Goal: Task Accomplishment & Management: Complete application form

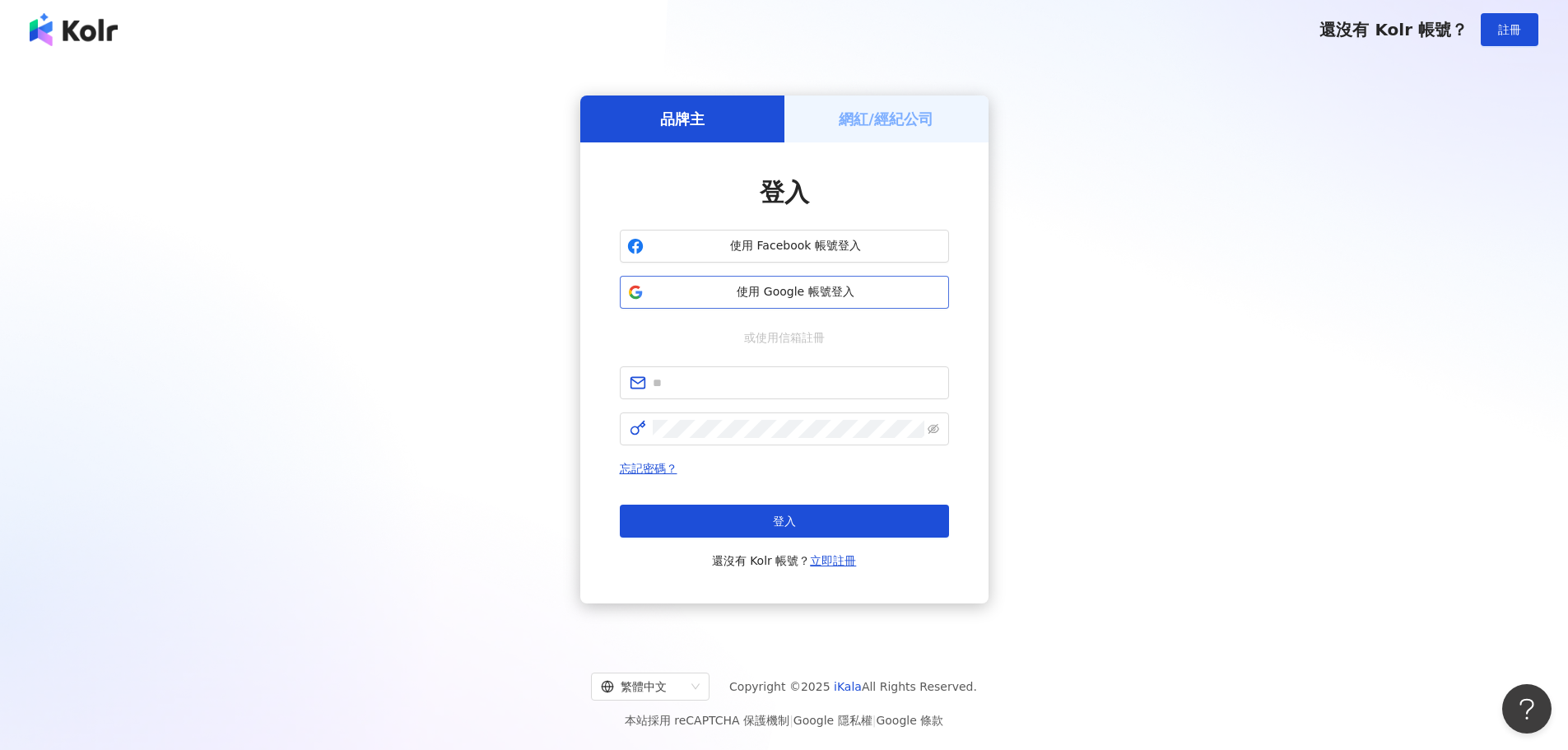
click at [685, 293] on span "使用 Google 帳號登入" at bounding box center [796, 292] width 291 height 16
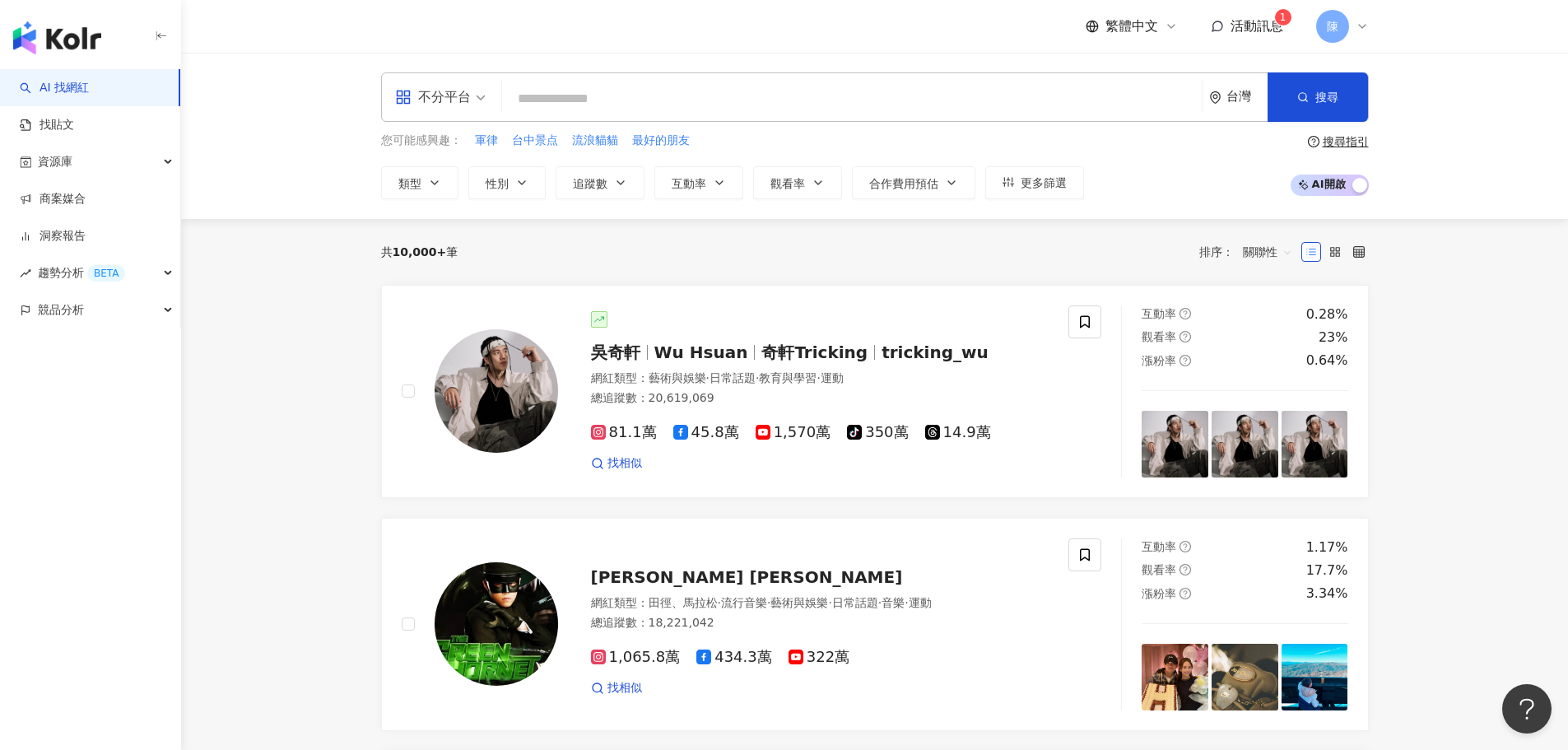
drag, startPoint x: 263, startPoint y: 316, endPoint x: 125, endPoint y: 200, distance: 180.3
click at [85, 243] on link "洞察報告" at bounding box center [52, 237] width 66 height 16
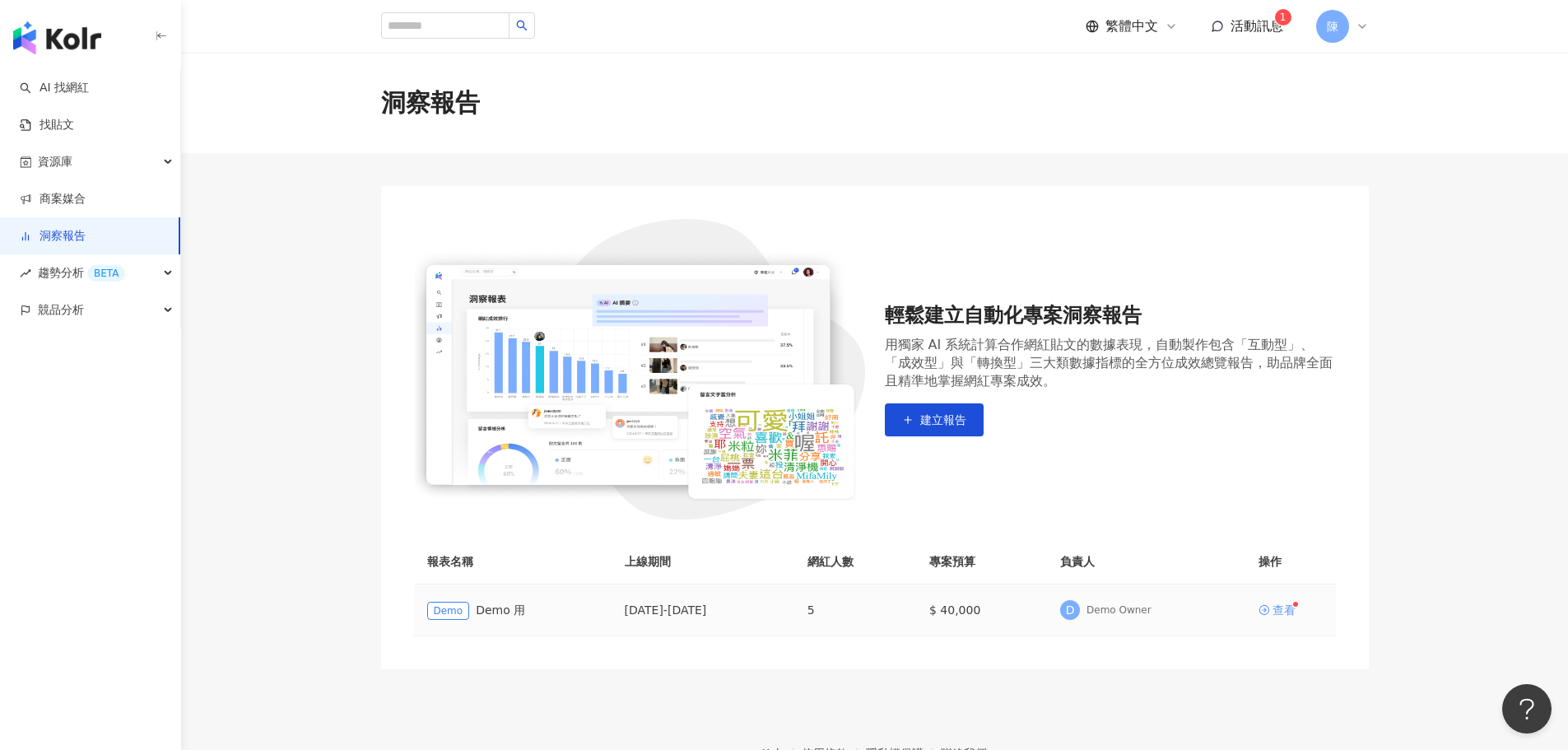
click at [1301, 613] on div "查看" at bounding box center [1290, 610] width 64 height 12
click at [912, 407] on button "建立報告" at bounding box center [934, 420] width 99 height 33
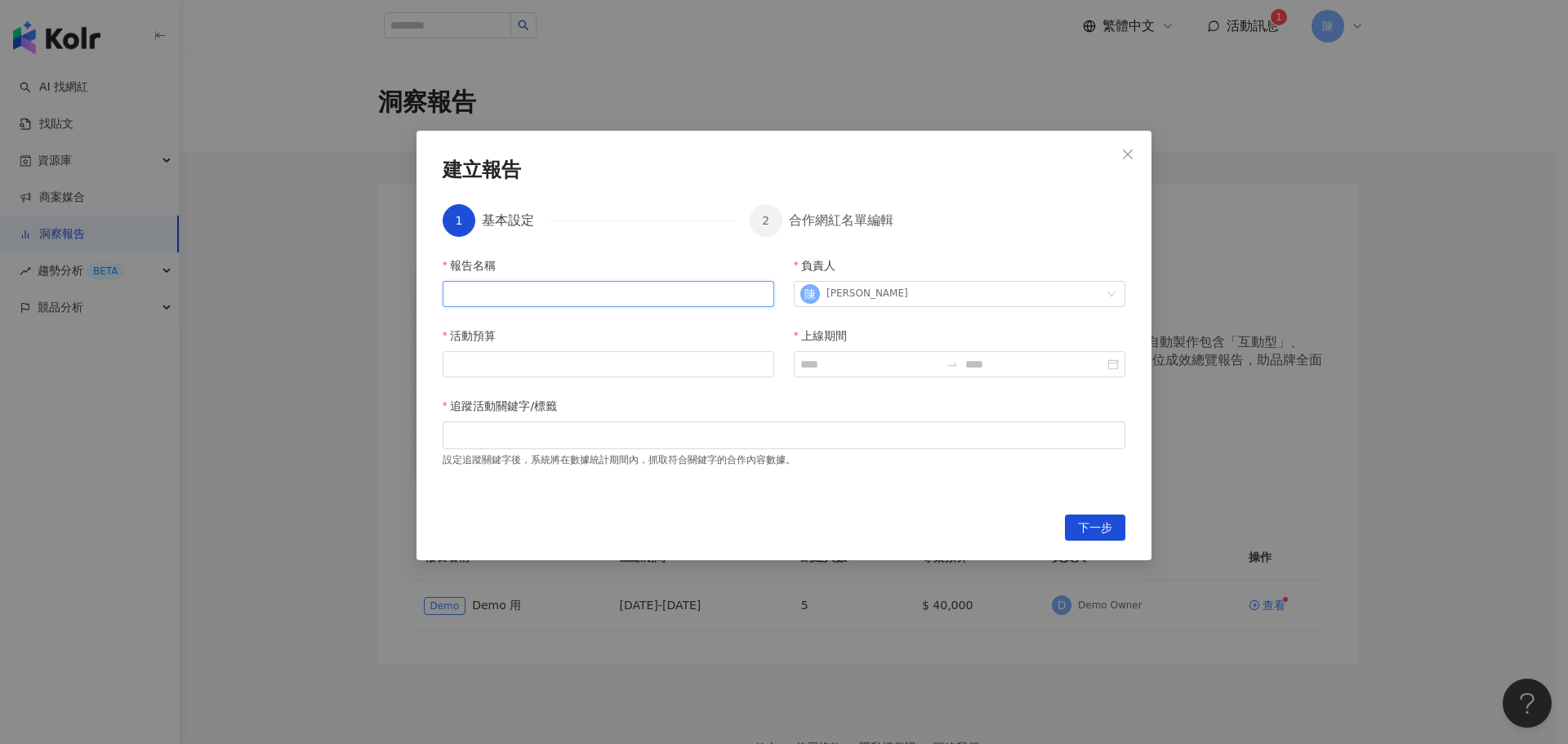
click at [558, 304] on input "報告名稱" at bounding box center [608, 293] width 332 height 26
type input "****"
click at [529, 372] on input "活動預算" at bounding box center [608, 364] width 330 height 24
click at [697, 366] on input "活動預算" at bounding box center [608, 364] width 330 height 24
click at [663, 440] on div at bounding box center [784, 435] width 676 height 12
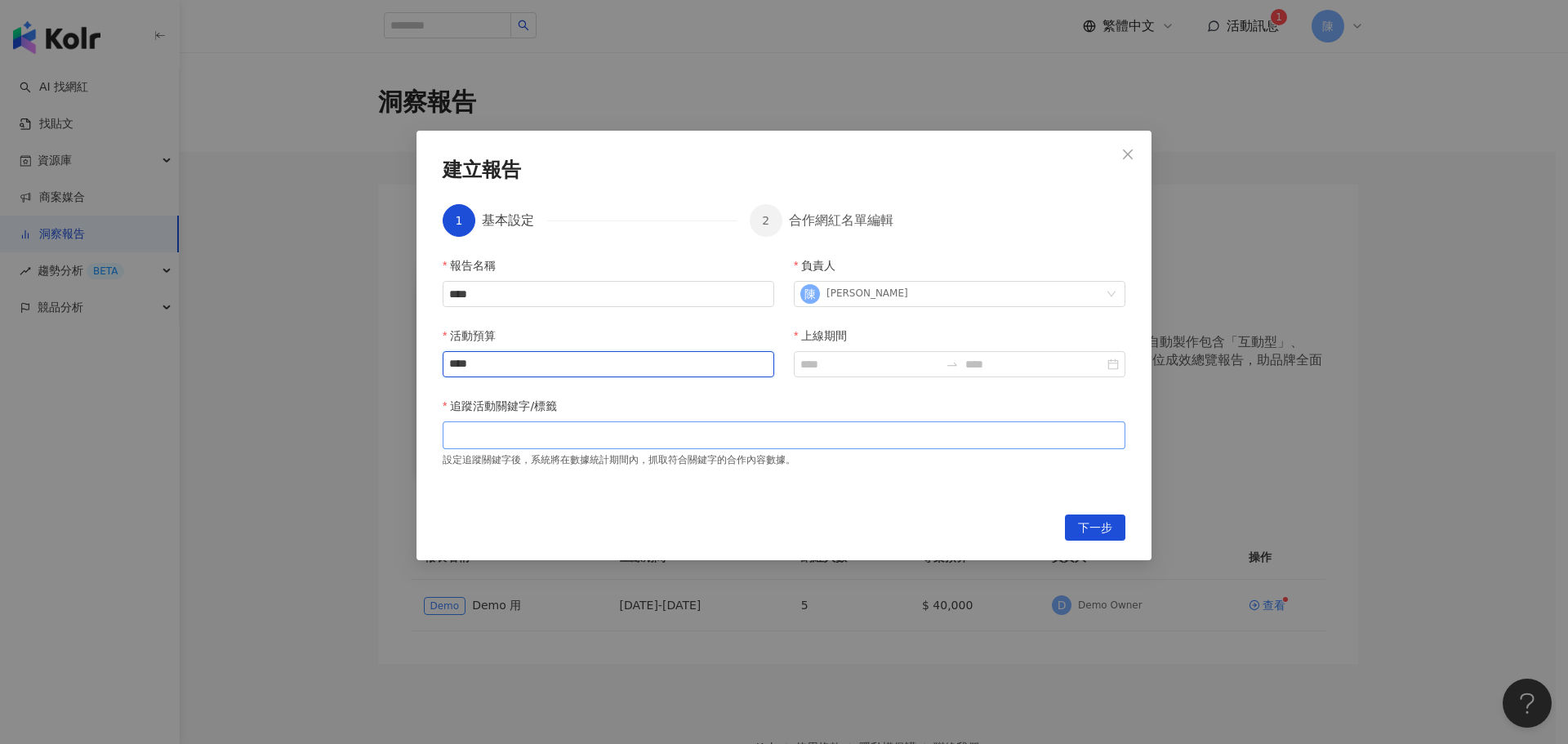
type input "****"
type input "*****"
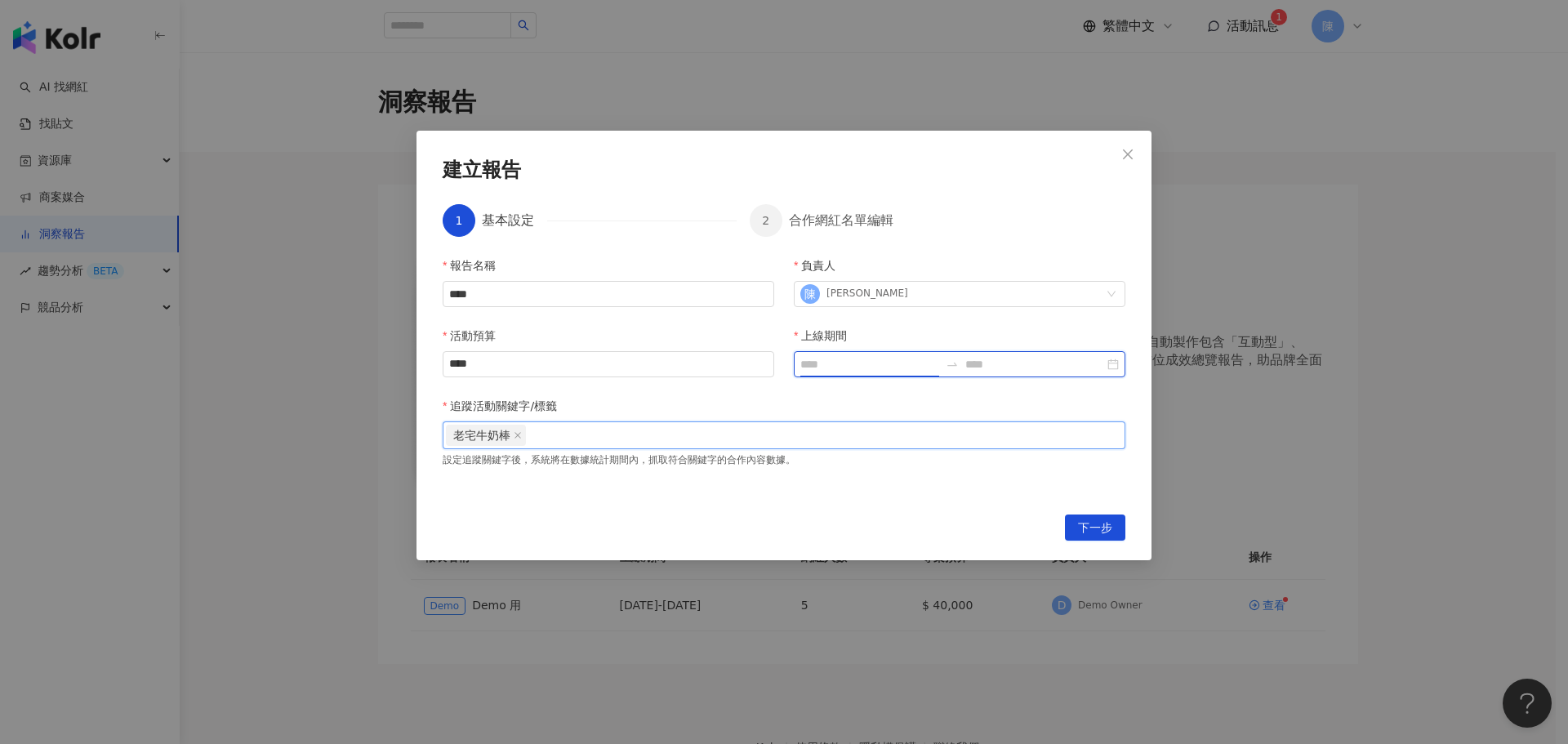
click at [881, 366] on input "上線期間" at bounding box center [870, 364] width 139 height 18
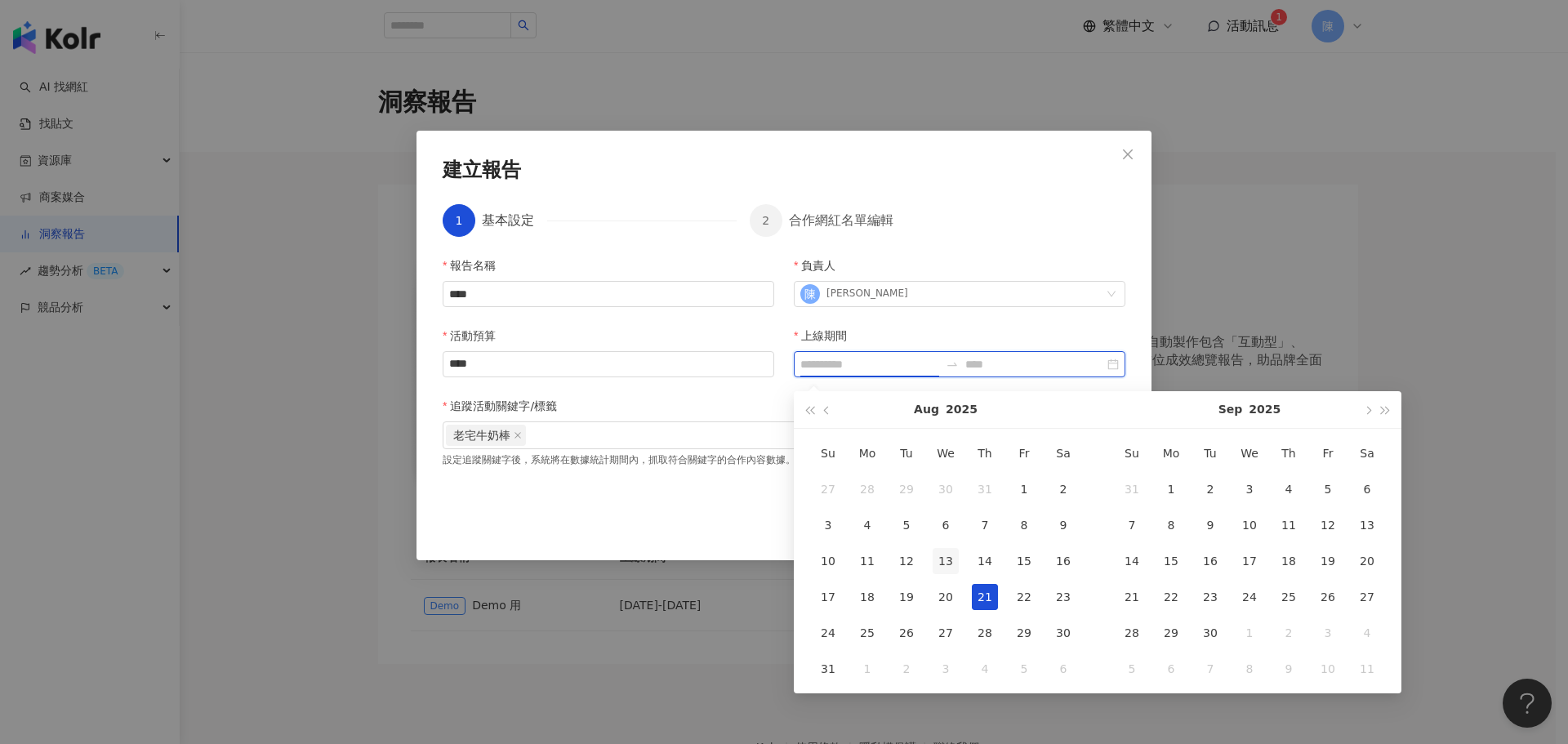
type input "**********"
click at [939, 567] on div "13" at bounding box center [945, 560] width 26 height 26
type input "**********"
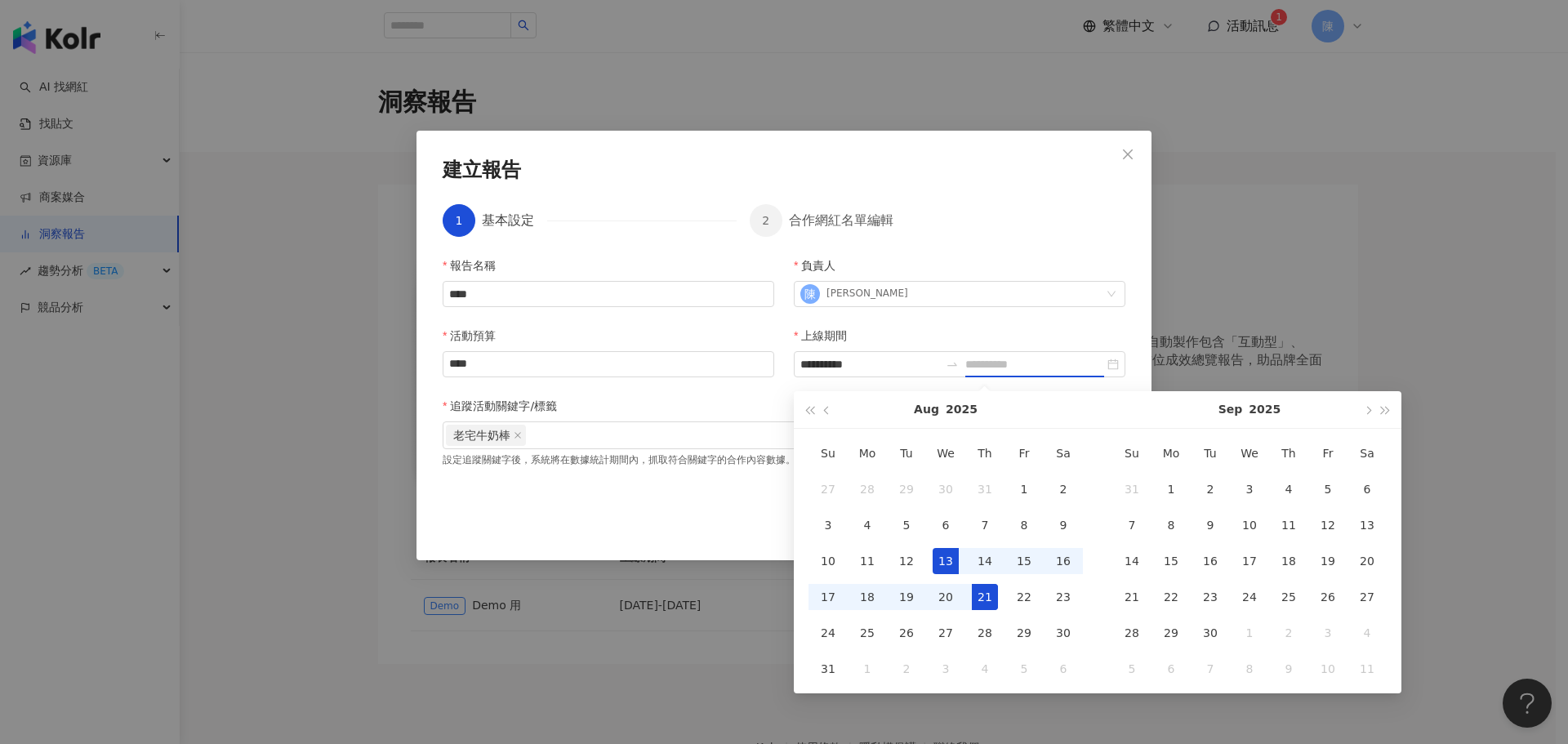
click at [991, 594] on div "21" at bounding box center [984, 597] width 26 height 26
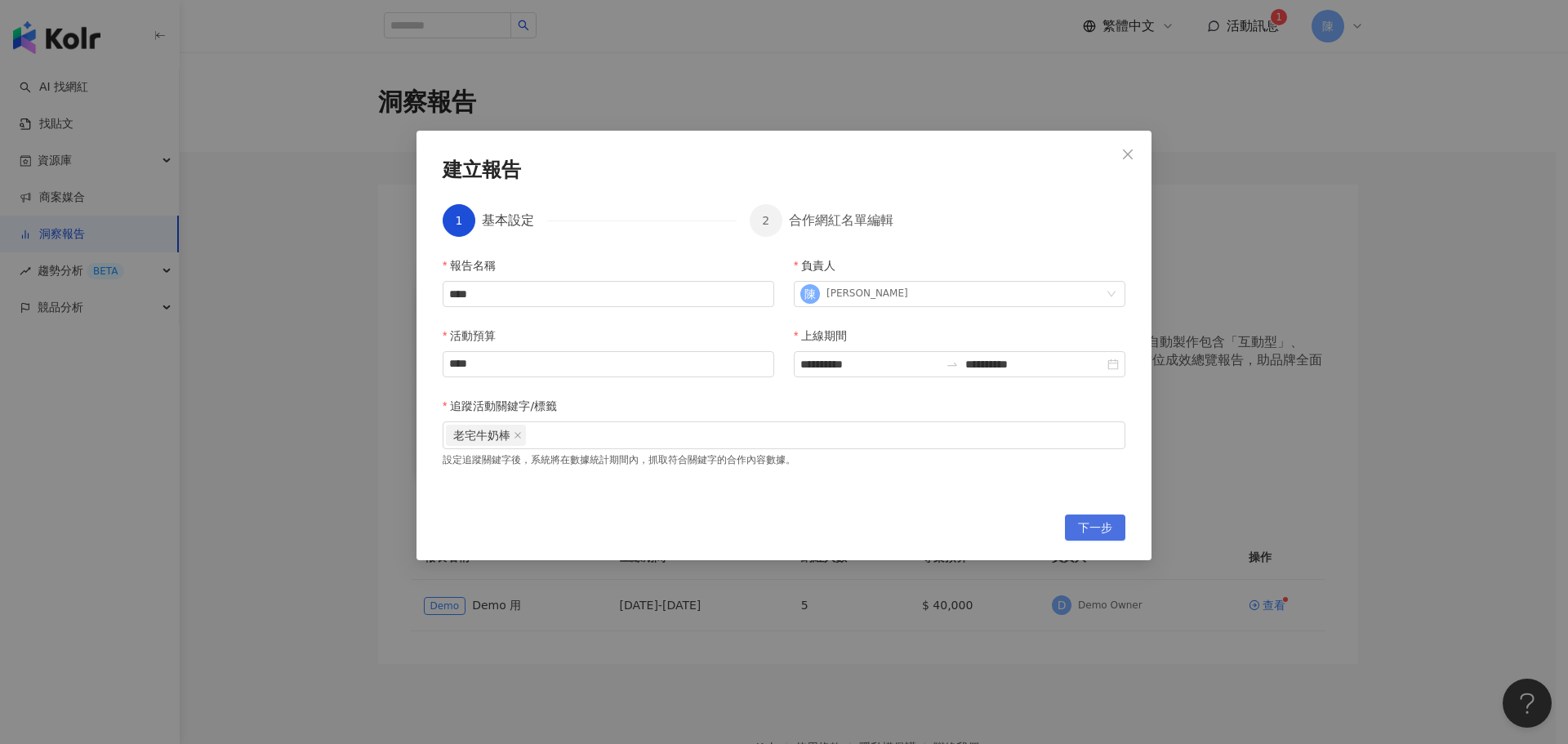
click at [1090, 526] on span "下一步" at bounding box center [1094, 528] width 34 height 26
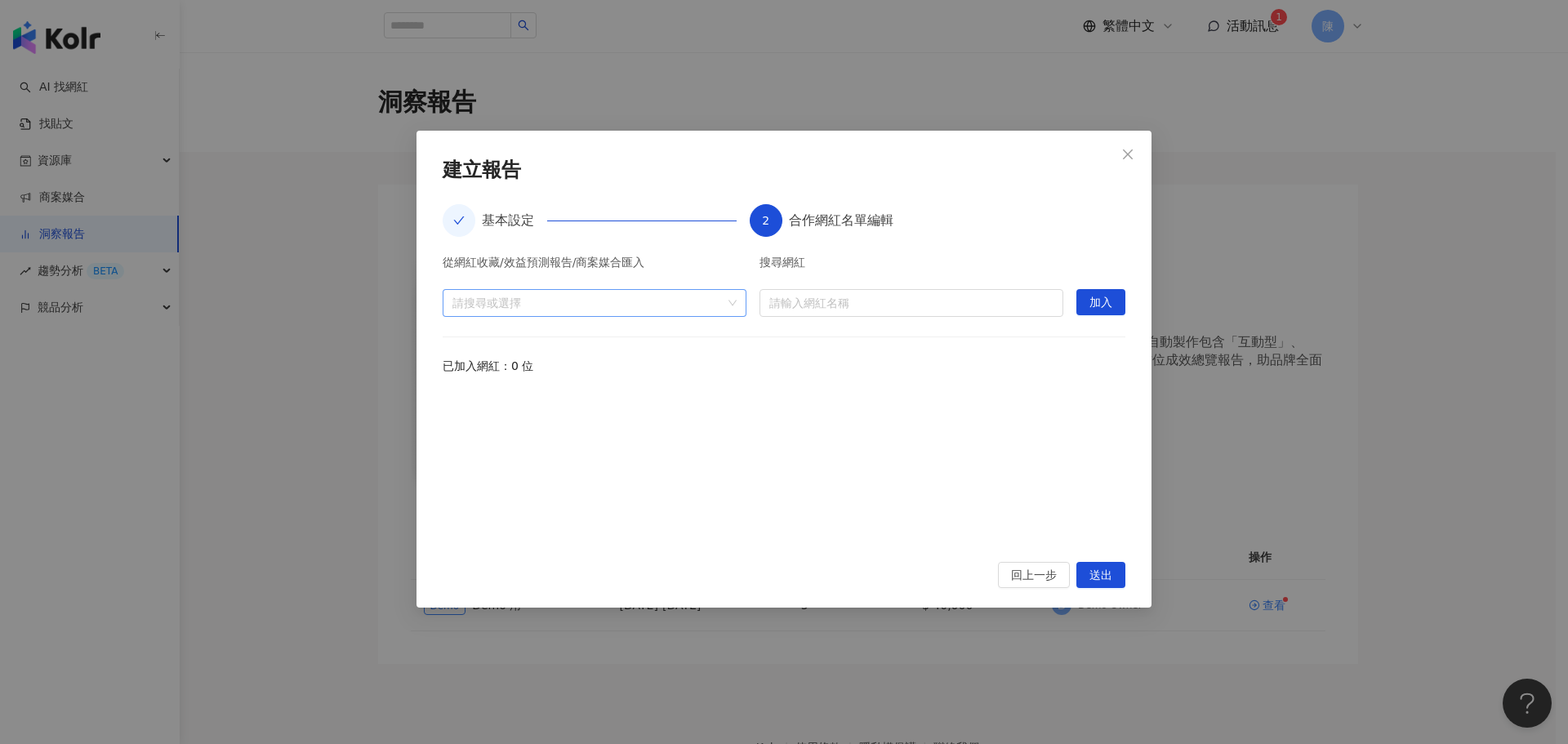
click at [700, 299] on div at bounding box center [586, 302] width 280 height 12
click at [801, 375] on div "從網紅收藏/效益預測報告/商案媒合匯入 請搜尋或選擇 搜尋網紅 請輸入網紅名稱 加入 已加入網紅：0 位" at bounding box center [783, 399] width 682 height 285
click at [808, 299] on input "search" at bounding box center [911, 302] width 285 height 26
type input "****"
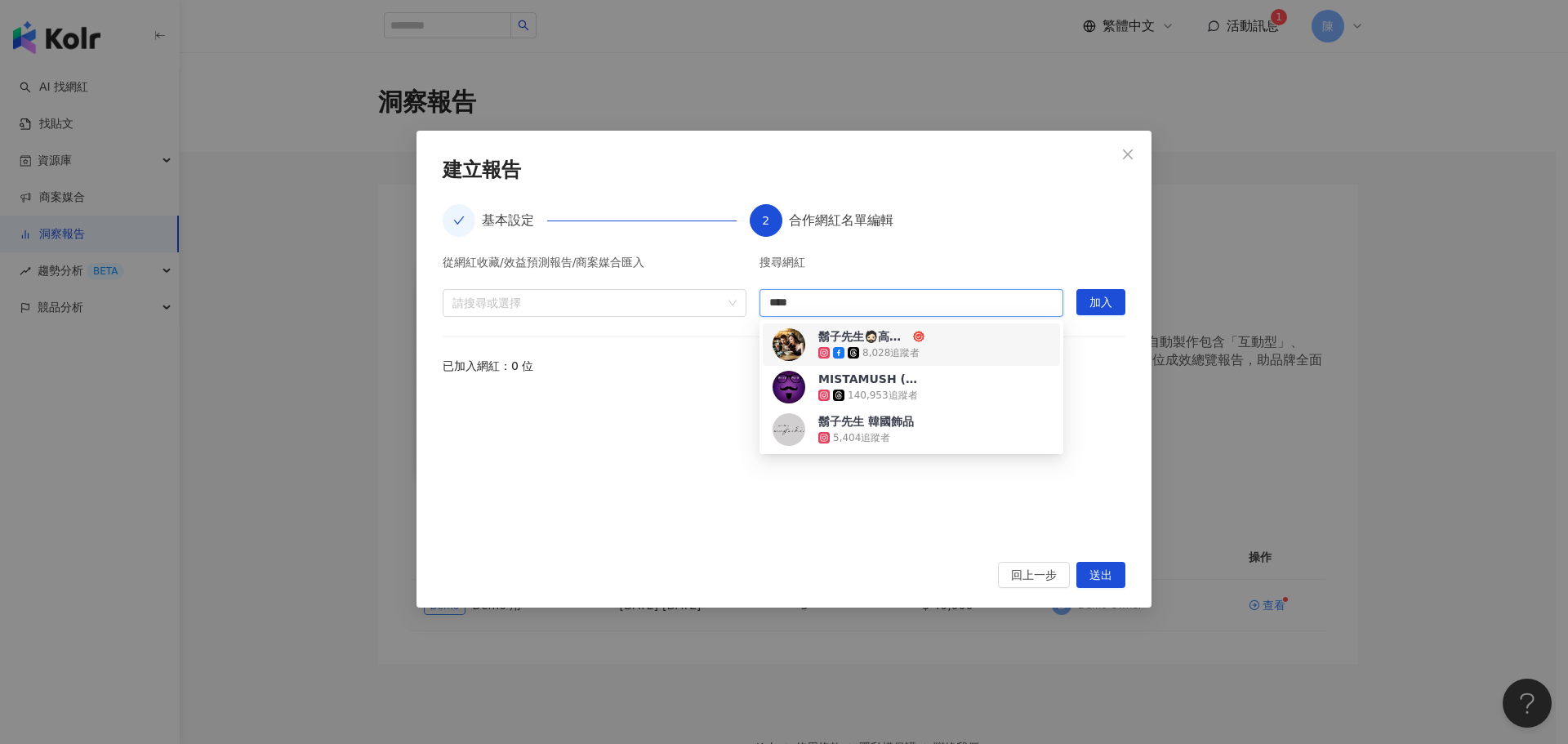
click at [884, 347] on div "8,028 追蹤者" at bounding box center [891, 353] width 57 height 14
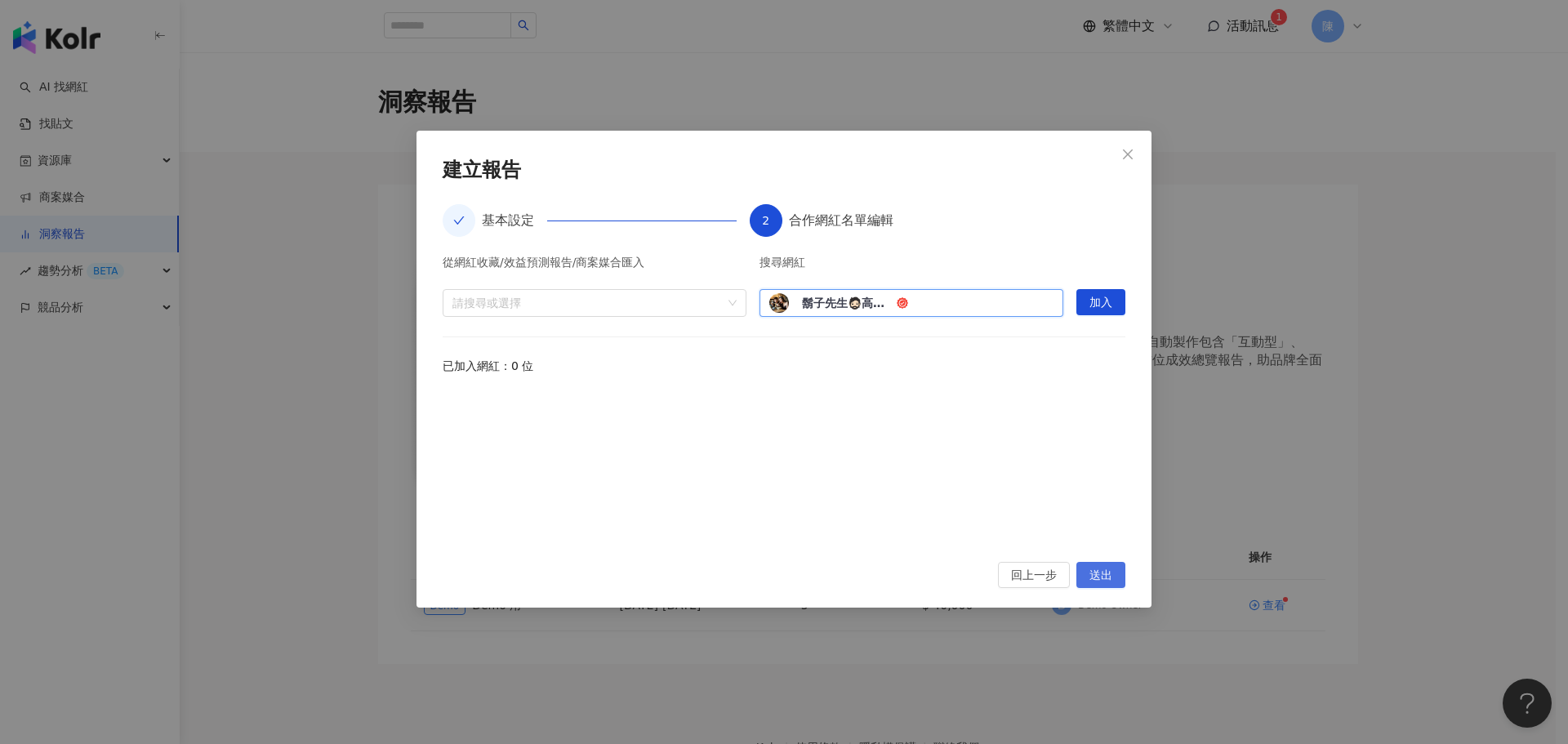
click at [1106, 575] on span "送出" at bounding box center [1101, 575] width 23 height 26
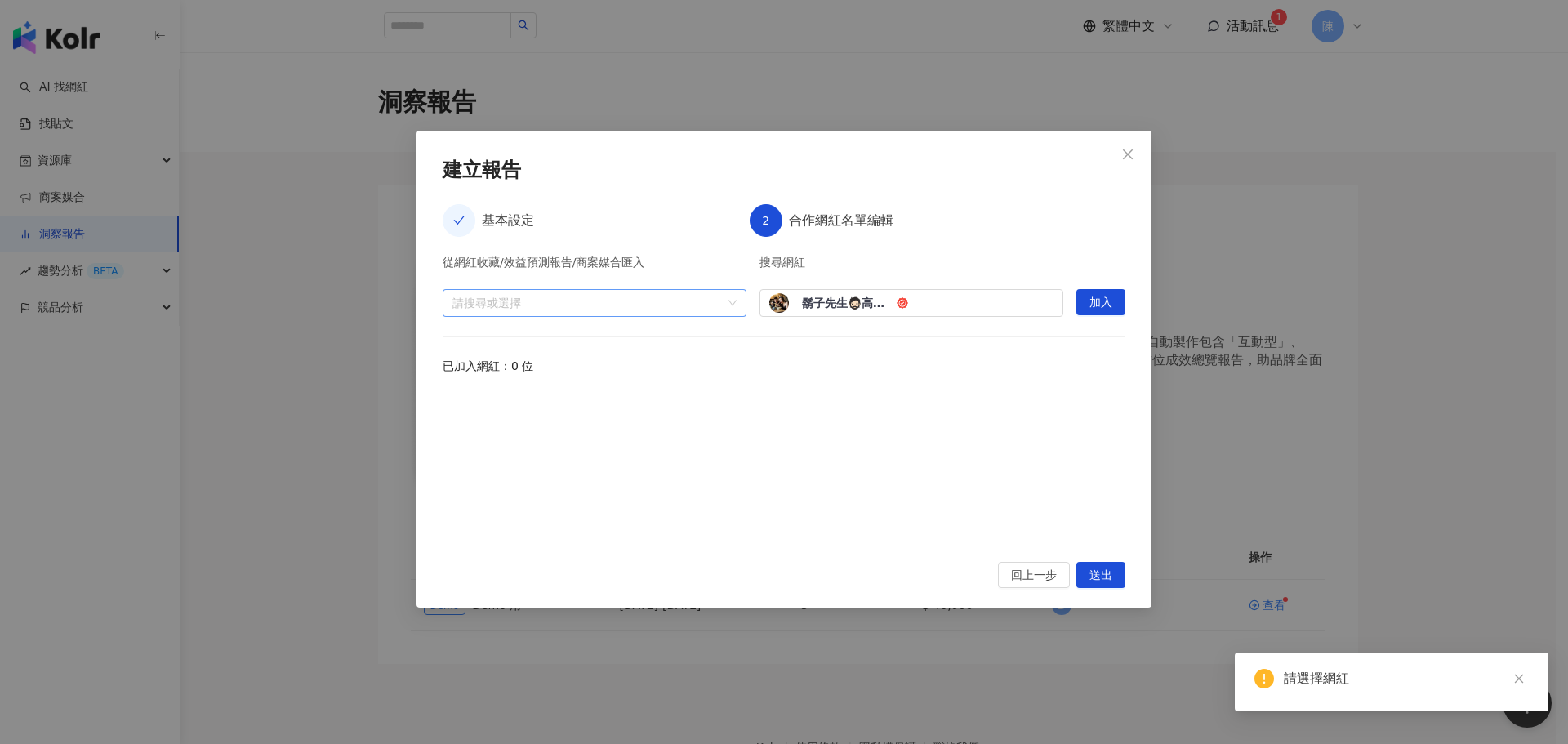
click at [710, 305] on div at bounding box center [586, 302] width 280 height 12
click at [455, 335] on span at bounding box center [458, 339] width 26 height 26
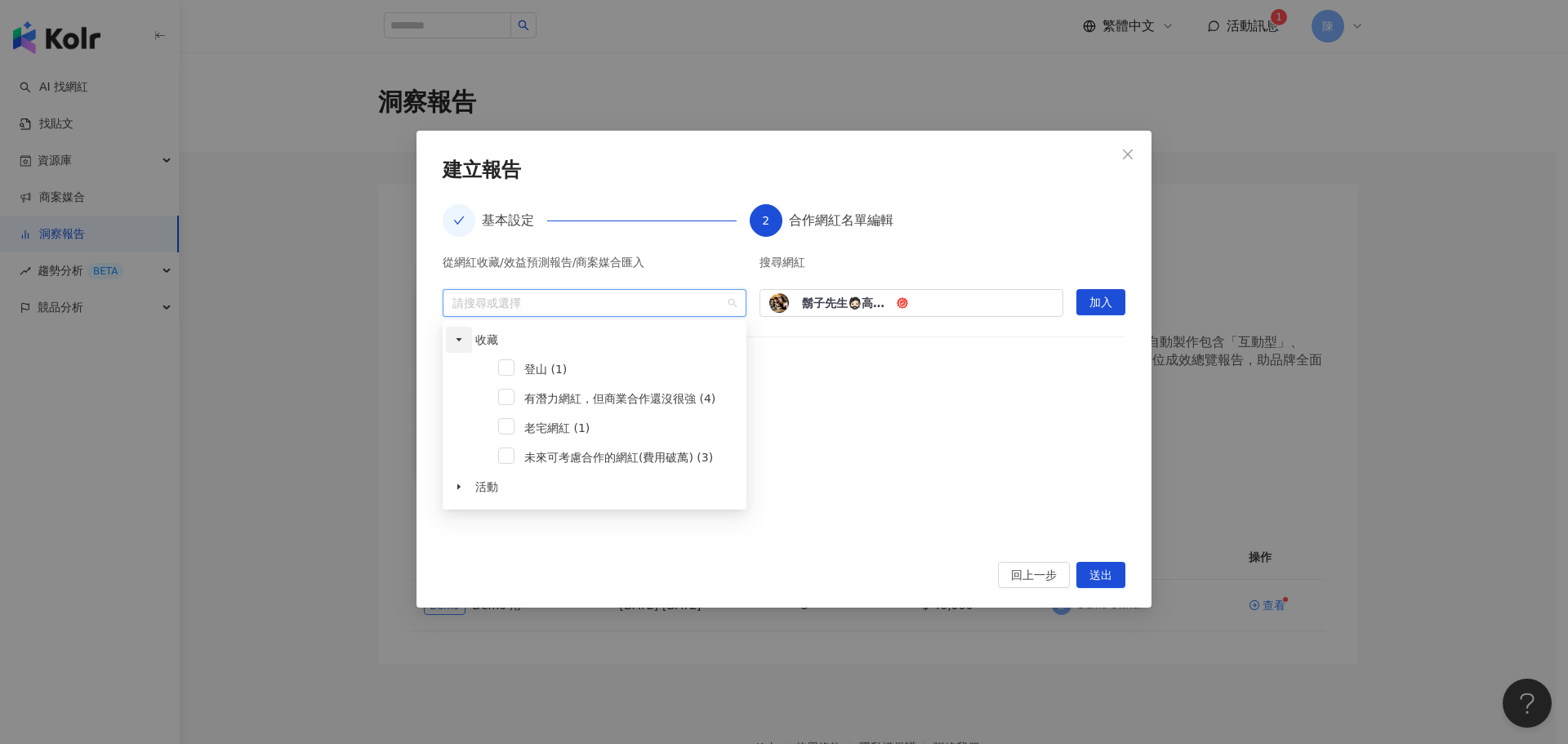
click at [455, 335] on span at bounding box center [458, 339] width 26 height 26
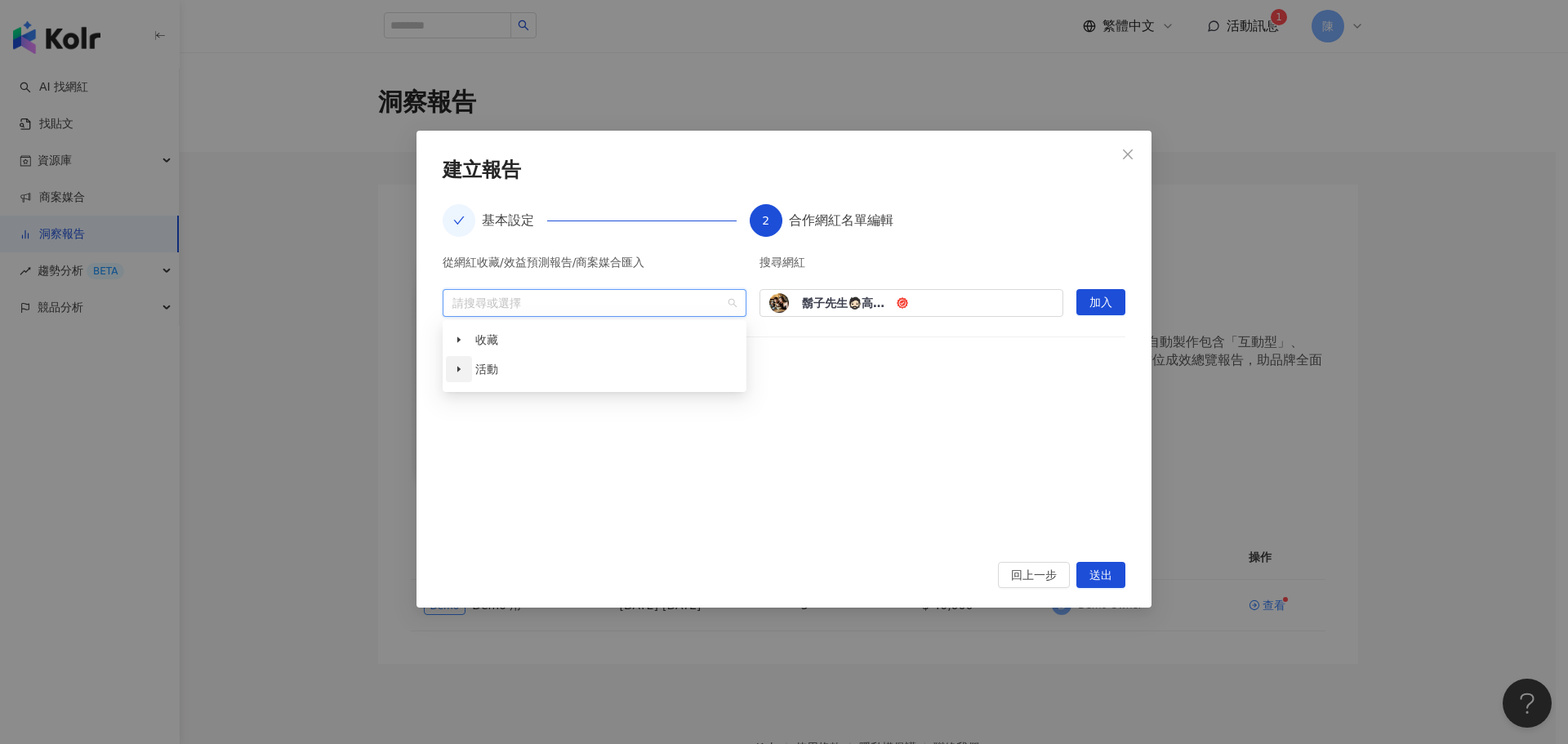
click at [456, 362] on span at bounding box center [458, 368] width 26 height 26
click at [456, 363] on span at bounding box center [458, 368] width 26 height 26
click at [461, 369] on icon "caret-down" at bounding box center [458, 368] width 8 height 8
click at [592, 401] on span "對天氣過敏的牛奶/起司棒？ (35)" at bounding box center [608, 398] width 169 height 13
click at [642, 404] on span "對天氣過敏的牛奶/起司棒？ (35)" at bounding box center [608, 398] width 169 height 13
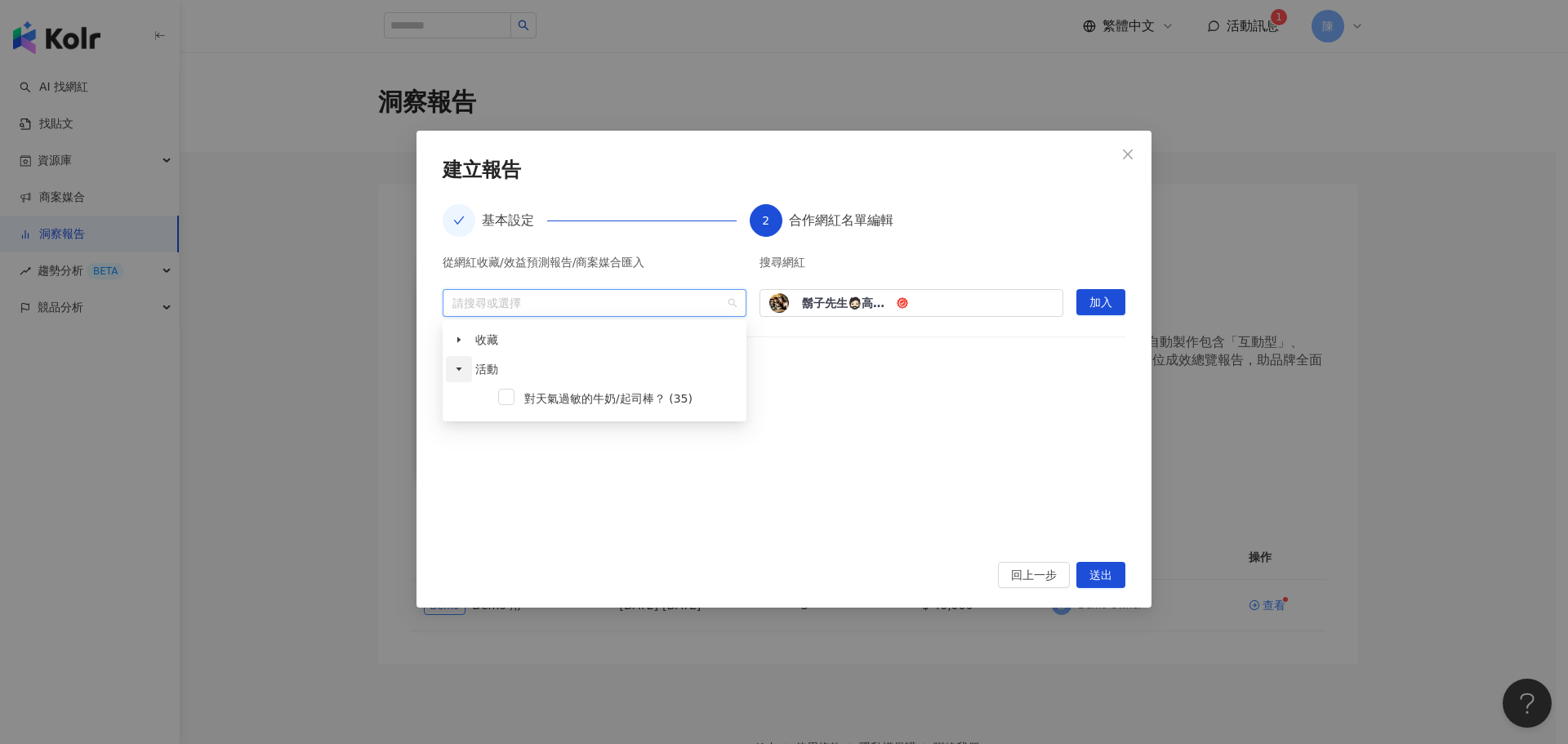
click at [455, 372] on icon "caret-down" at bounding box center [458, 368] width 8 height 8
click at [918, 433] on div at bounding box center [783, 467] width 682 height 151
click at [553, 308] on div at bounding box center [586, 302] width 280 height 12
click at [460, 346] on span at bounding box center [458, 339] width 26 height 26
click at [854, 410] on div at bounding box center [783, 467] width 682 height 151
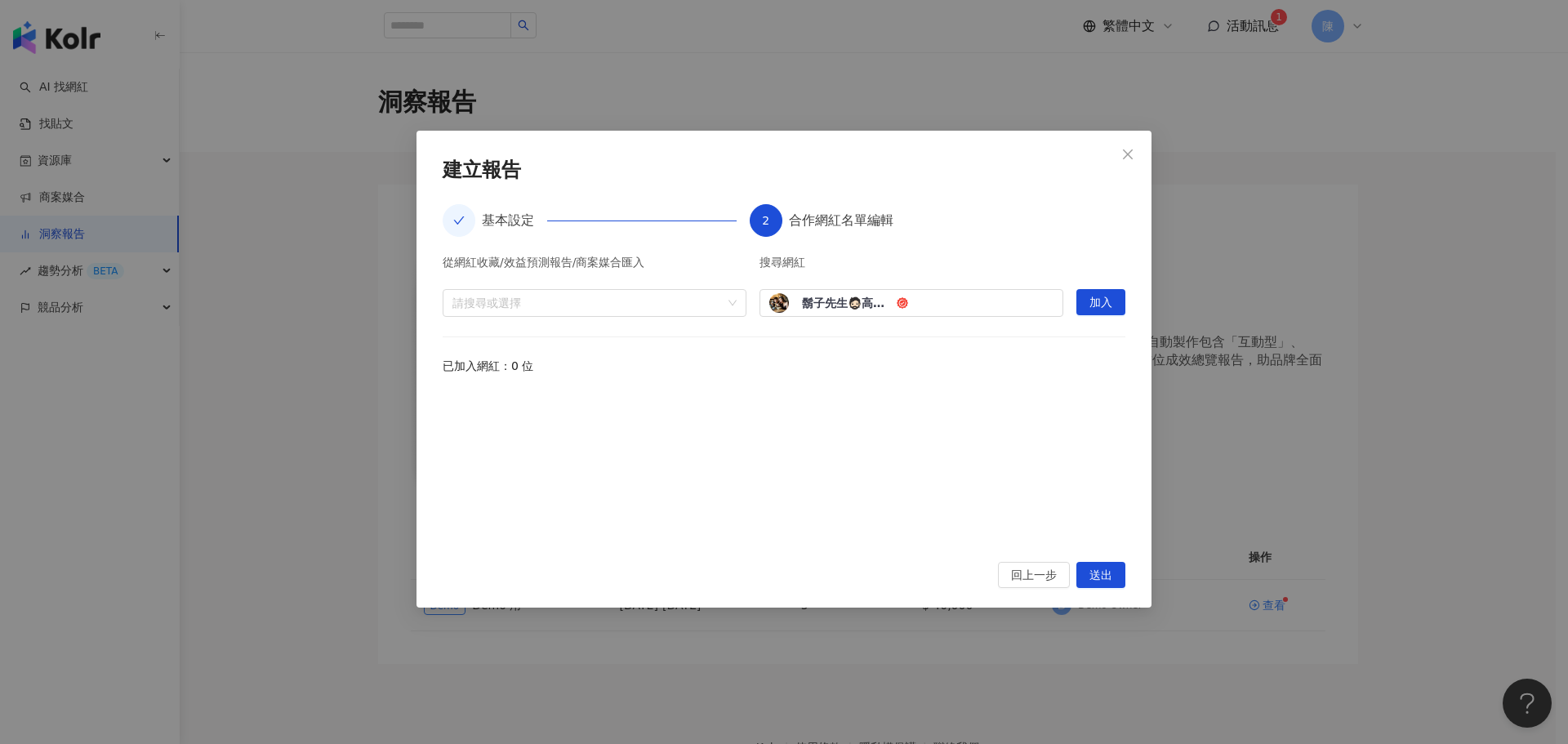
click at [1051, 585] on span "回上一步" at bounding box center [1033, 575] width 45 height 26
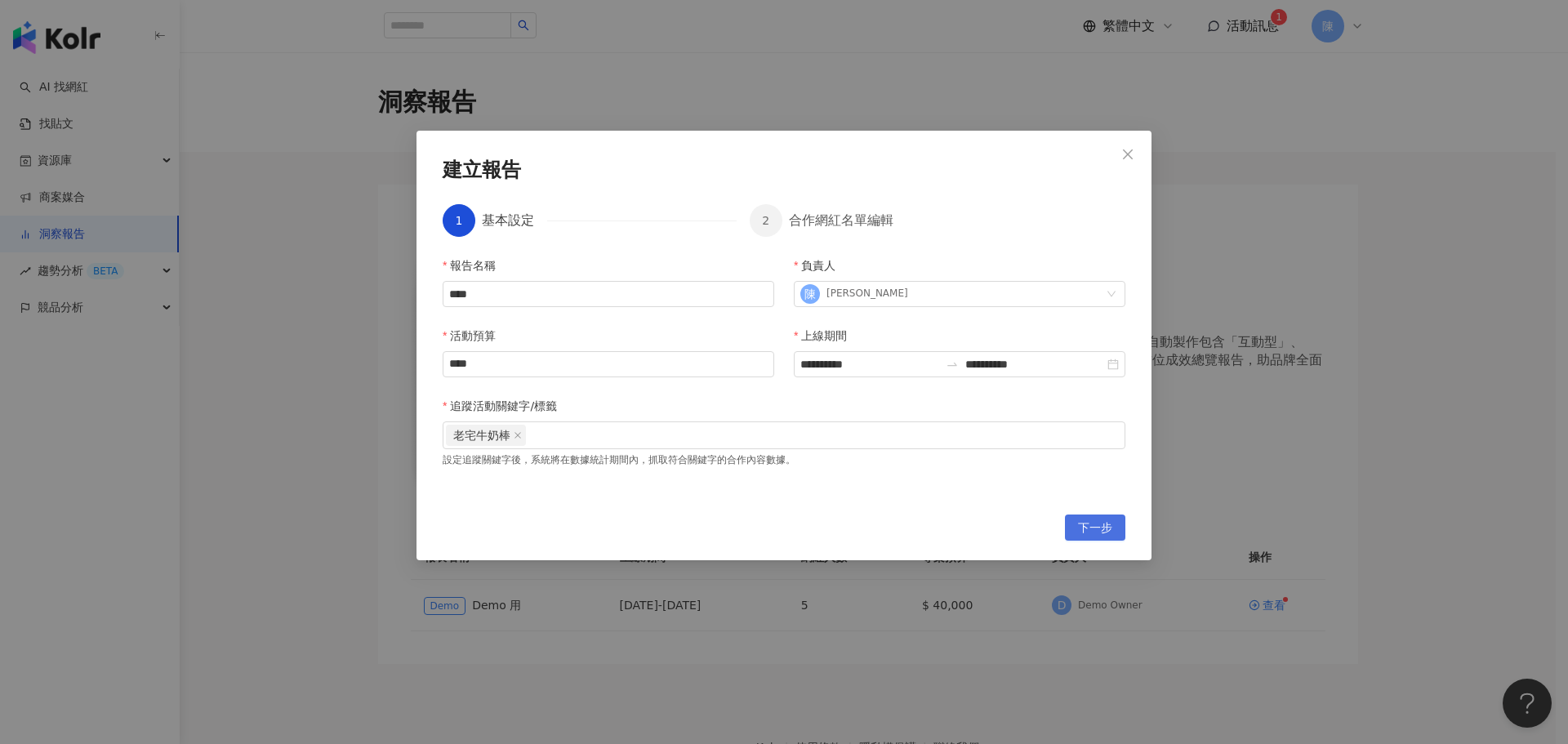
click at [1102, 527] on span "下一步" at bounding box center [1094, 528] width 34 height 26
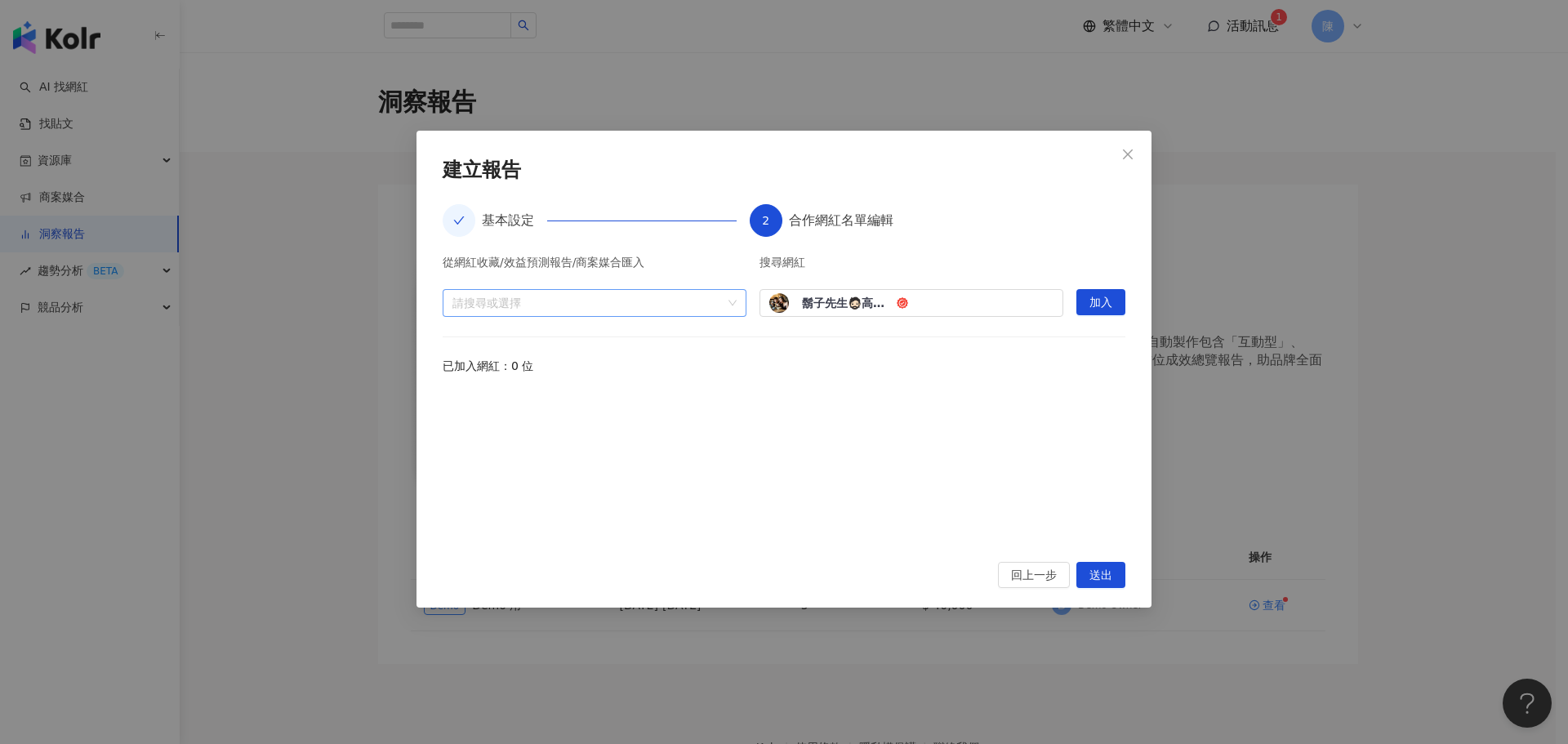
click at [491, 309] on div at bounding box center [586, 302] width 280 height 12
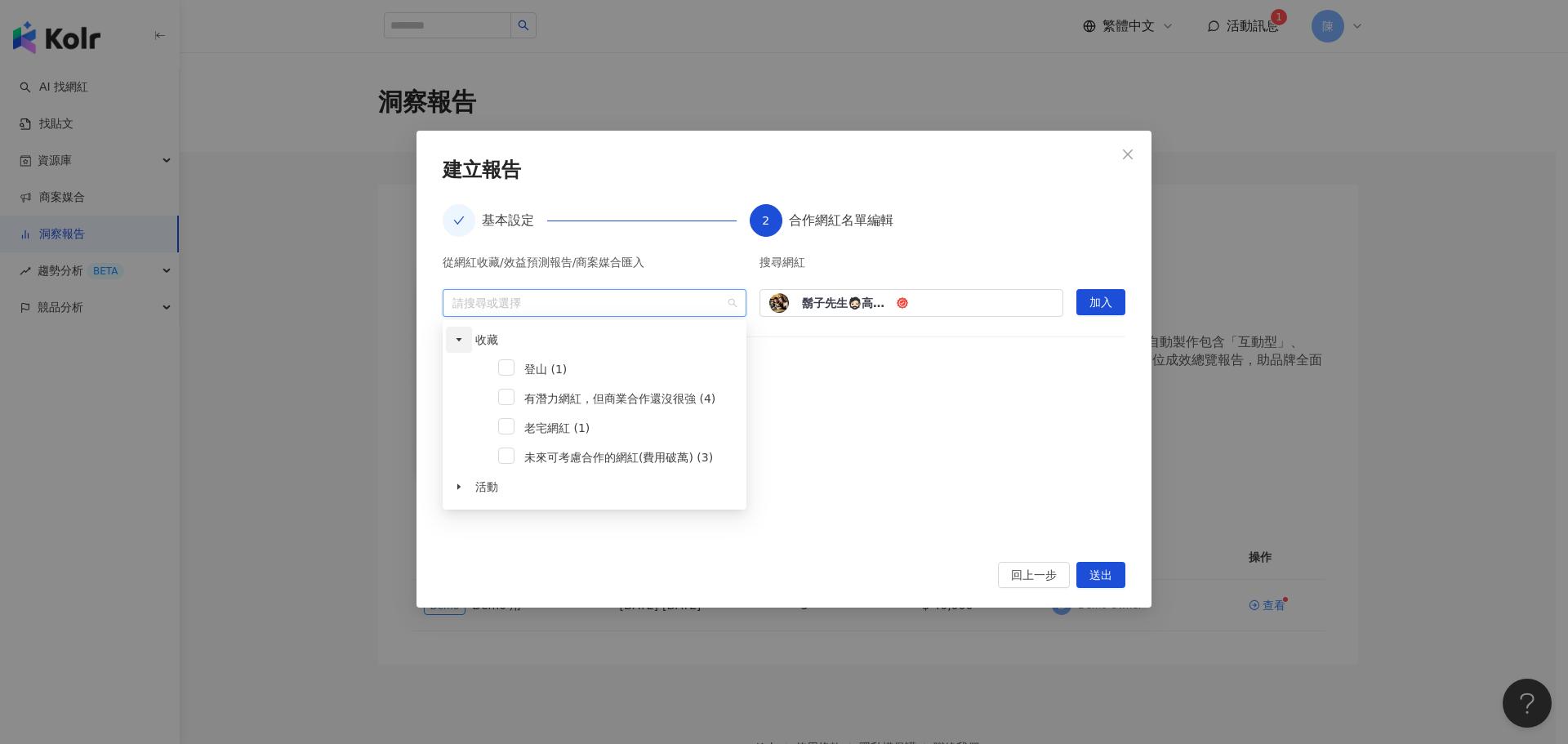
click at [460, 341] on icon "caret-down" at bounding box center [458, 339] width 8 height 8
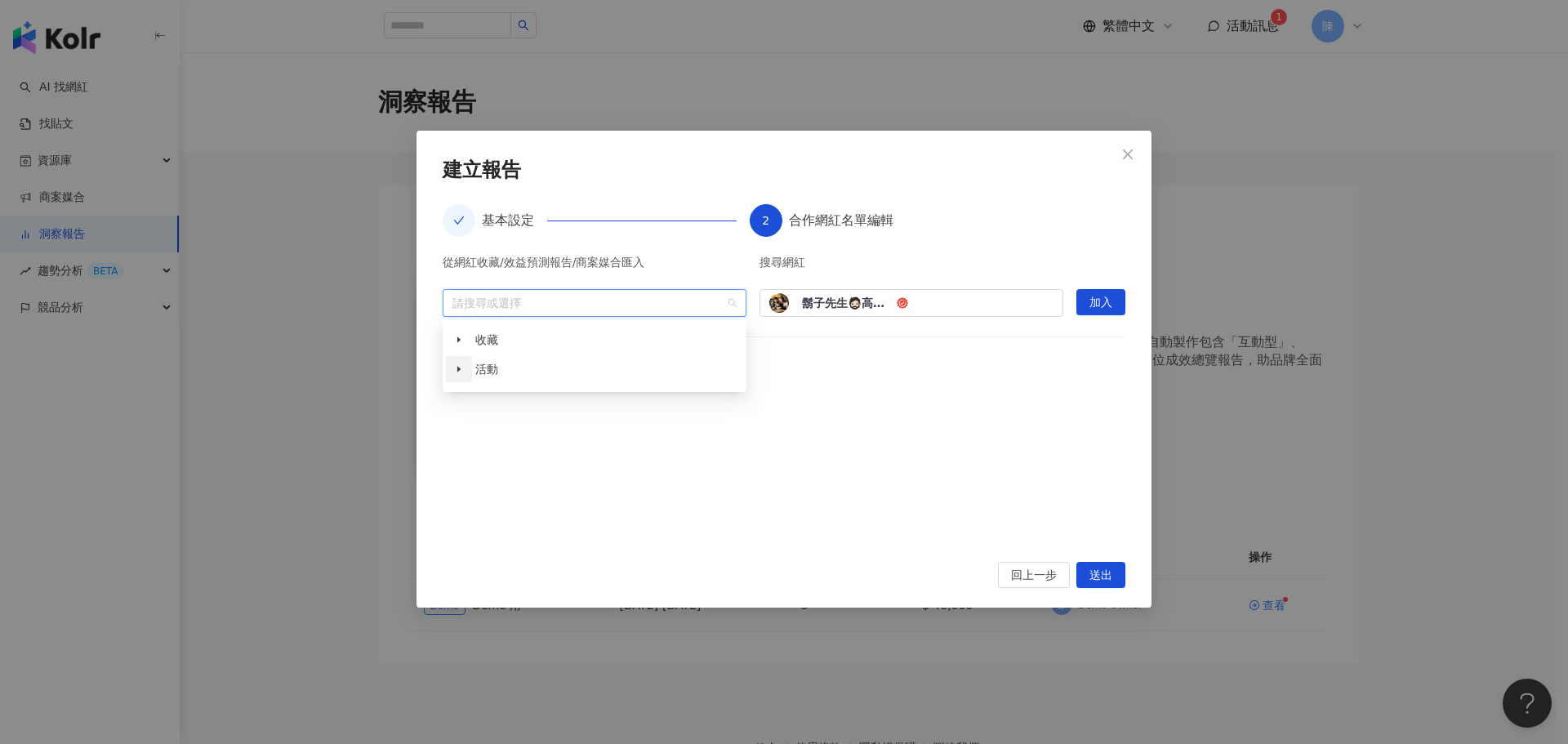
click at [460, 373] on icon "caret-down" at bounding box center [458, 368] width 8 height 8
click at [460, 374] on span at bounding box center [458, 368] width 26 height 26
click at [463, 338] on span at bounding box center [458, 339] width 26 height 26
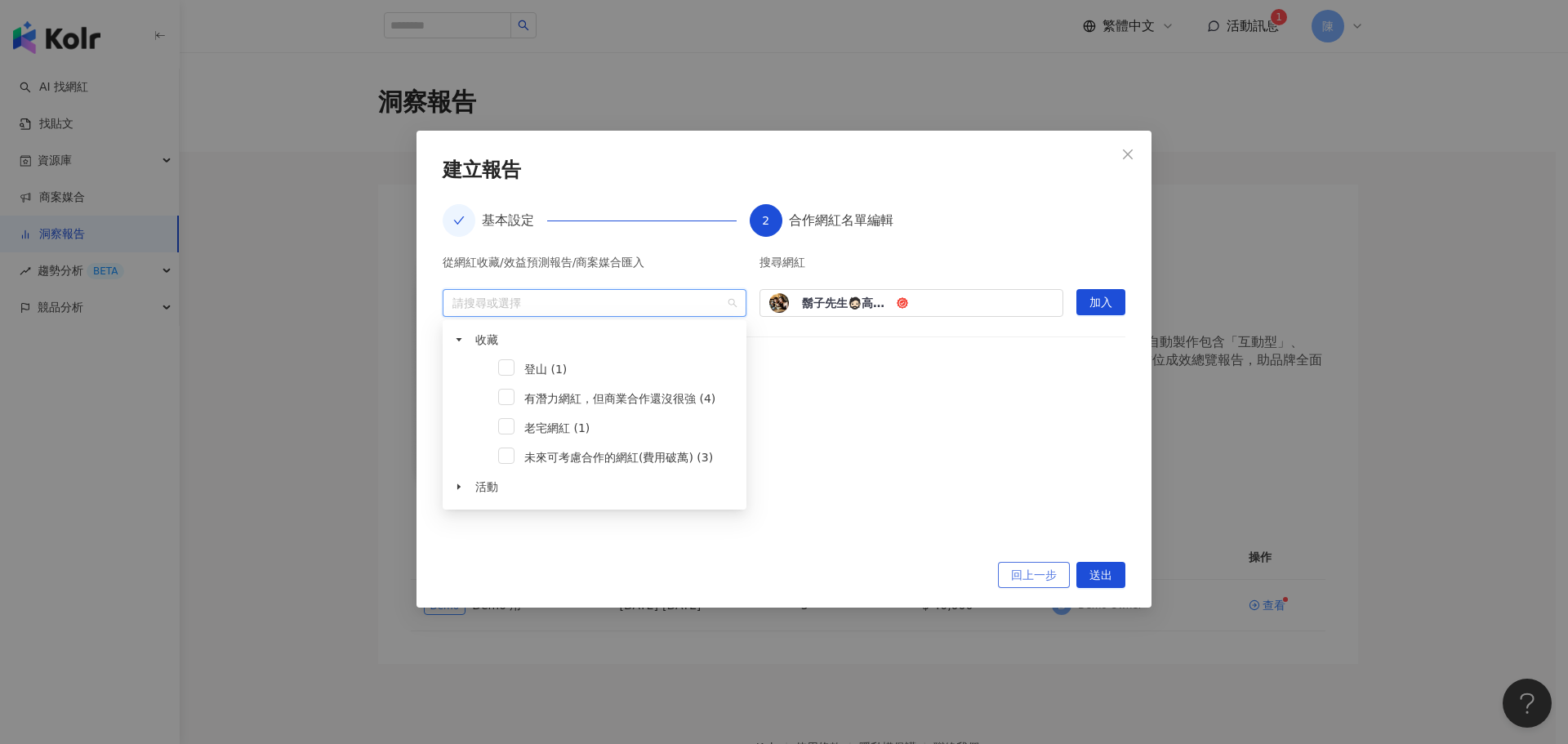
click at [999, 578] on button "回上一步" at bounding box center [1034, 575] width 72 height 26
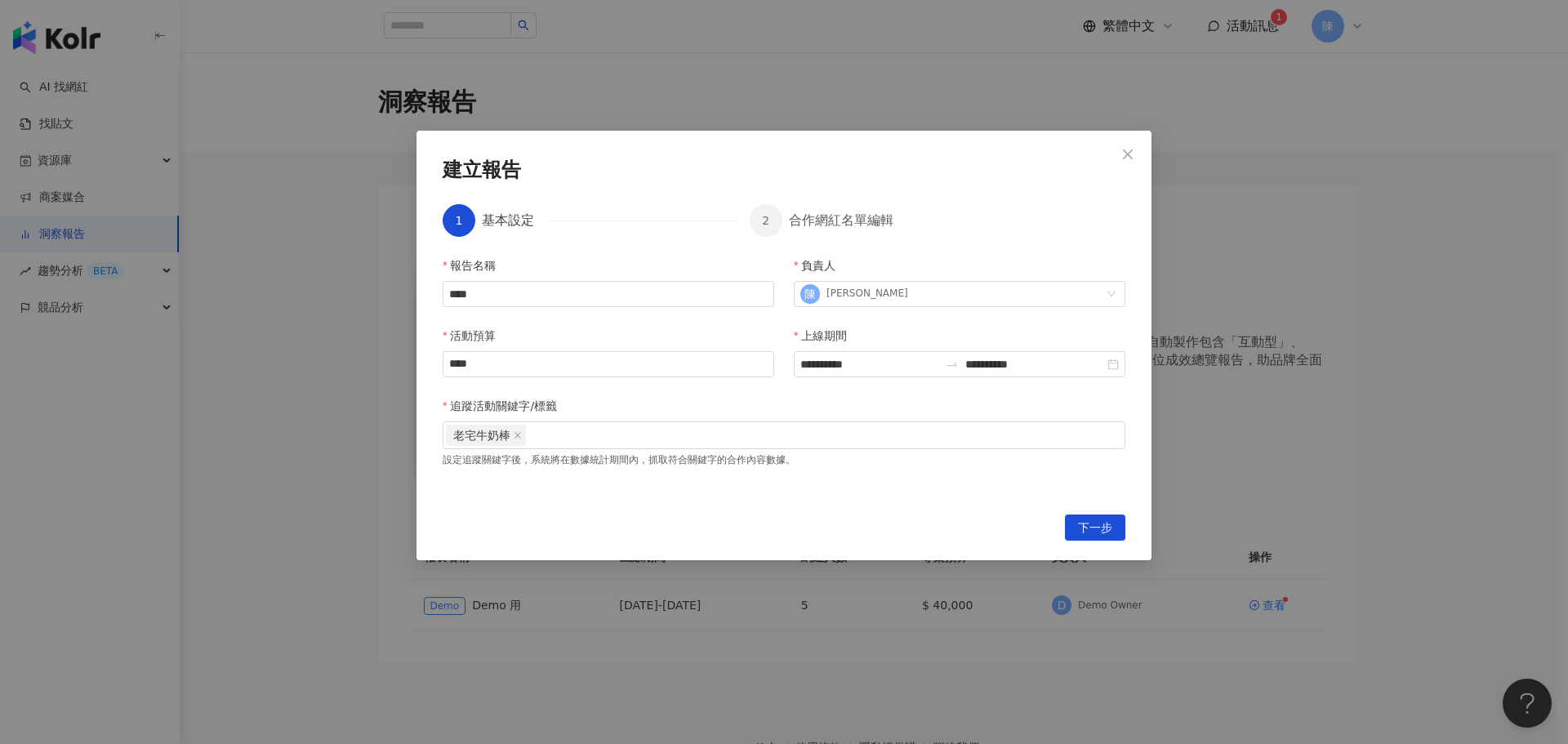
click at [1122, 162] on button "Close" at bounding box center [1127, 154] width 33 height 33
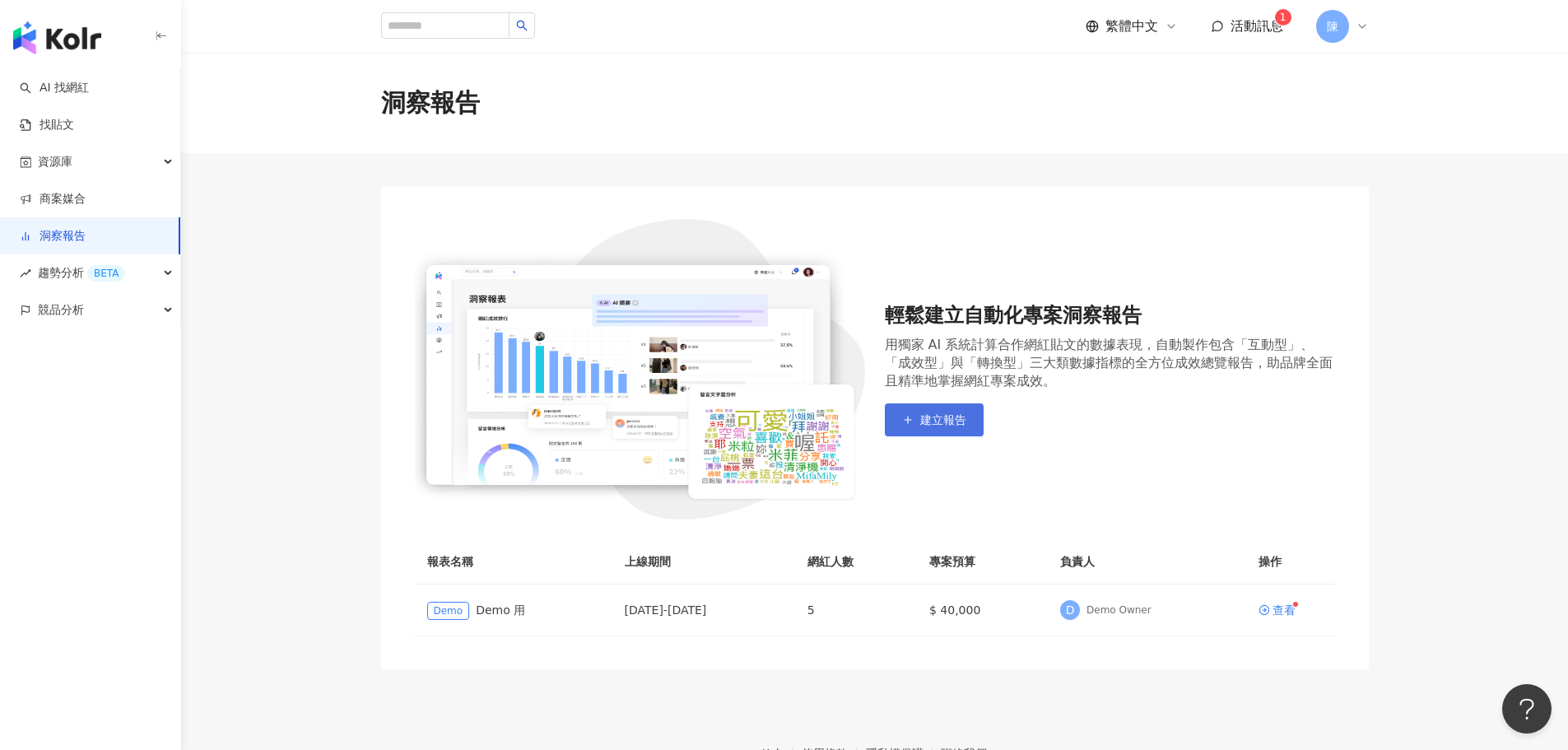
click at [957, 417] on span "建立報告" at bounding box center [943, 420] width 46 height 13
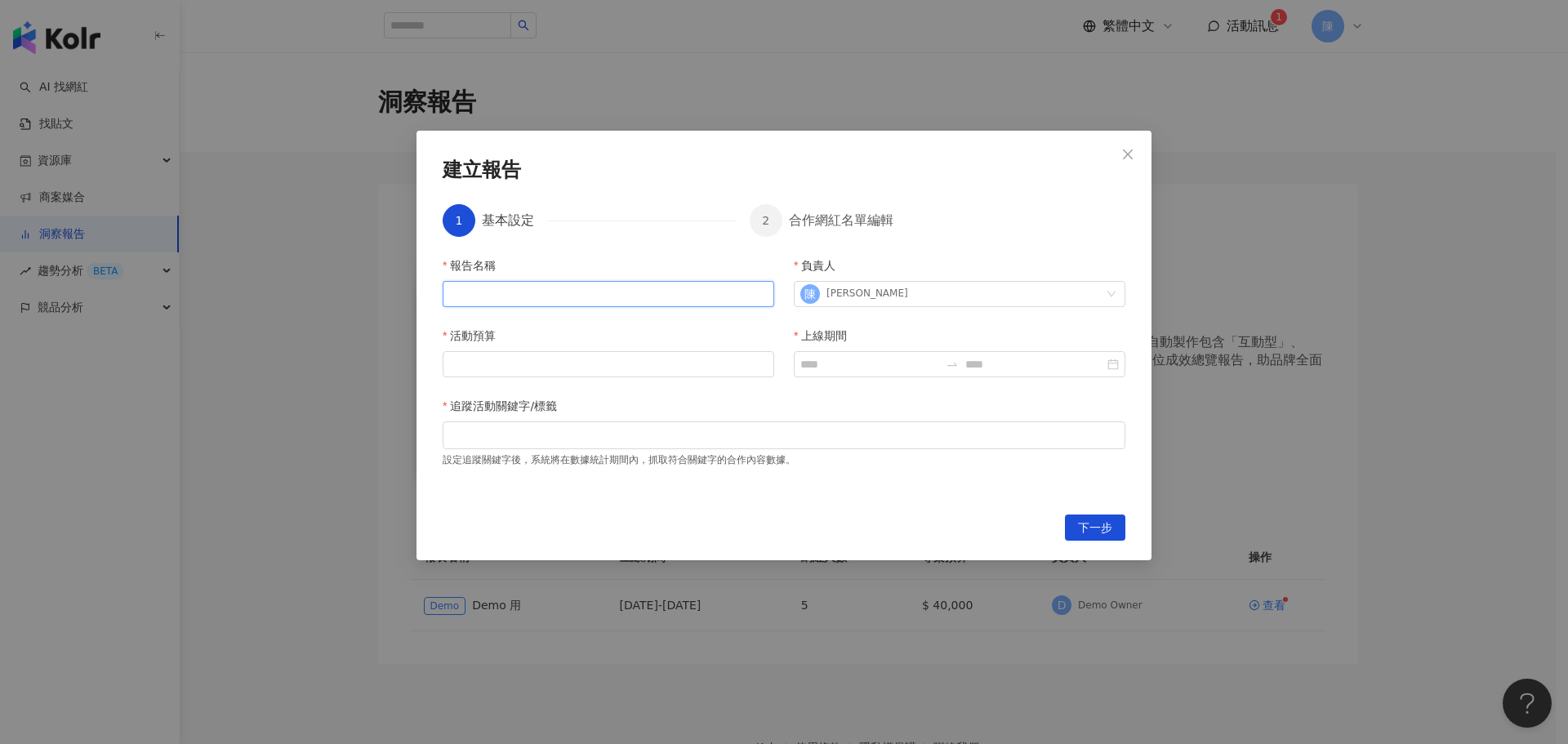
click at [602, 294] on input "報告名稱" at bounding box center [608, 293] width 332 height 26
drag, startPoint x: 538, startPoint y: 285, endPoint x: 426, endPoint y: 293, distance: 112.3
click at [426, 293] on div "建立報告 1 基本設定 2 合作網紅名單編輯 報告名稱 **** 負責人 陳 陳建霖 活動預算 上線期間 追蹤活動關鍵字/標籤 設定追蹤關鍵字後，系統將在數據…" at bounding box center [784, 345] width 735 height 430
type input "*****"
click at [724, 376] on input "活動預算" at bounding box center [608, 364] width 330 height 24
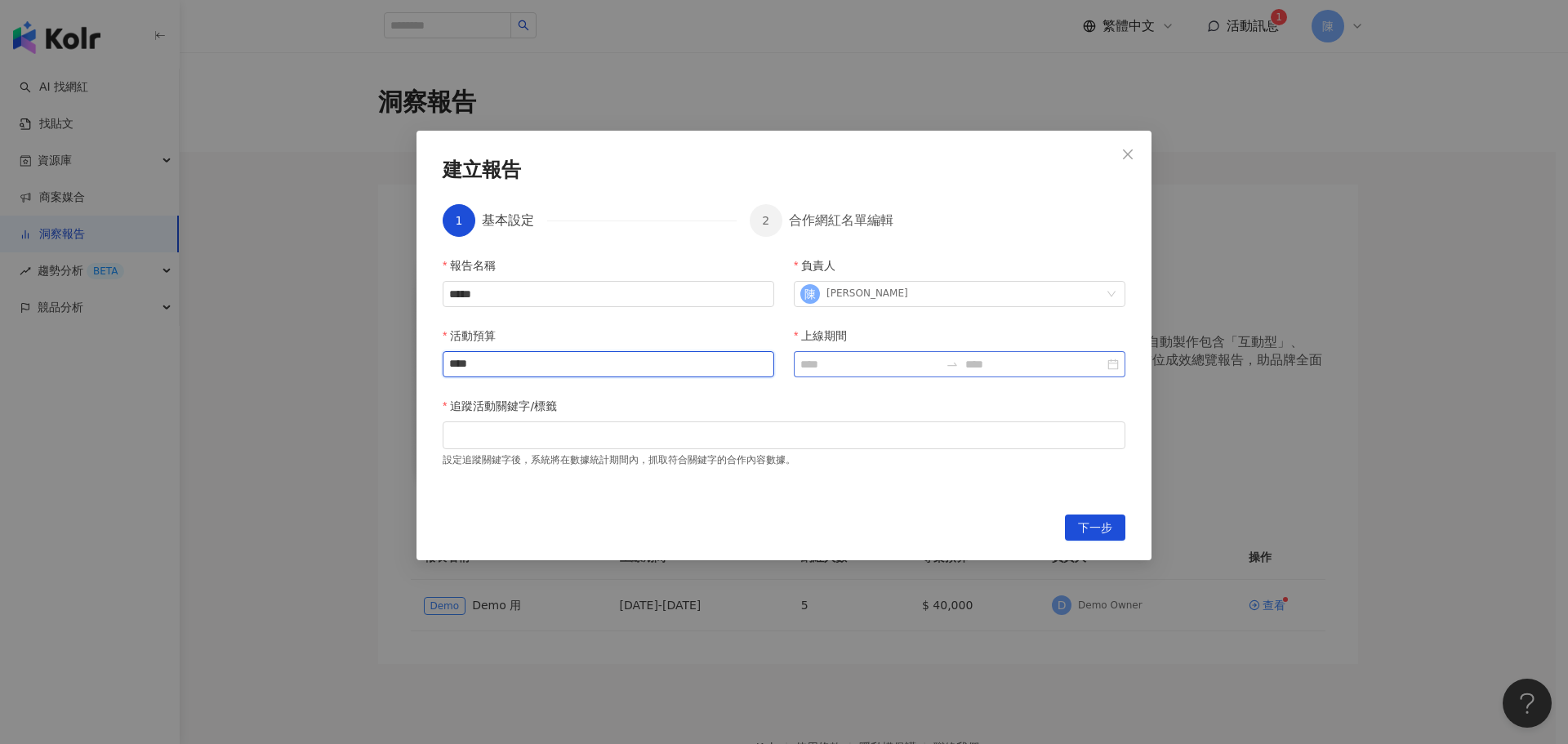
type input "****"
click at [881, 360] on input "上線期間" at bounding box center [870, 364] width 139 height 18
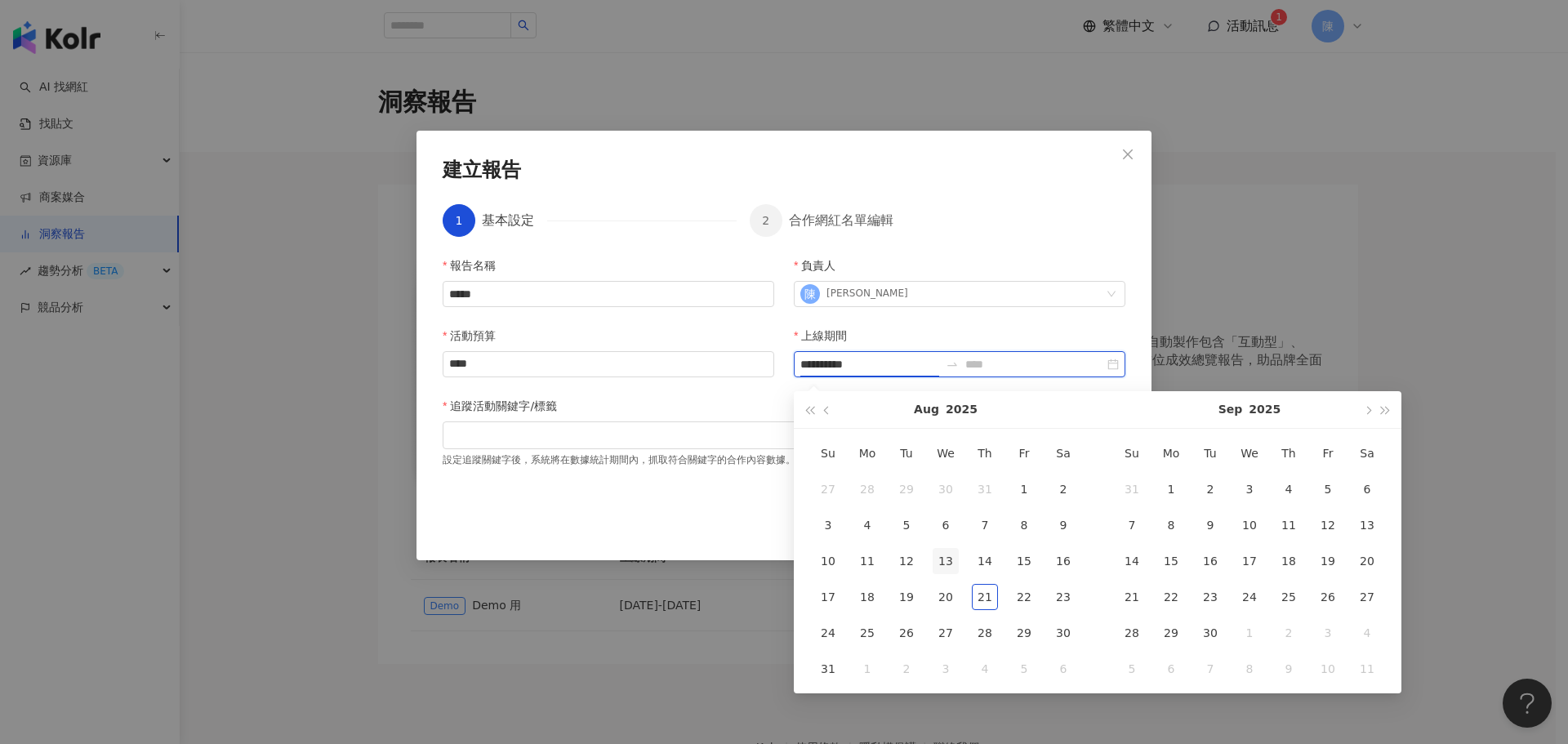
type input "**********"
click at [953, 556] on div "13" at bounding box center [945, 560] width 26 height 26
type input "**********"
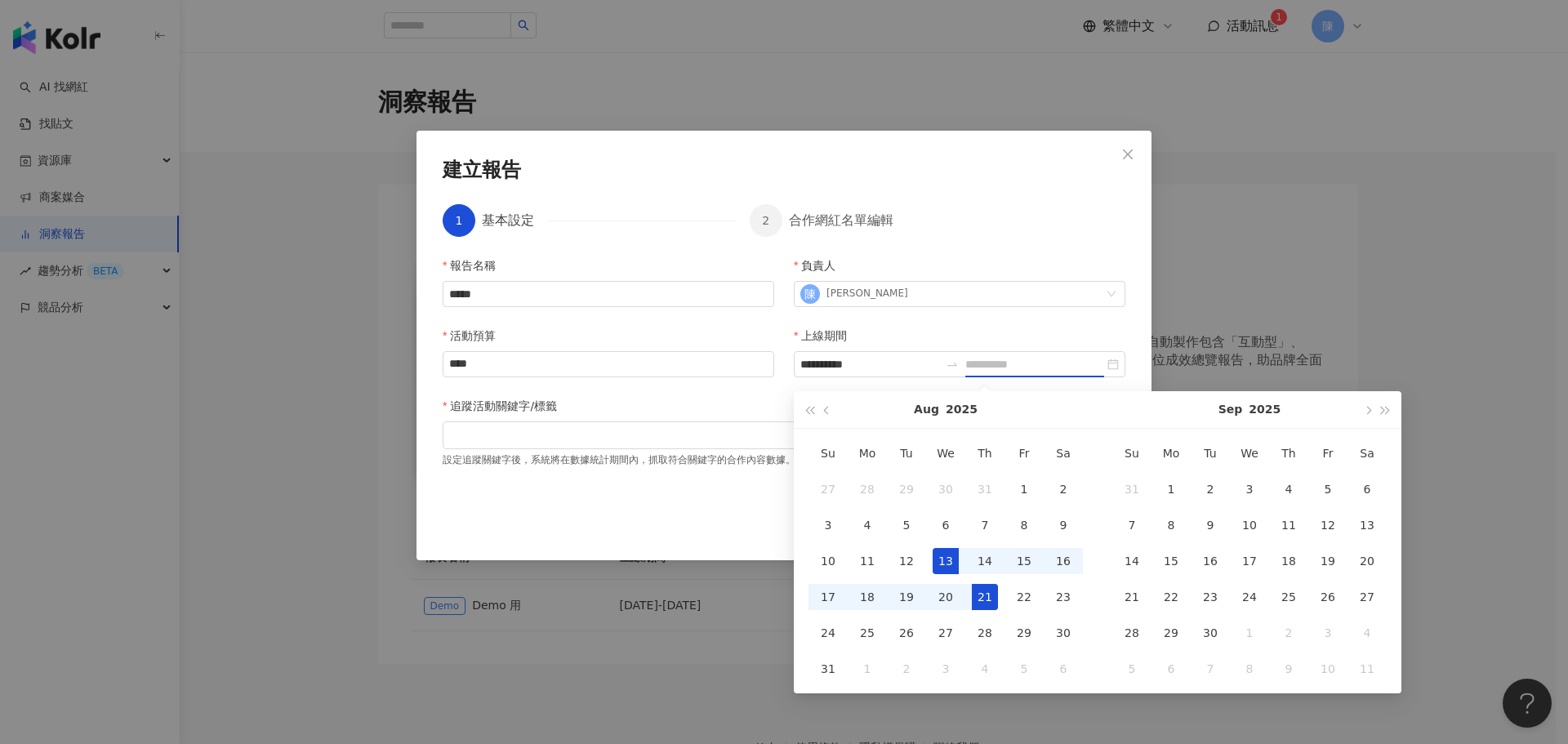
click at [992, 597] on div "21" at bounding box center [984, 597] width 26 height 26
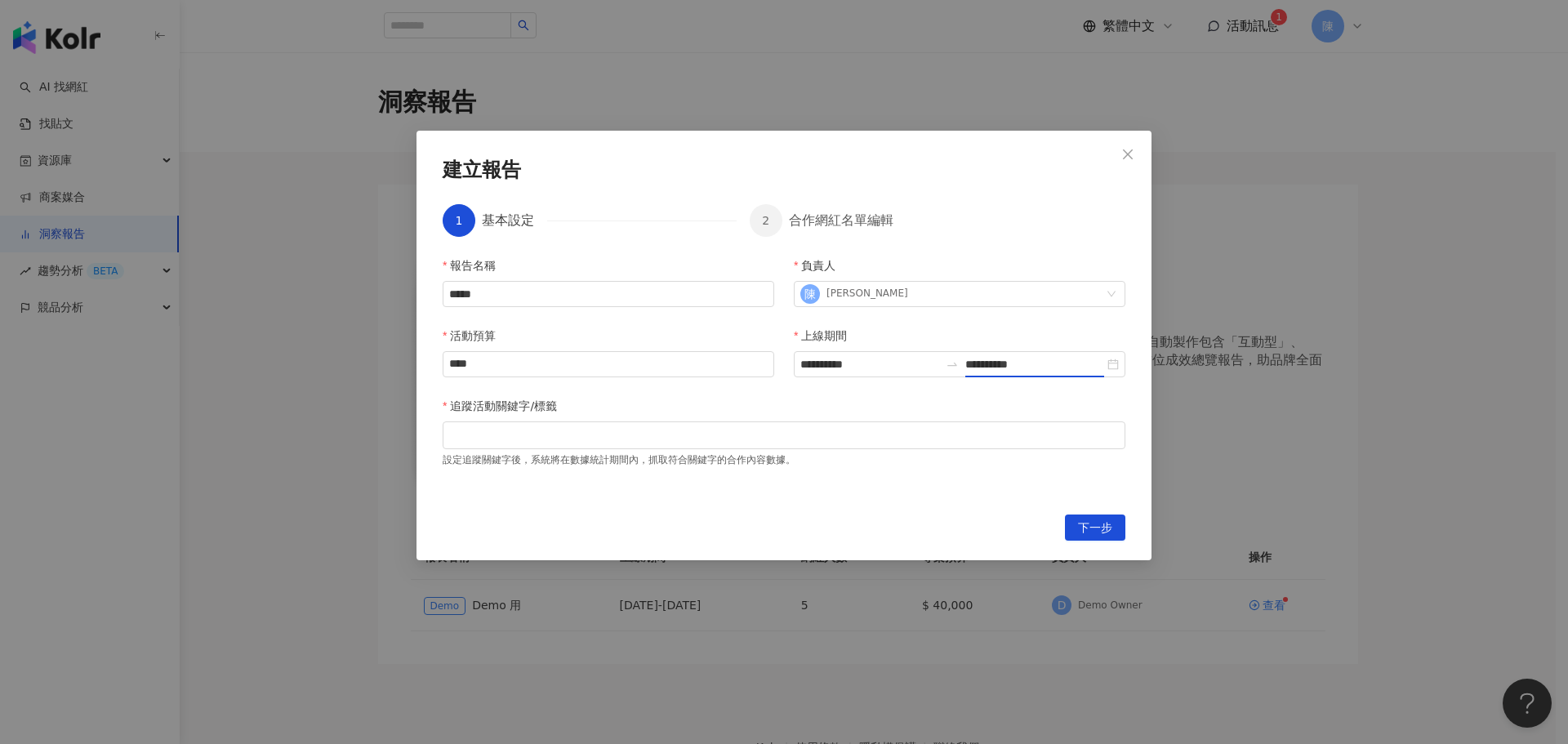
type input "**********"
click at [615, 441] on div at bounding box center [784, 435] width 676 height 12
type input "*****"
click at [1105, 527] on span "下一步" at bounding box center [1094, 528] width 34 height 26
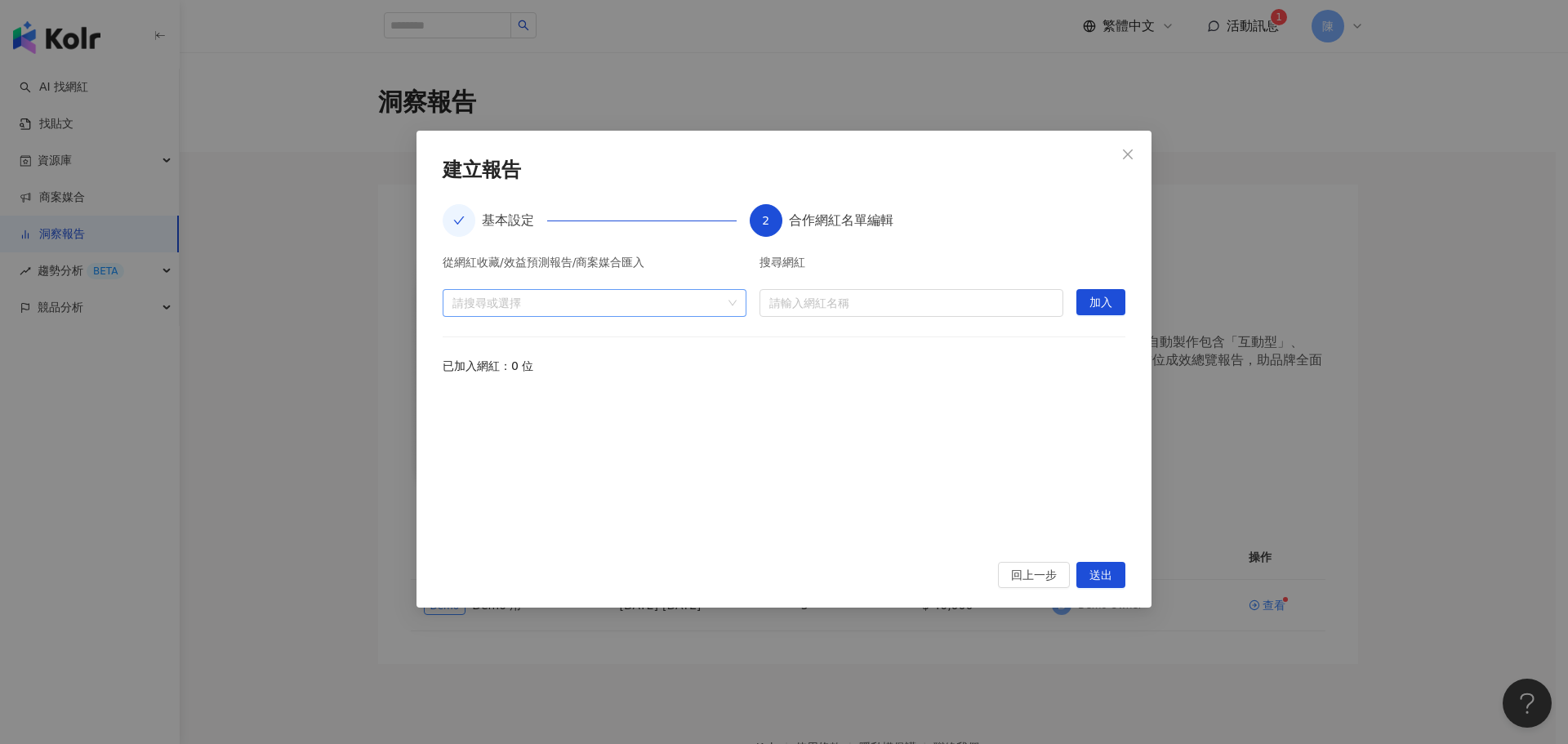
click at [712, 301] on div at bounding box center [586, 302] width 280 height 12
click at [461, 336] on icon "caret-down" at bounding box center [458, 339] width 8 height 8
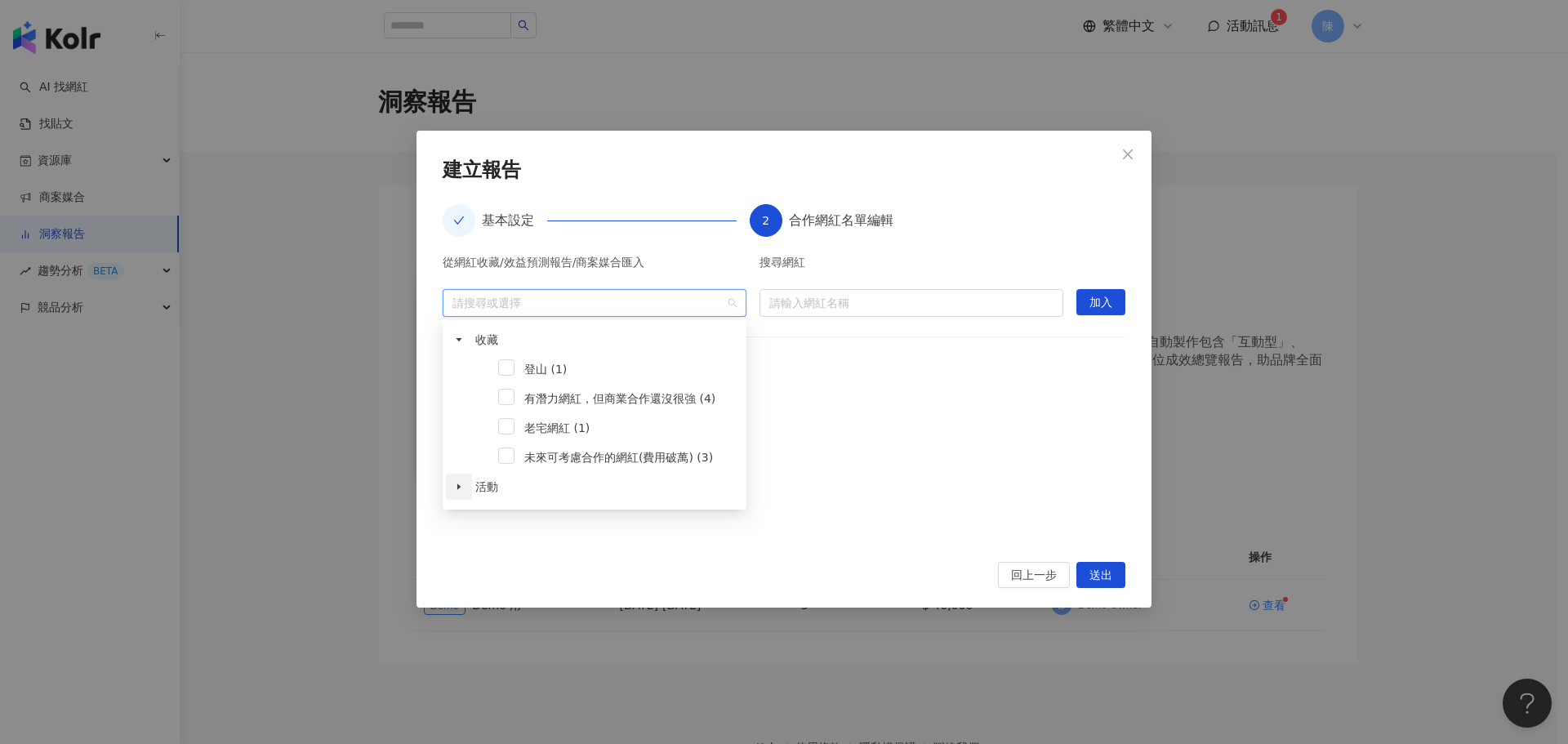
click at [460, 492] on span at bounding box center [458, 486] width 26 height 26
click at [603, 520] on span "對天氣過敏的牛奶/起司棒？ (35)" at bounding box center [608, 516] width 169 height 13
click at [894, 517] on div at bounding box center [783, 467] width 682 height 151
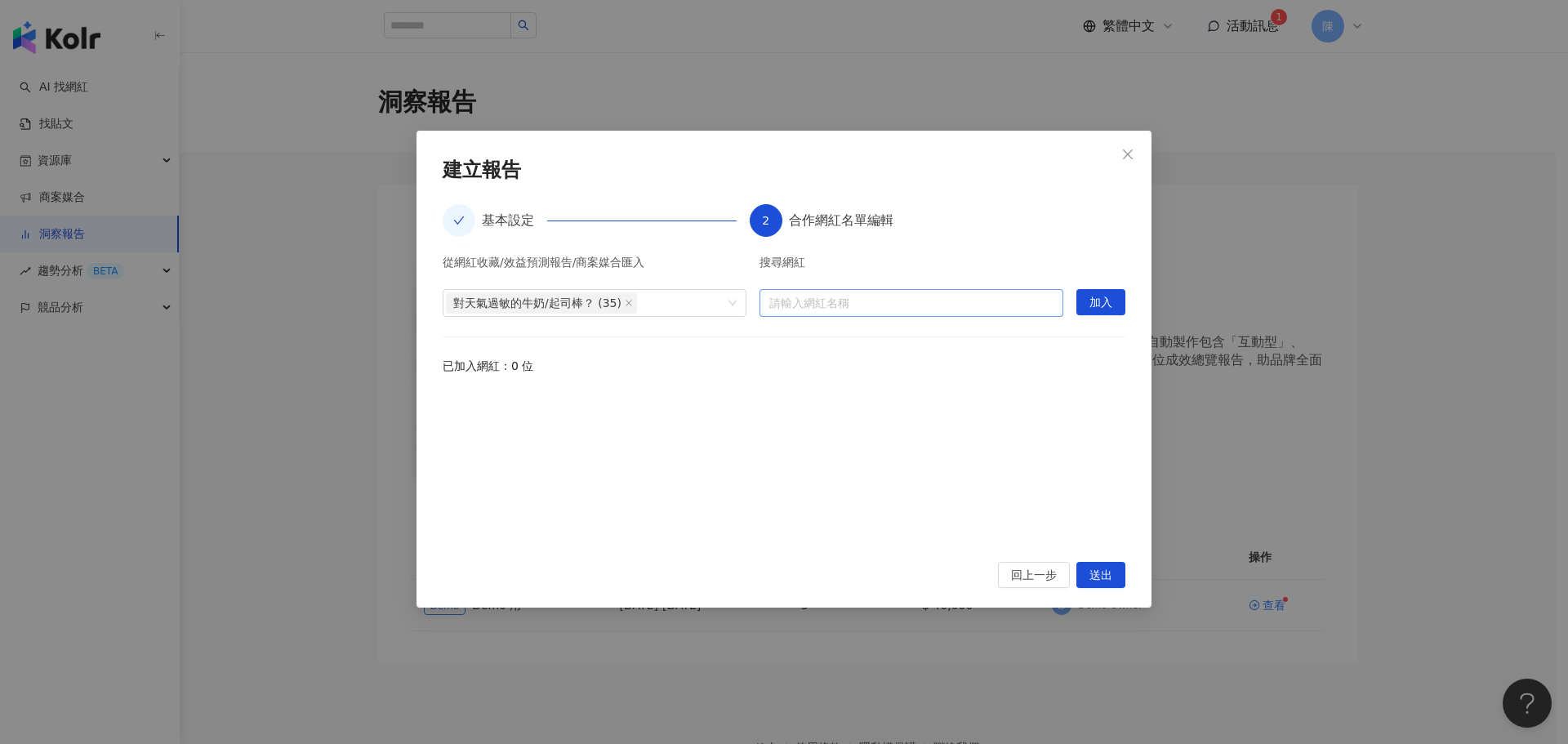
click at [913, 304] on input "search" at bounding box center [911, 302] width 285 height 26
type input "****"
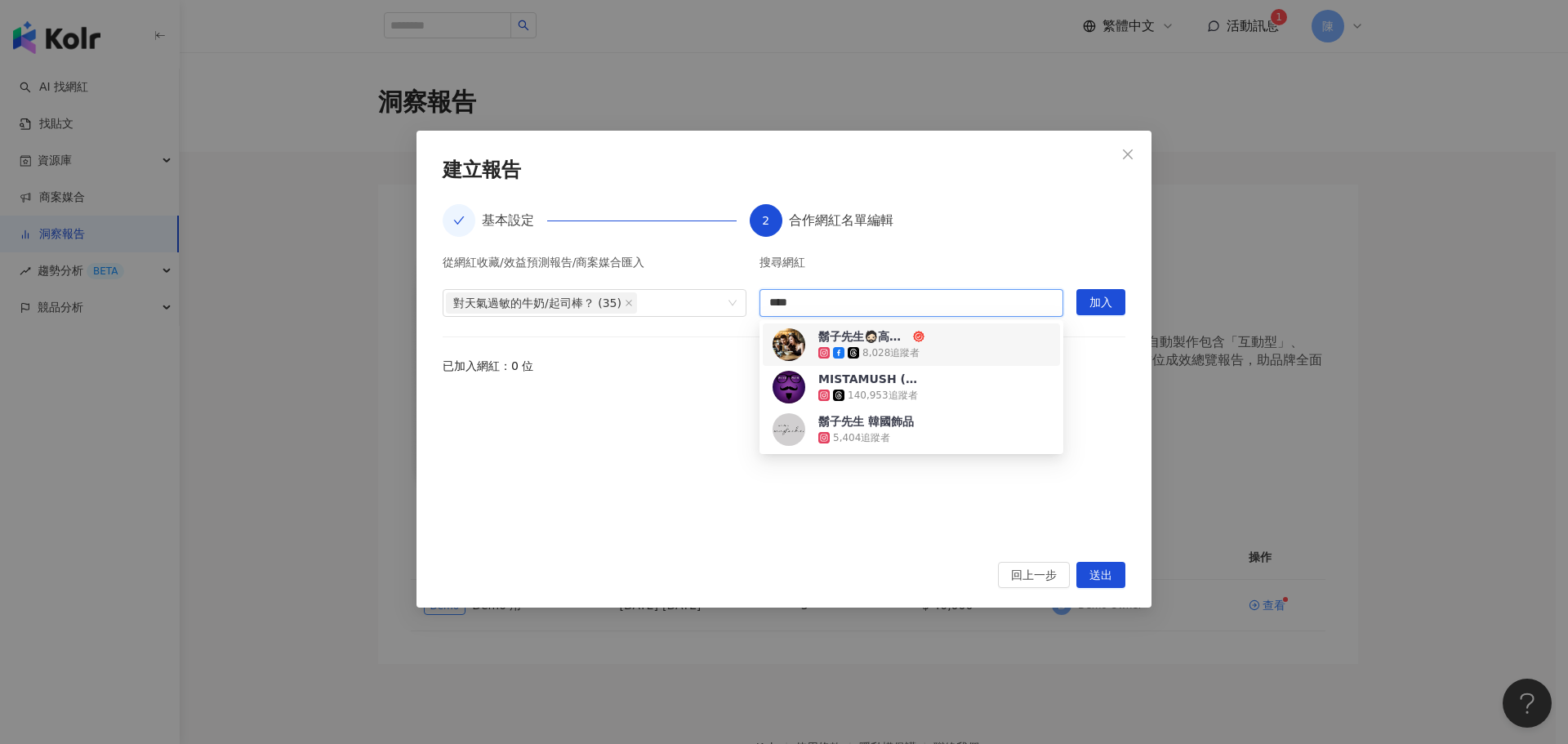
click at [896, 340] on div "鬍子先生🧔🏻高雄美食🔍趙食說👄" at bounding box center [863, 336] width 92 height 16
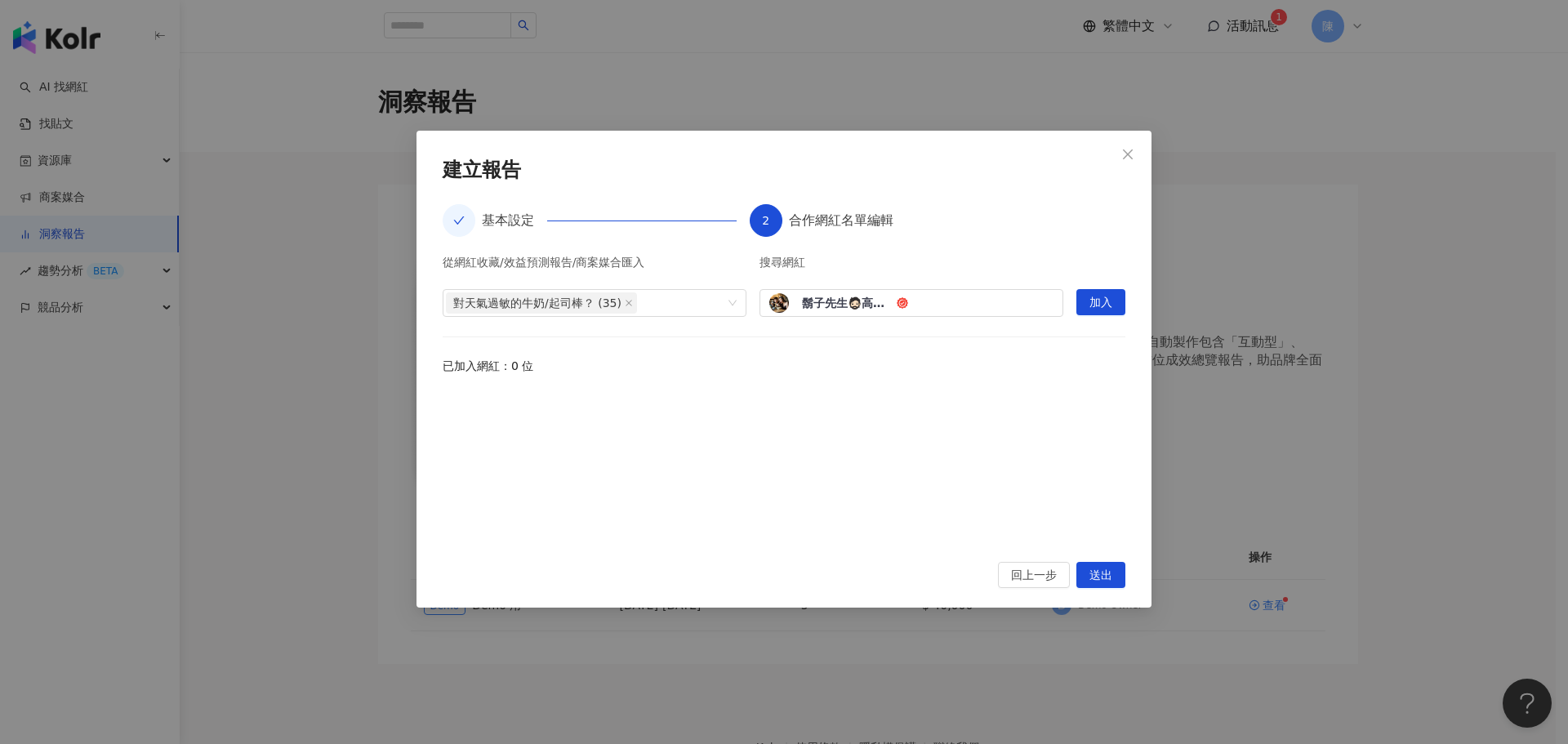
click at [540, 505] on div at bounding box center [783, 467] width 682 height 151
drag, startPoint x: 860, startPoint y: 172, endPoint x: 1097, endPoint y: 496, distance: 401.4
click at [561, 174] on div "建立報告" at bounding box center [783, 170] width 682 height 28
click at [624, 304] on icon "close" at bounding box center [628, 302] width 8 height 8
click at [1044, 562] on button "回上一步" at bounding box center [1034, 575] width 72 height 26
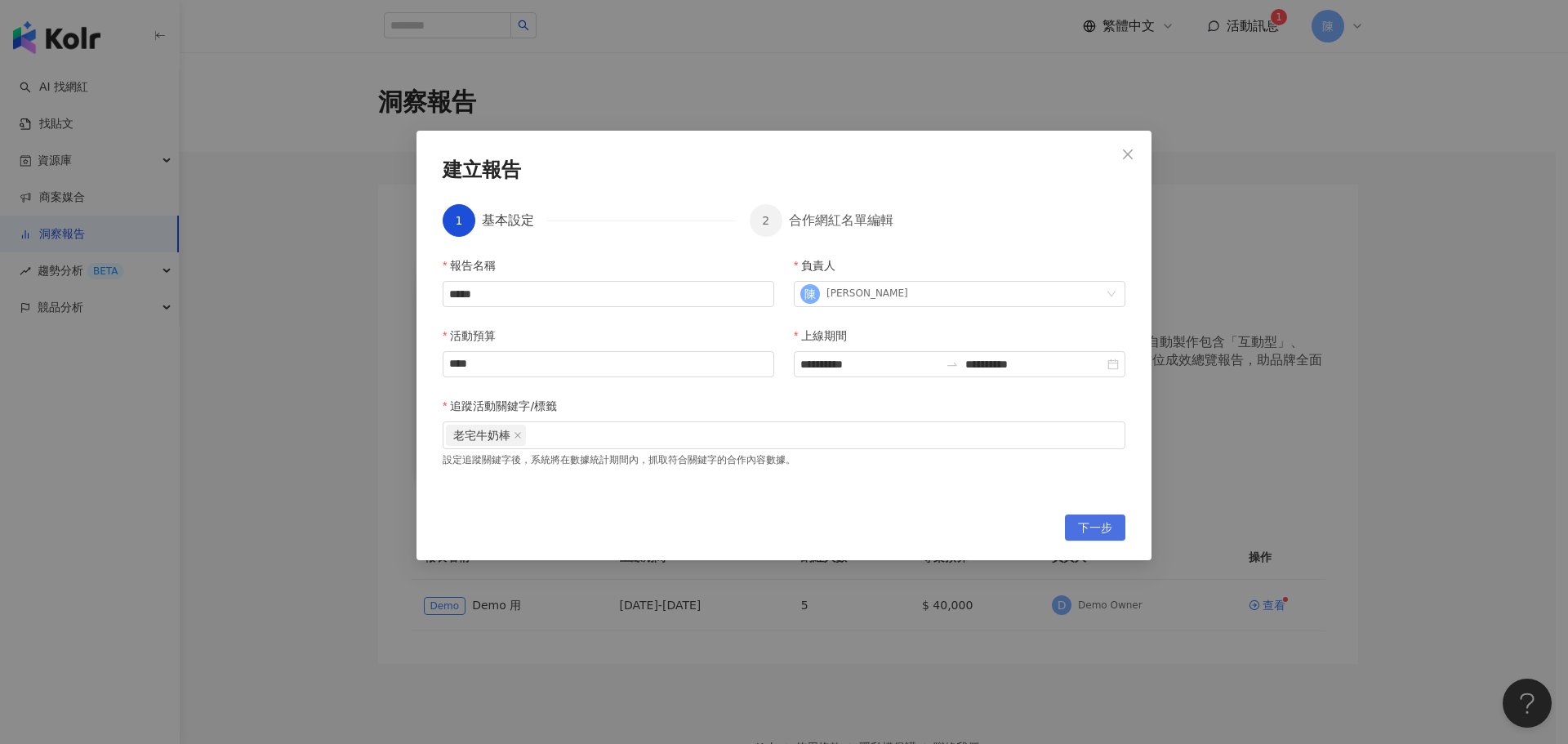
click at [1095, 526] on span "下一步" at bounding box center [1094, 528] width 34 height 26
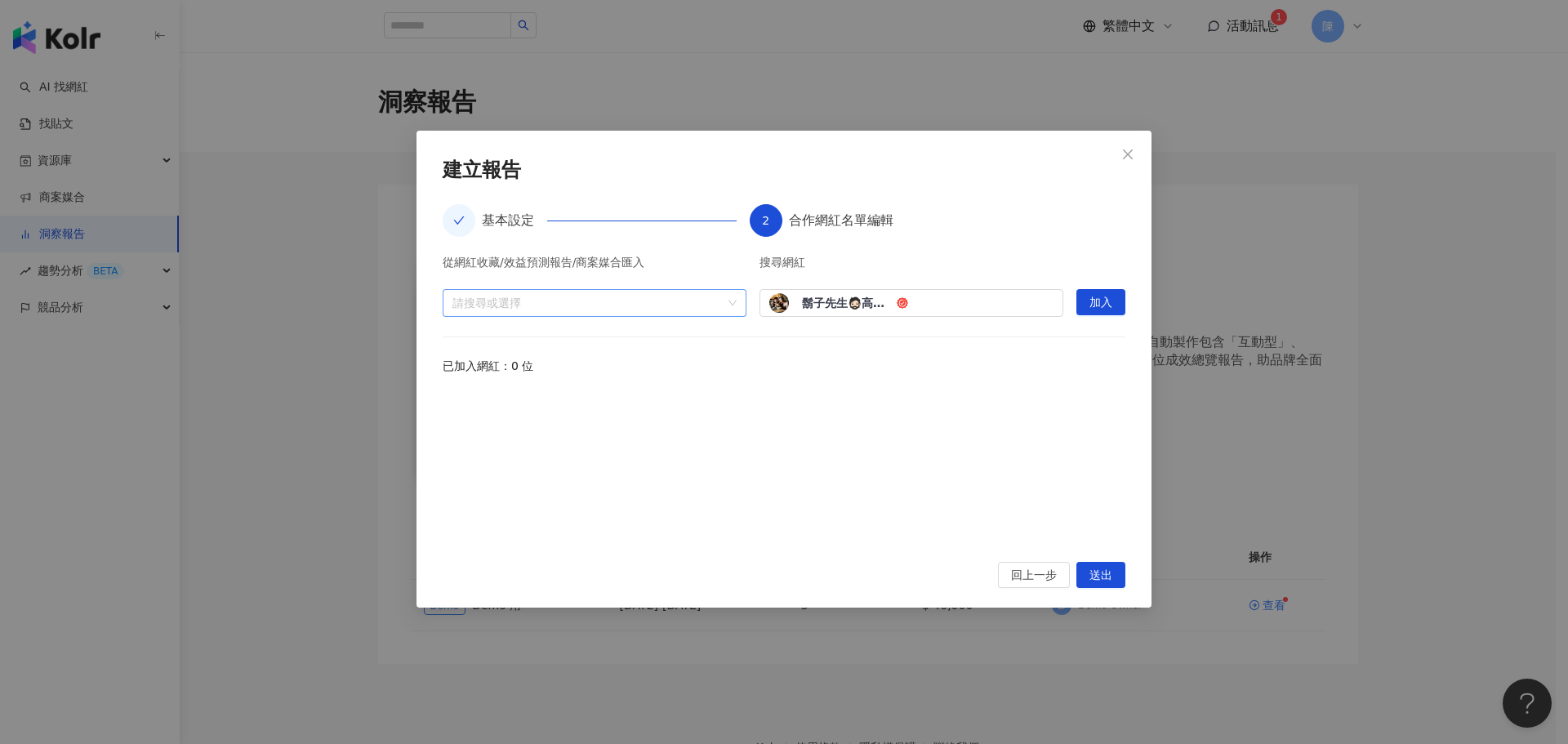
click at [643, 299] on div at bounding box center [586, 302] width 280 height 12
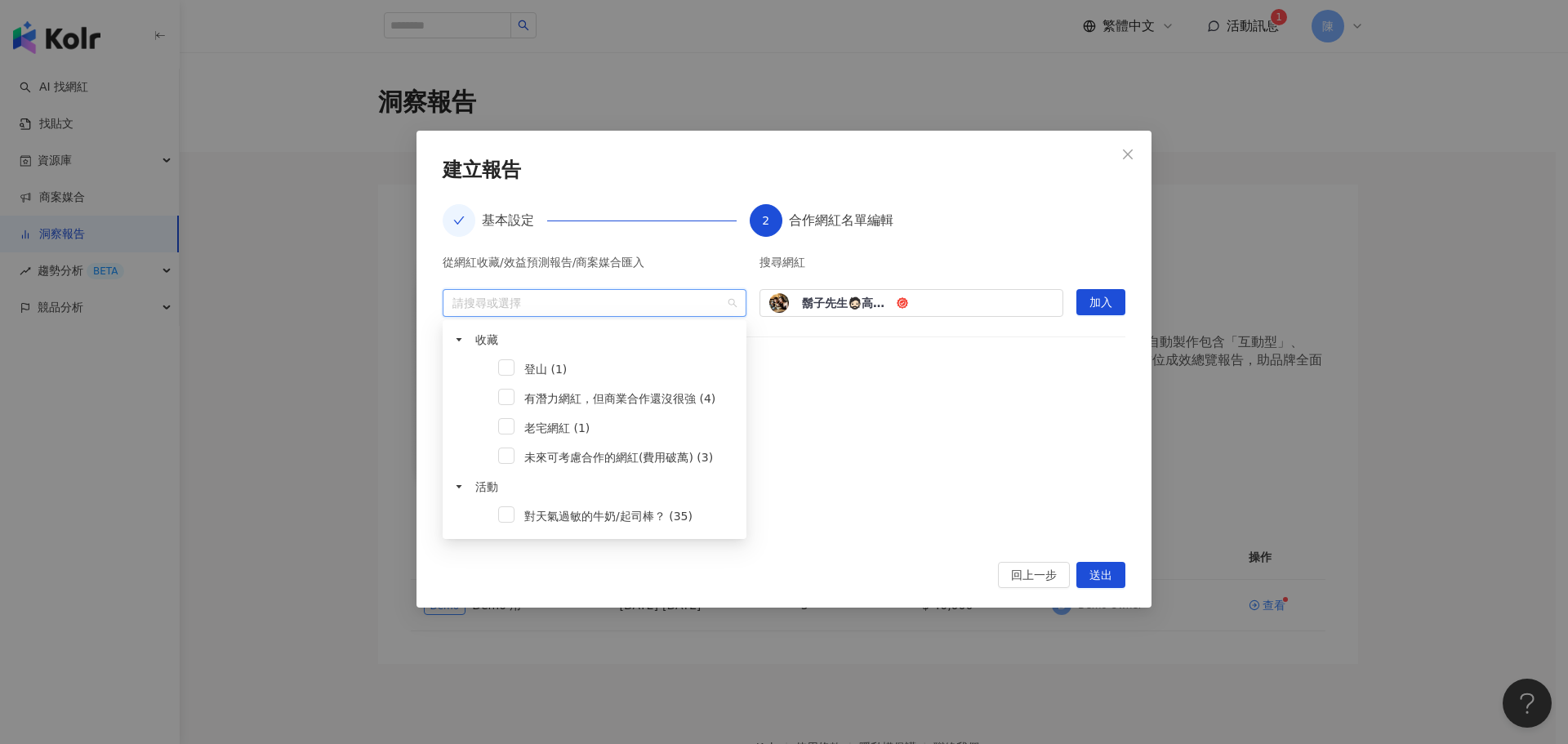
click at [920, 436] on div at bounding box center [783, 467] width 682 height 151
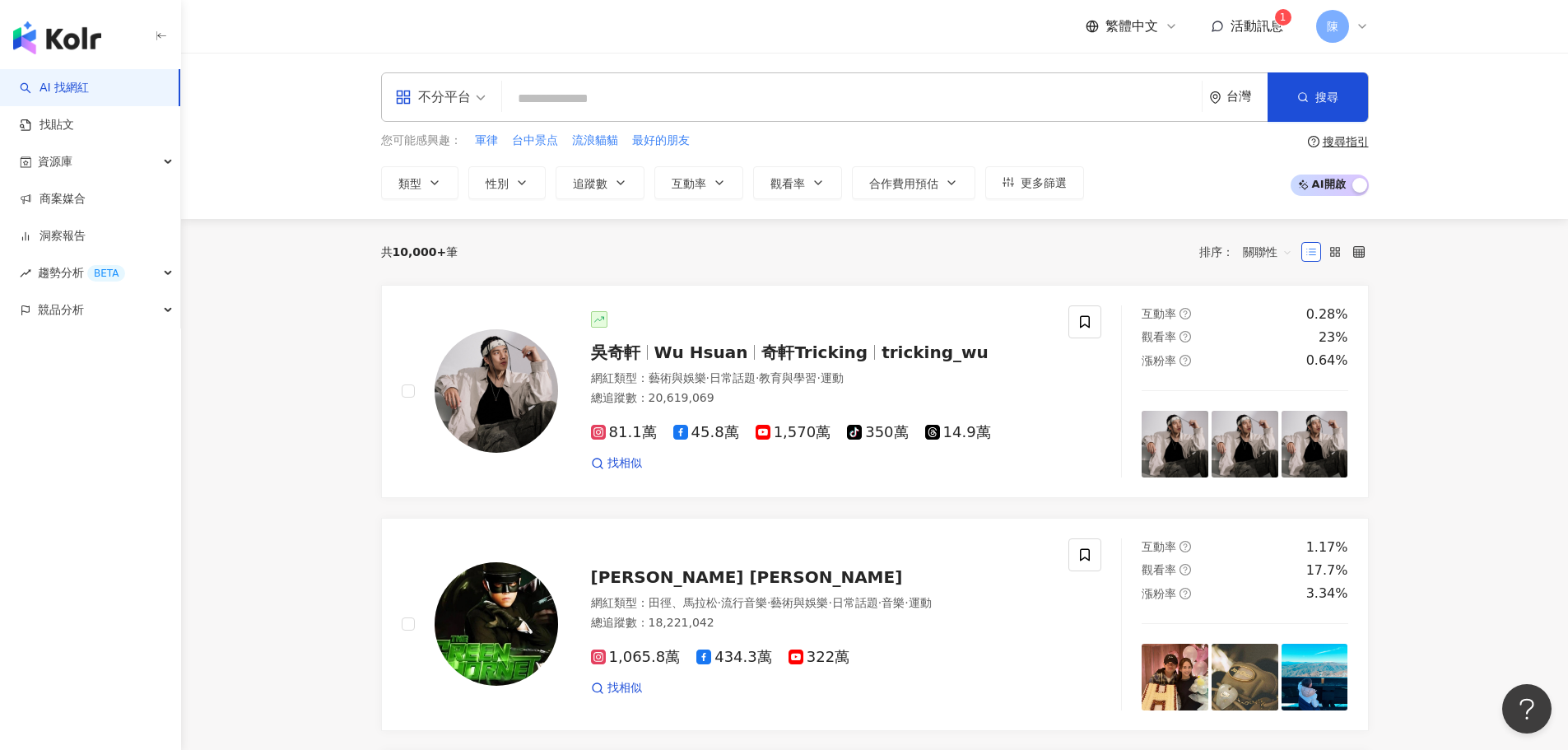
click at [1260, 30] on span "活動訊息" at bounding box center [1257, 25] width 53 height 15
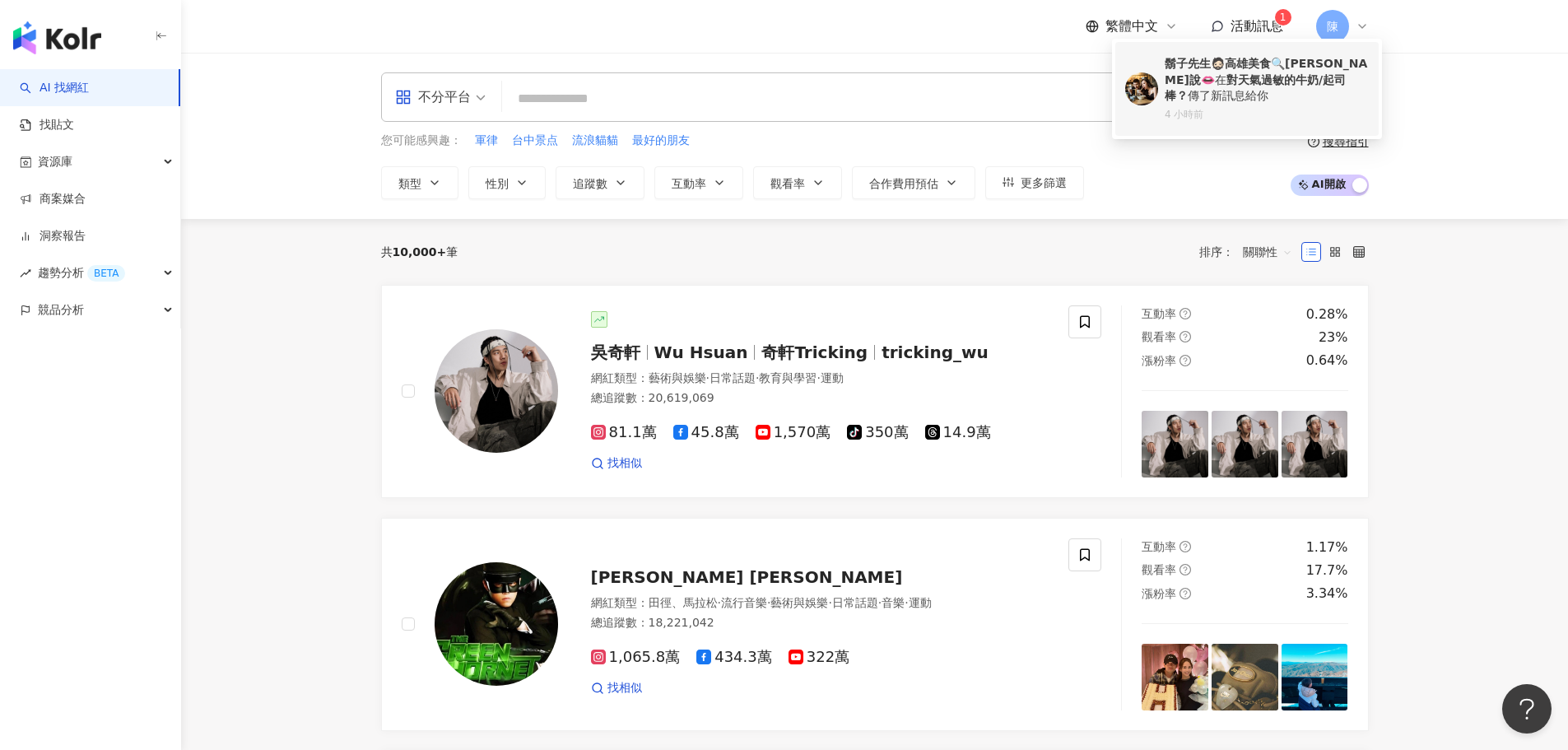
click at [1199, 83] on b "對天氣過敏的牛奶/起司棒？" at bounding box center [1254, 87] width 181 height 30
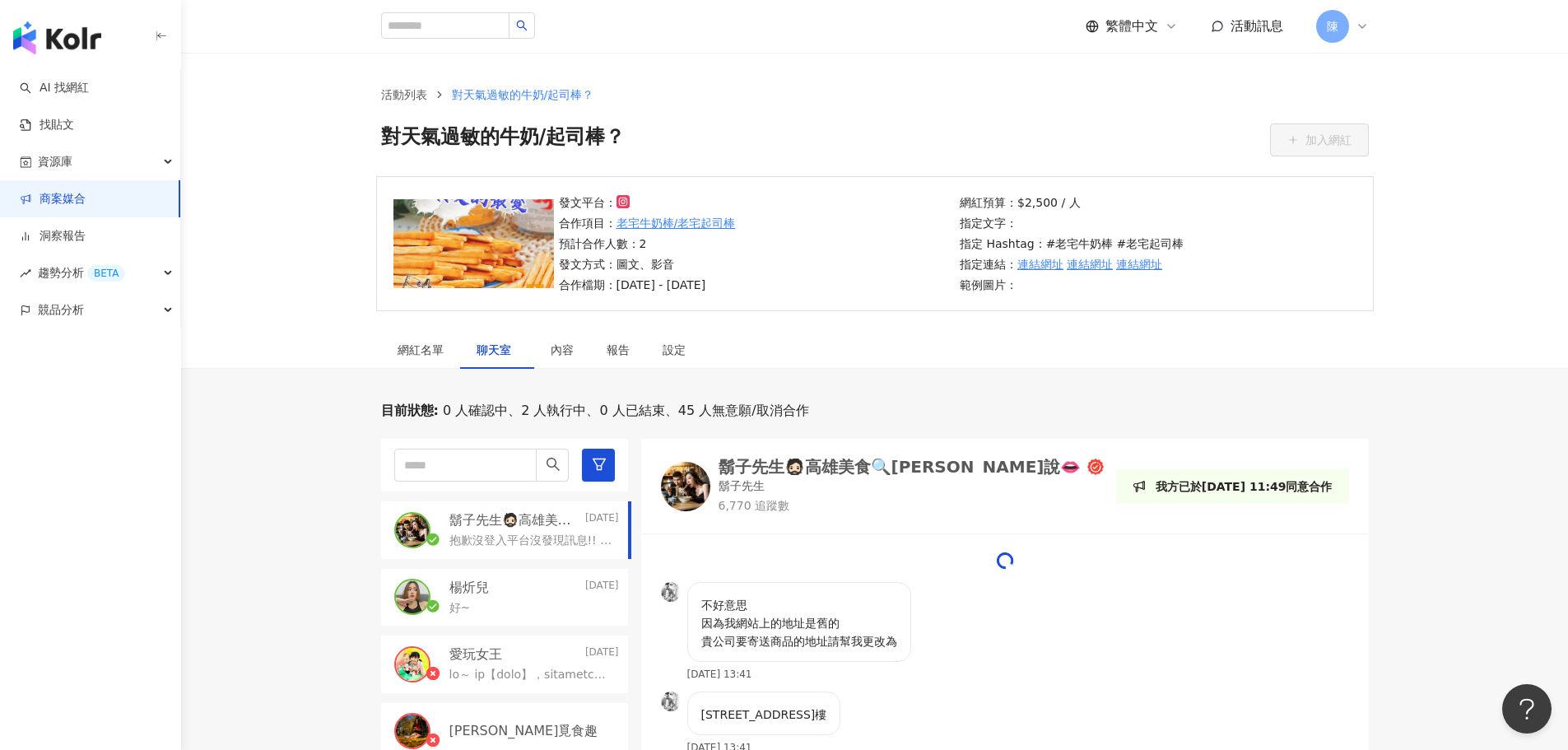
click at [532, 532] on p "抱歉沒登入平台沒發現訊息!! 早上以傳EMAIL" at bounding box center [530, 540] width 163 height 16
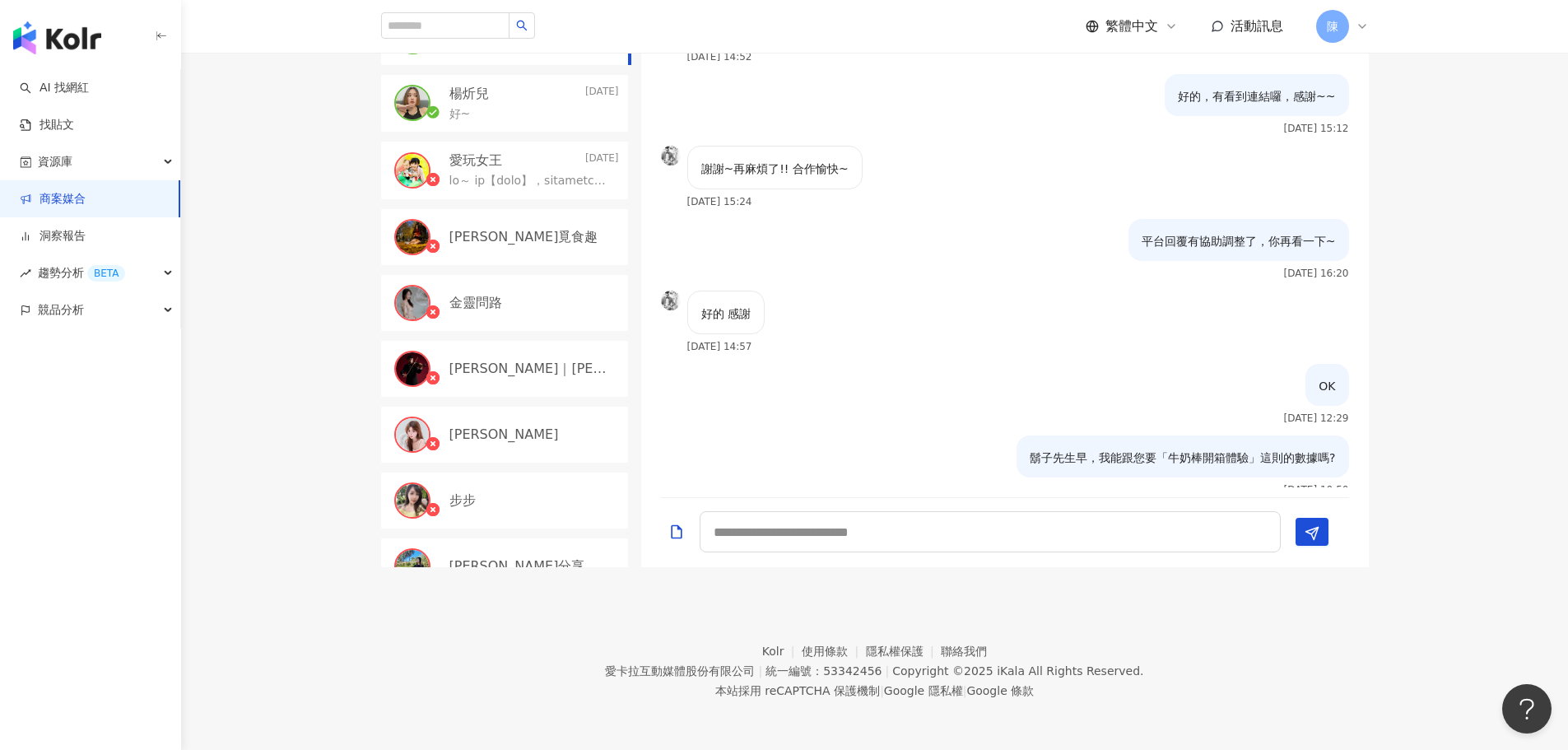
scroll to position [1509, 0]
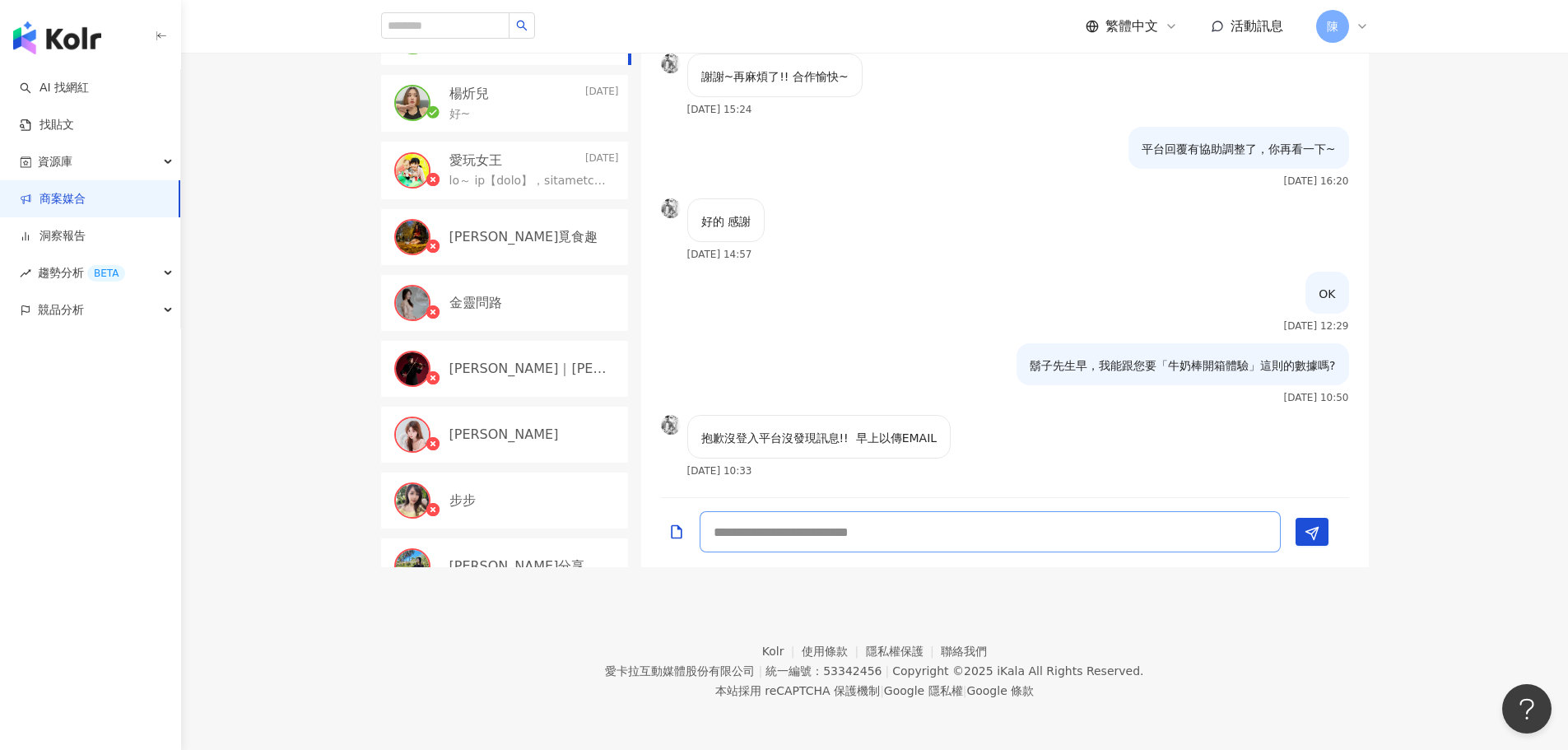
click at [840, 531] on textarea at bounding box center [990, 532] width 581 height 41
type textarea "******"
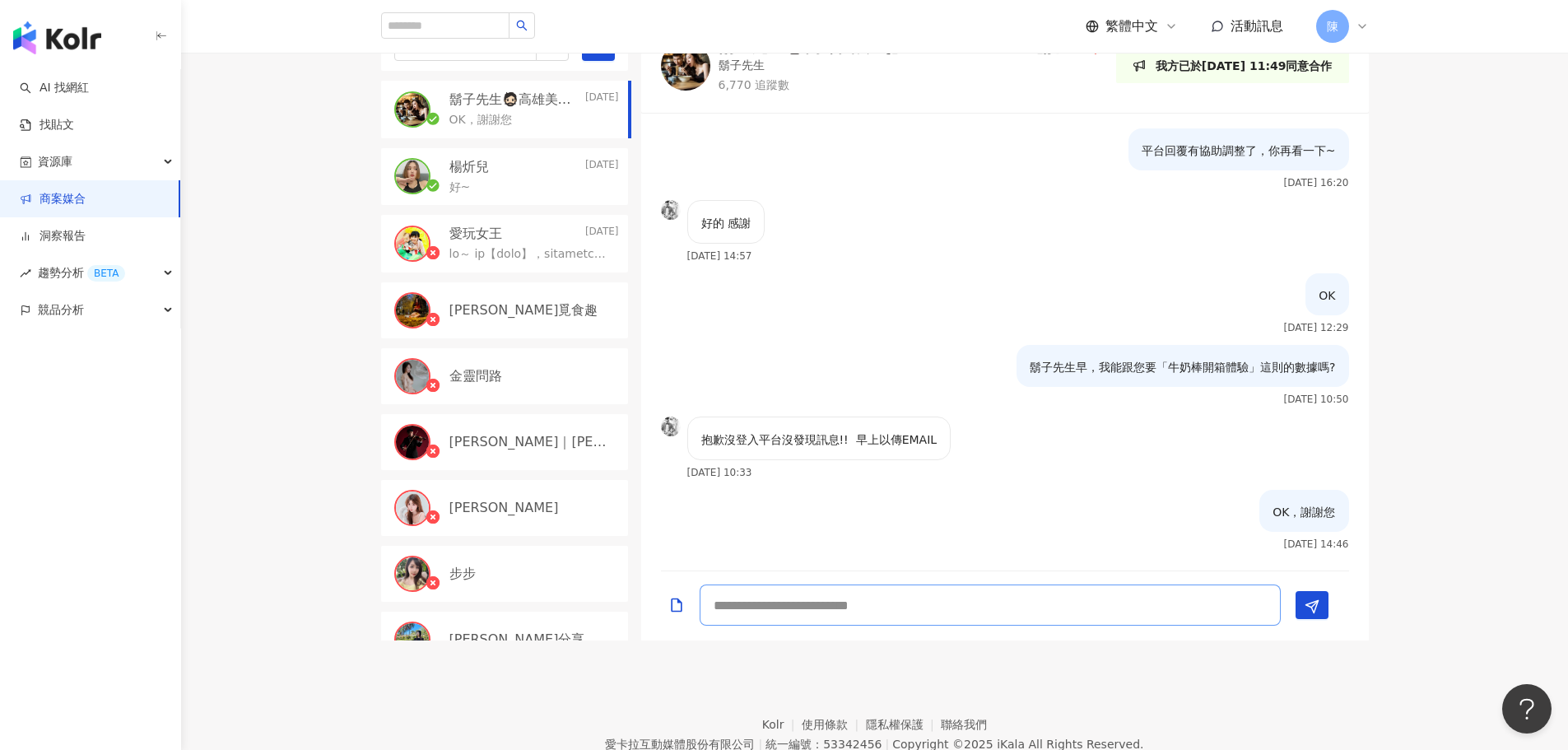
scroll to position [329, 0]
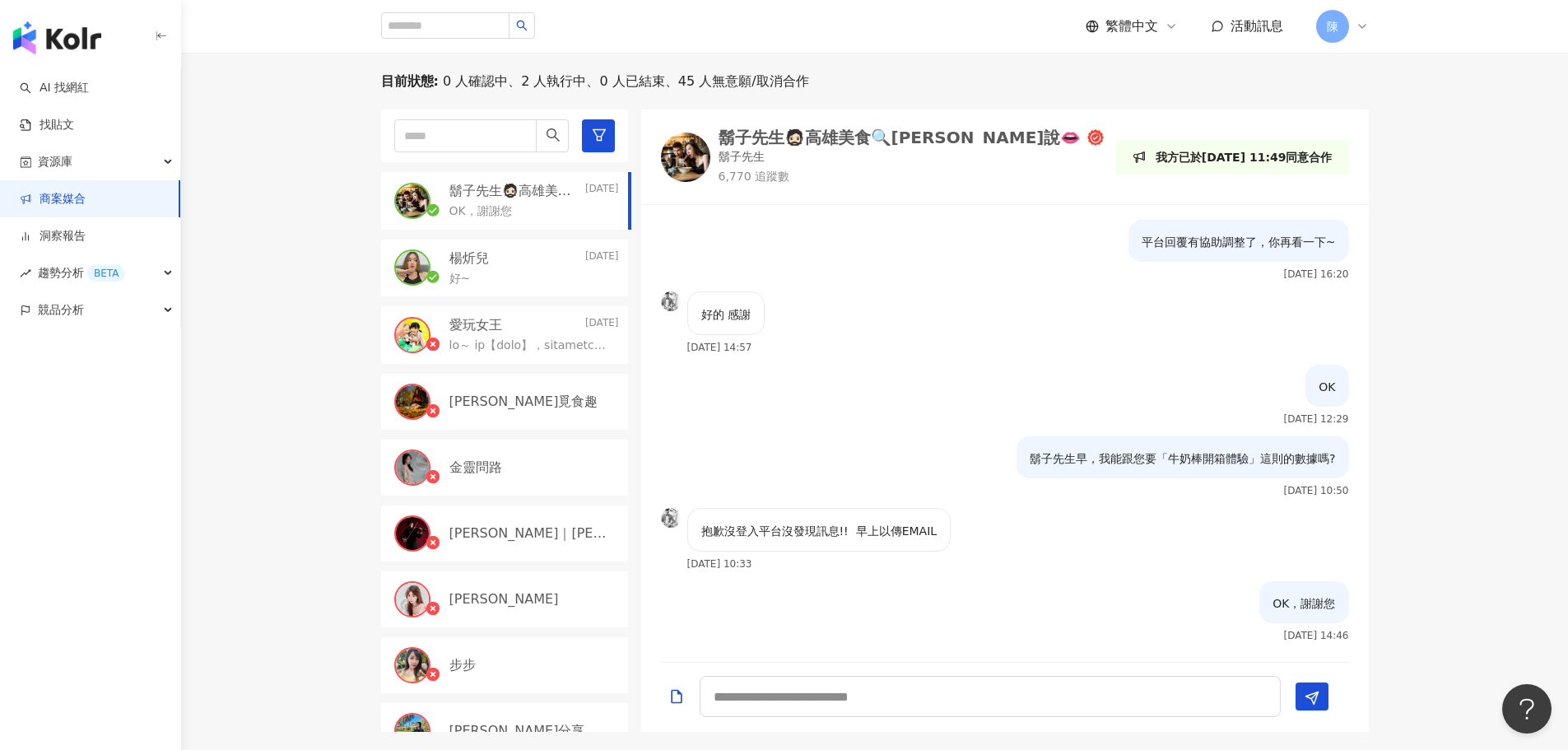
click at [789, 140] on div "鬍子先生🧔🏻高雄美食🔍[PERSON_NAME]說👄" at bounding box center [900, 138] width 363 height 16
click at [1350, 31] on div "陳" at bounding box center [1342, 26] width 53 height 33
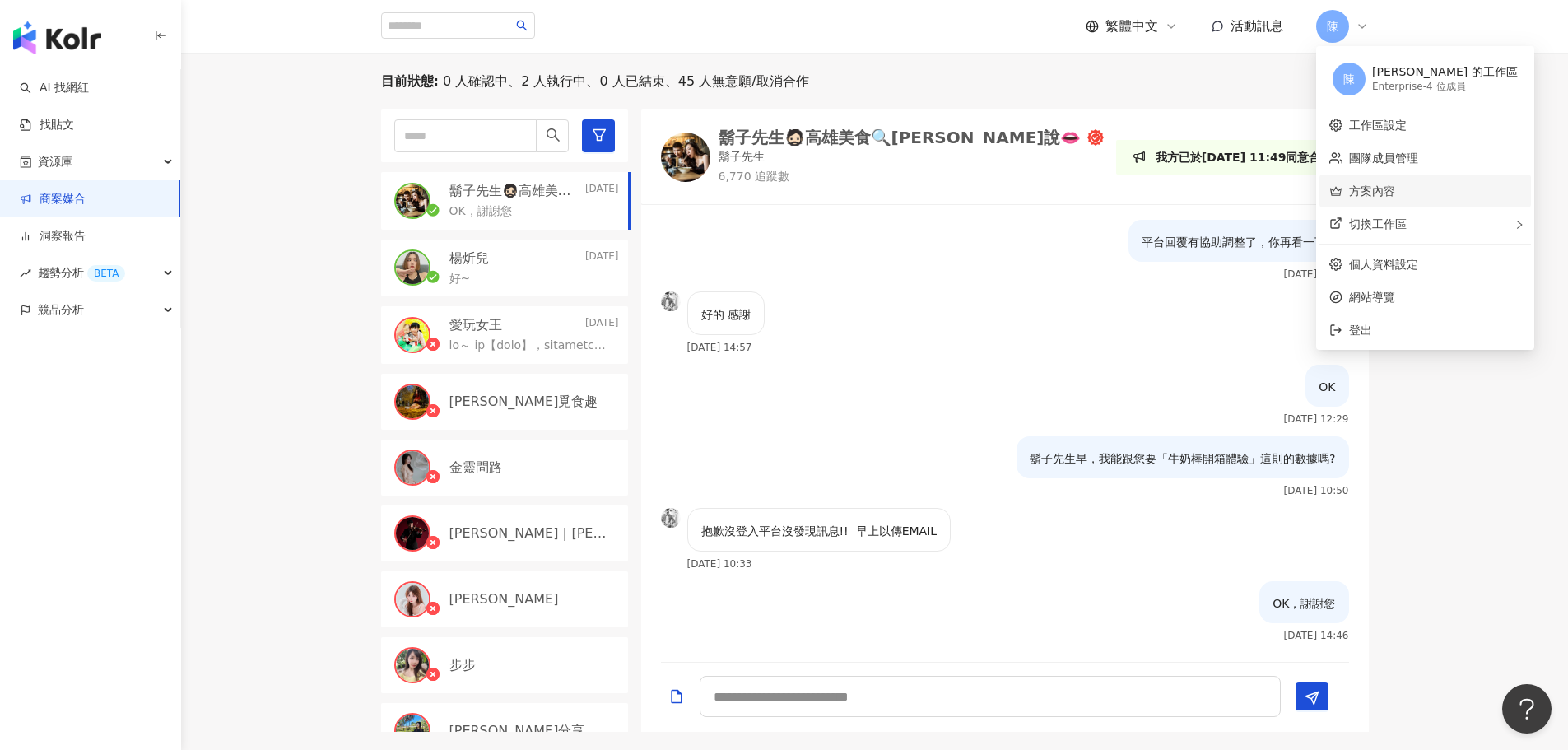
click at [1395, 184] on link "方案內容" at bounding box center [1372, 191] width 46 height 13
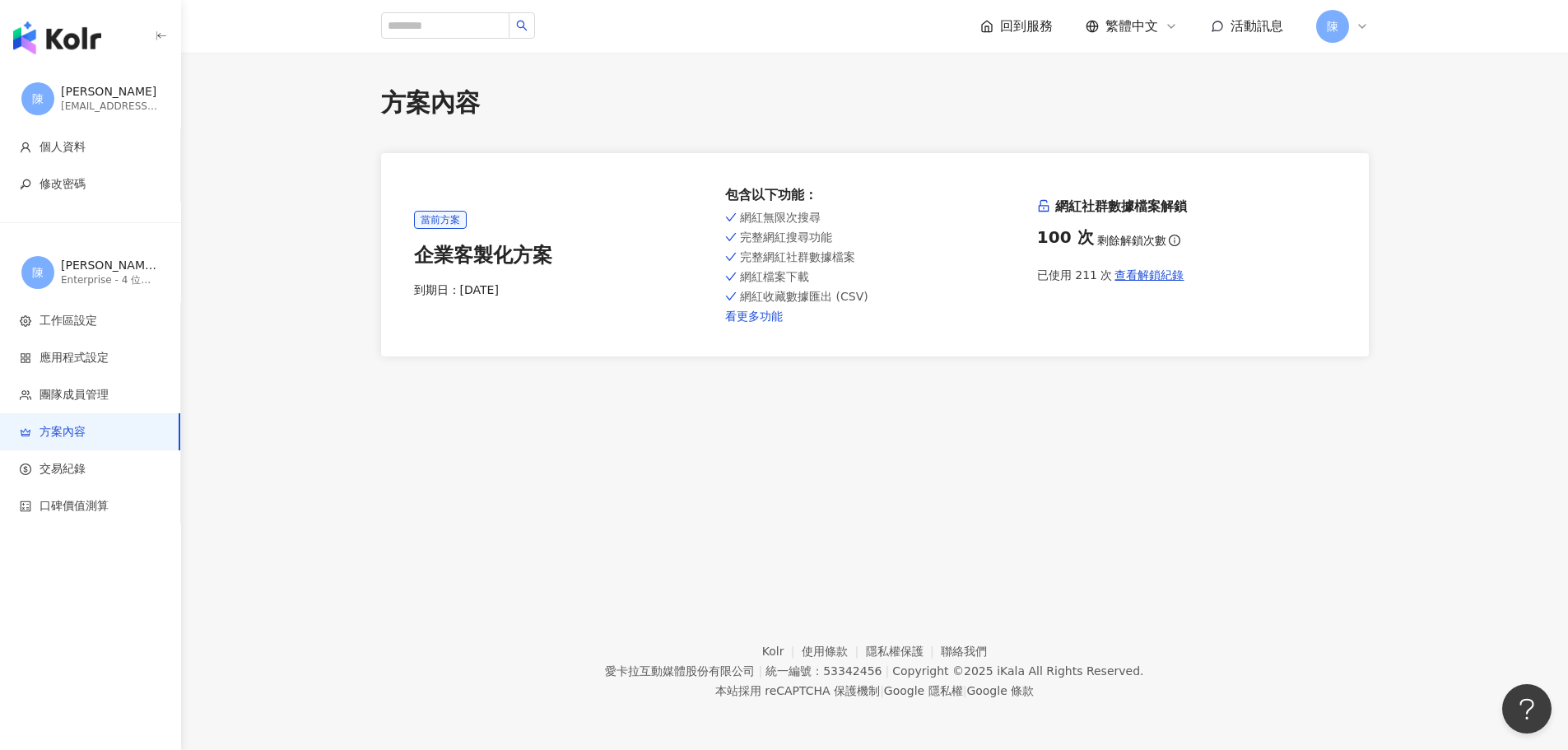
click at [768, 319] on link "看更多功能" at bounding box center [875, 316] width 298 height 13
click at [120, 513] on span "口碑價值測算" at bounding box center [94, 506] width 147 height 16
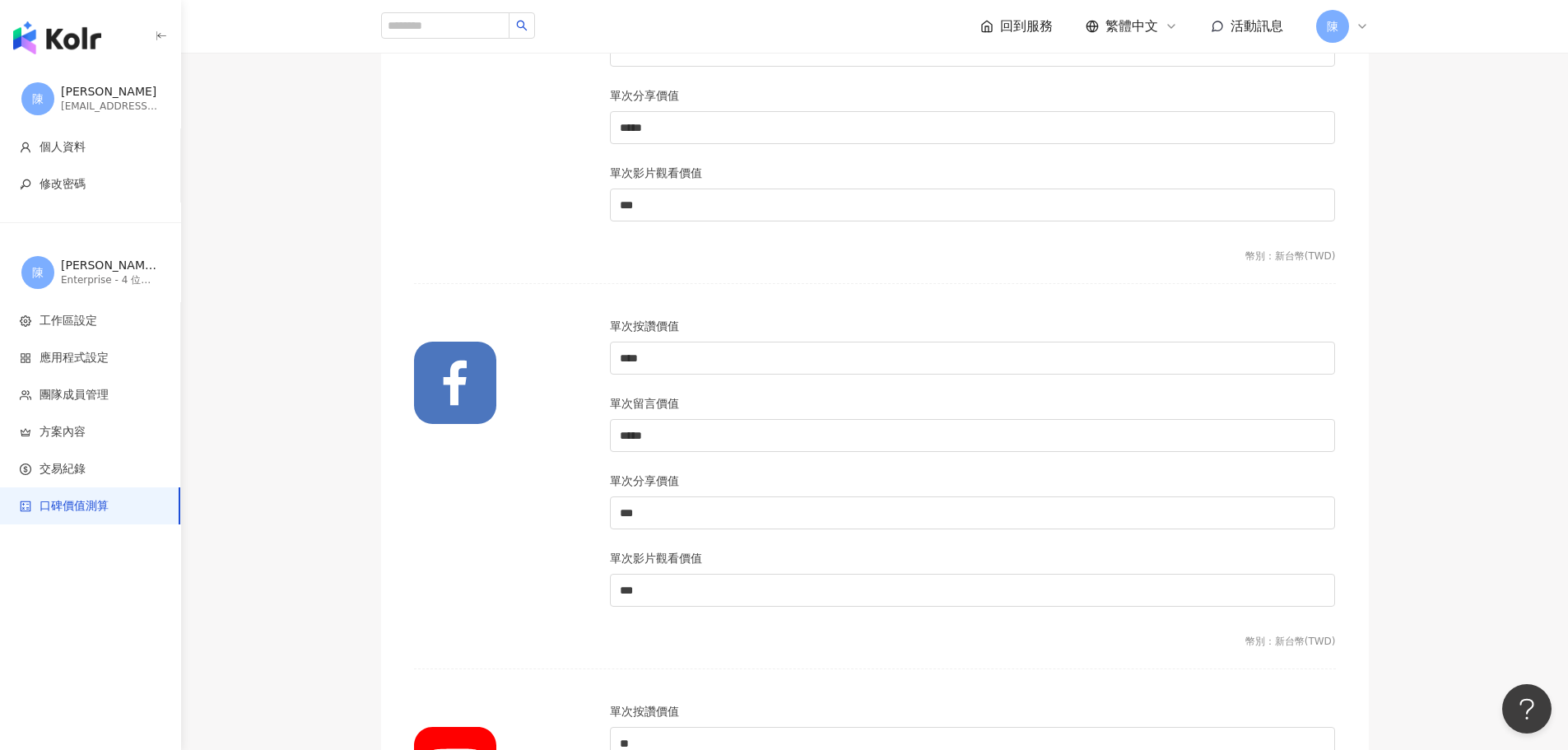
scroll to position [174, 0]
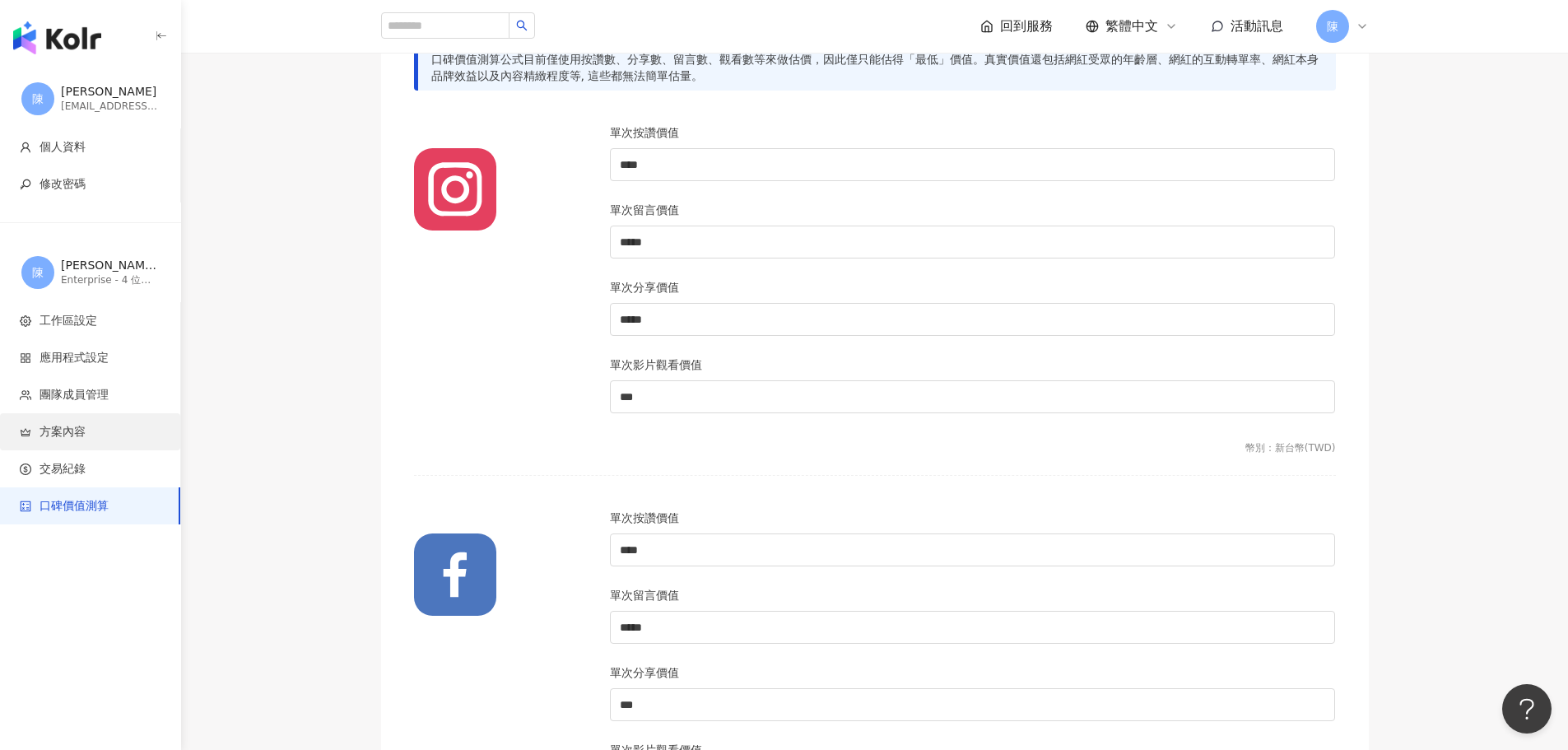
click at [68, 431] on span "方案內容" at bounding box center [62, 432] width 46 height 16
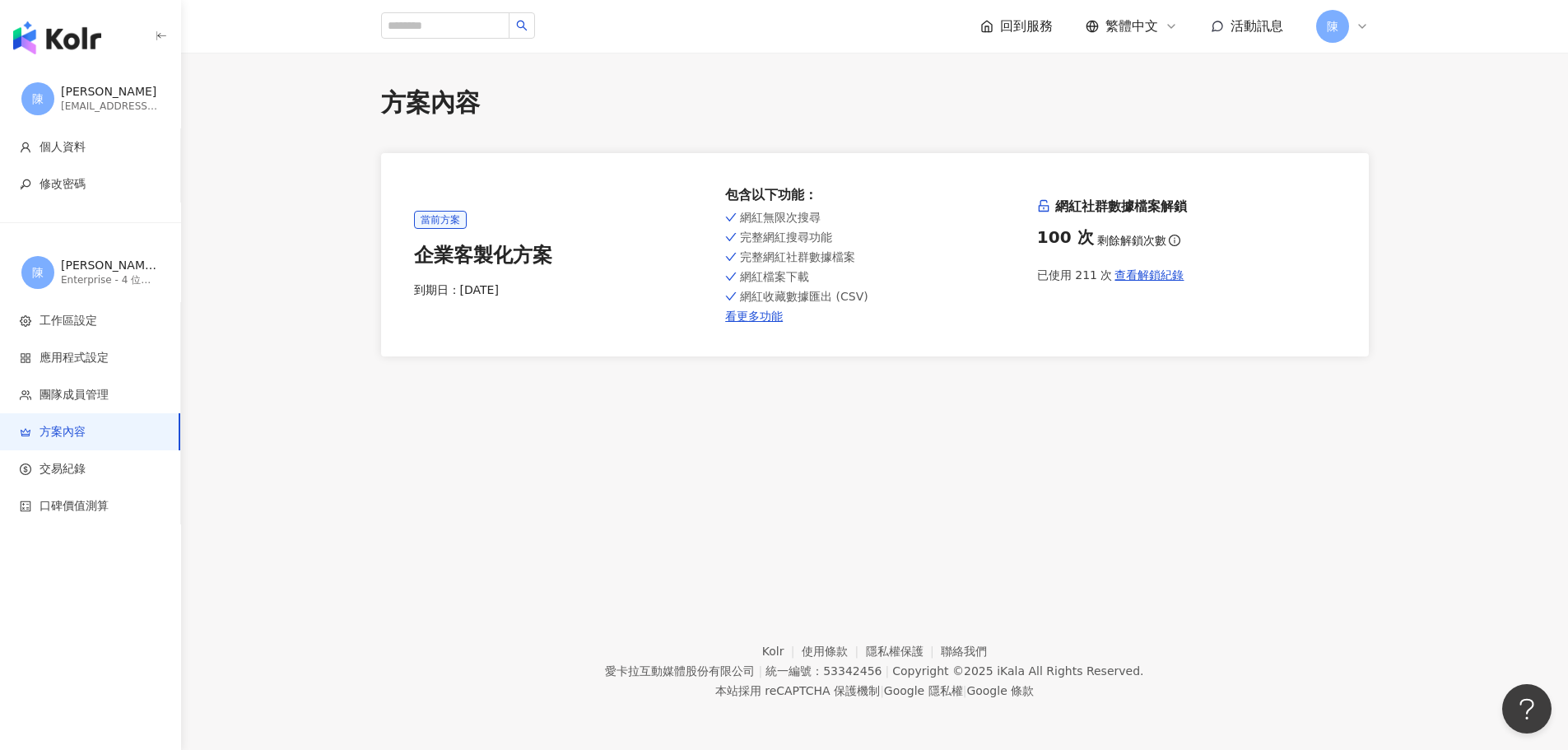
click at [102, 33] on div "button" at bounding box center [90, 34] width 181 height 69
click at [85, 38] on img "button" at bounding box center [58, 38] width 88 height 33
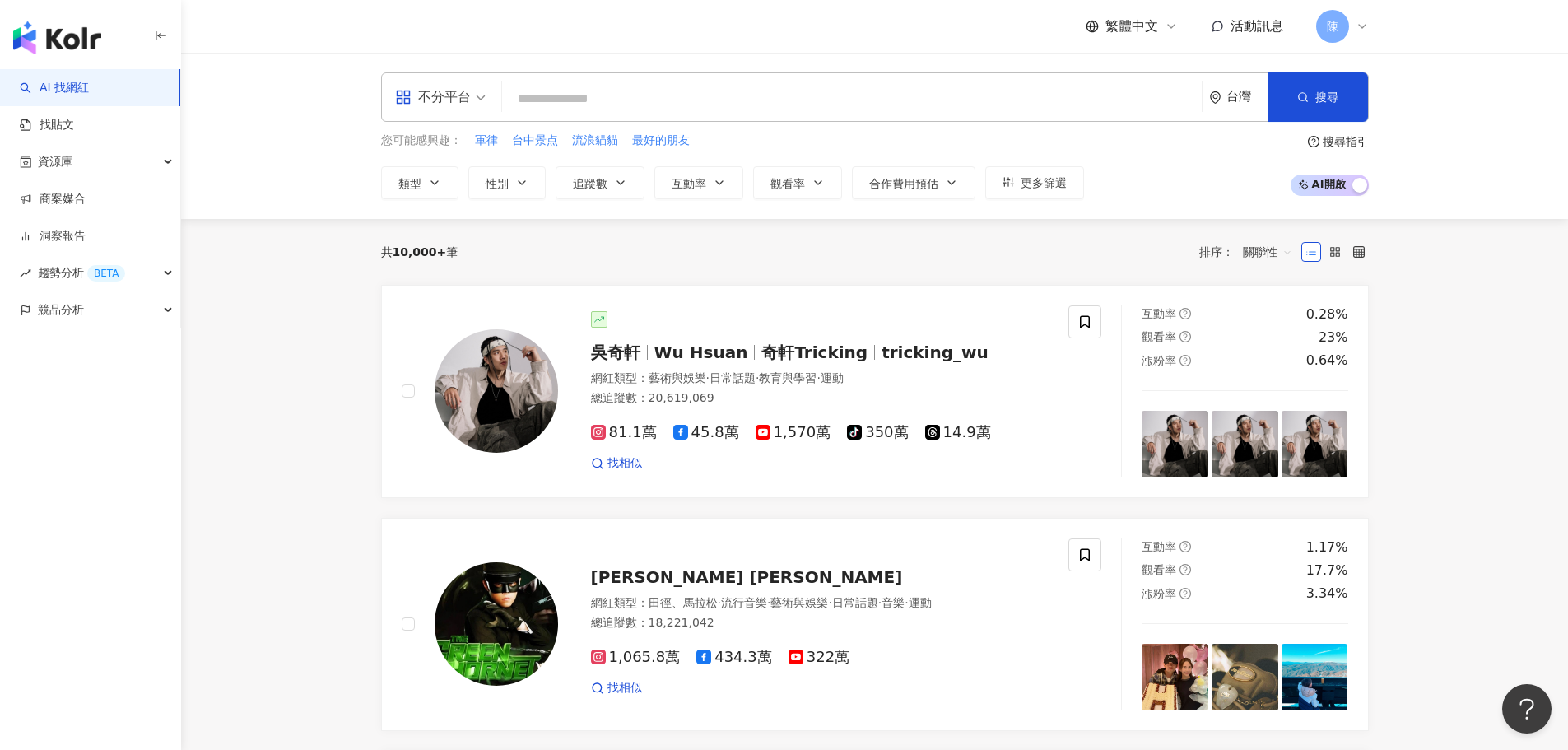
drag, startPoint x: 401, startPoint y: 1, endPoint x: 473, endPoint y: 83, distance: 109.1
click at [326, 197] on div "不分平台 台灣 搜尋 您可能感興趣： 軍律 台中景点 流浪貓貓 最好的朋友 類型 性別 追蹤數 互動率 觀看率 合作費用預估 更多篩選 搜尋指引 AI 開啟 …" at bounding box center [874, 136] width 1387 height 166
click at [530, 100] on input "search" at bounding box center [852, 98] width 687 height 31
click at [584, 102] on input "**" at bounding box center [852, 98] width 687 height 31
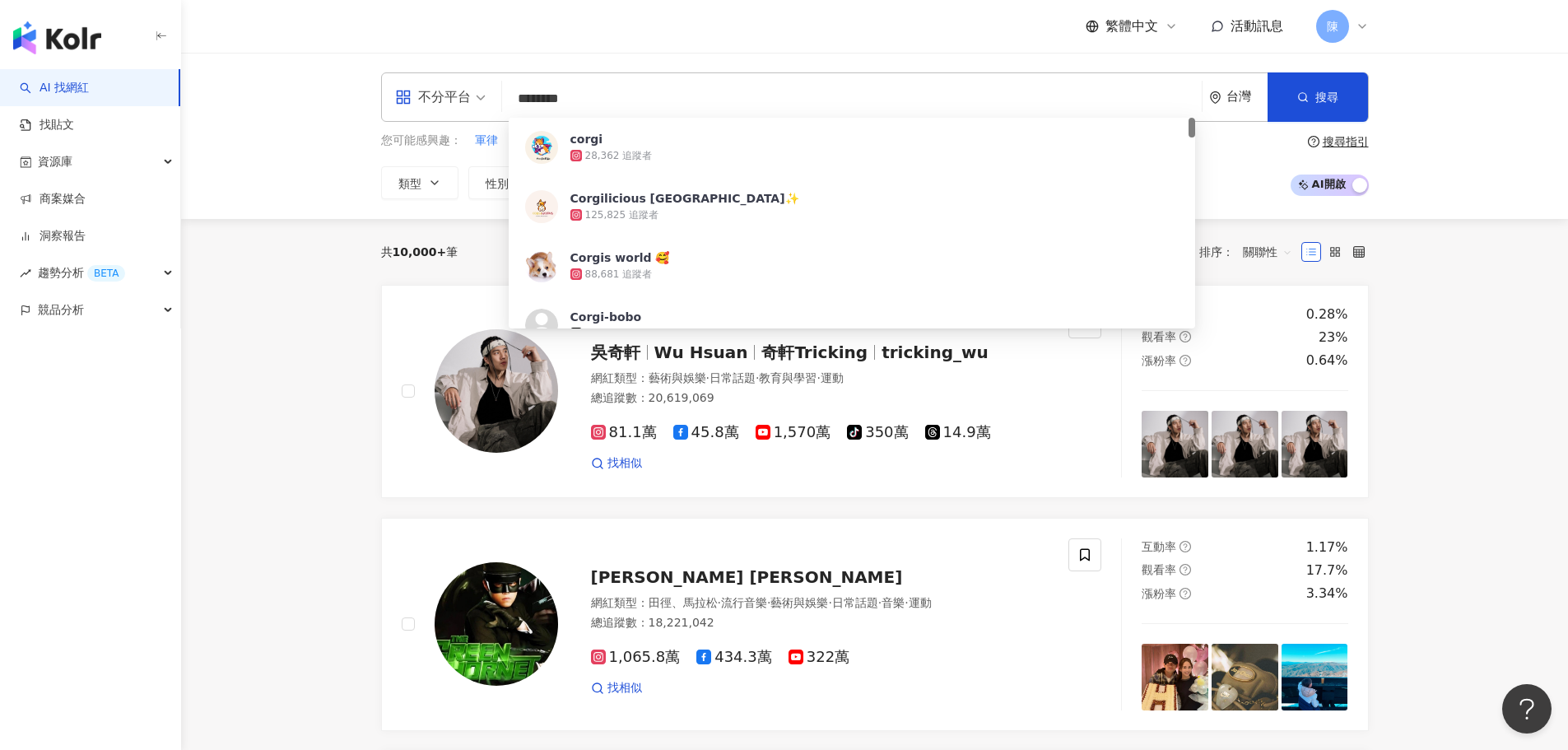
type input "*********"
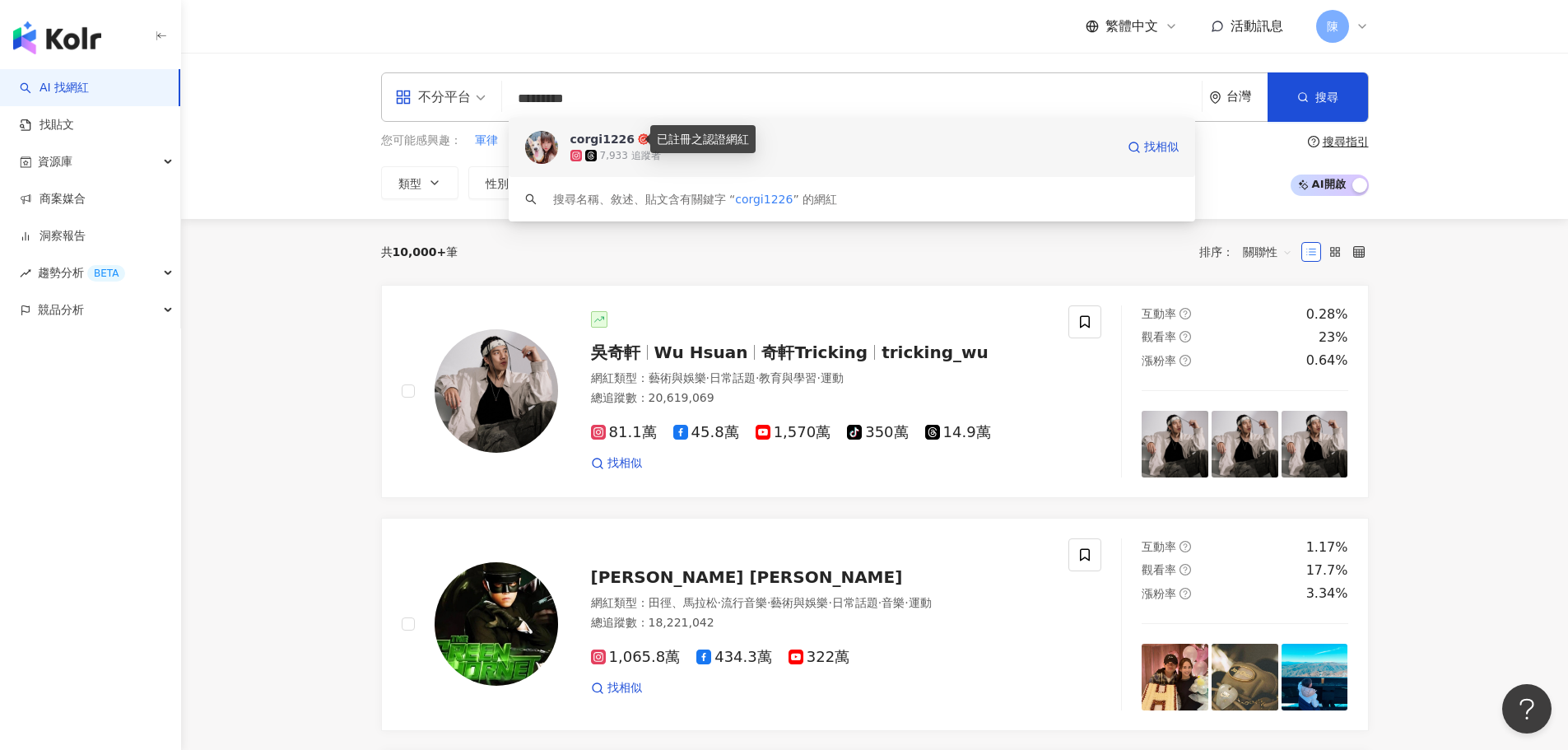
click at [639, 142] on circle at bounding box center [643, 138] width 8 height 8
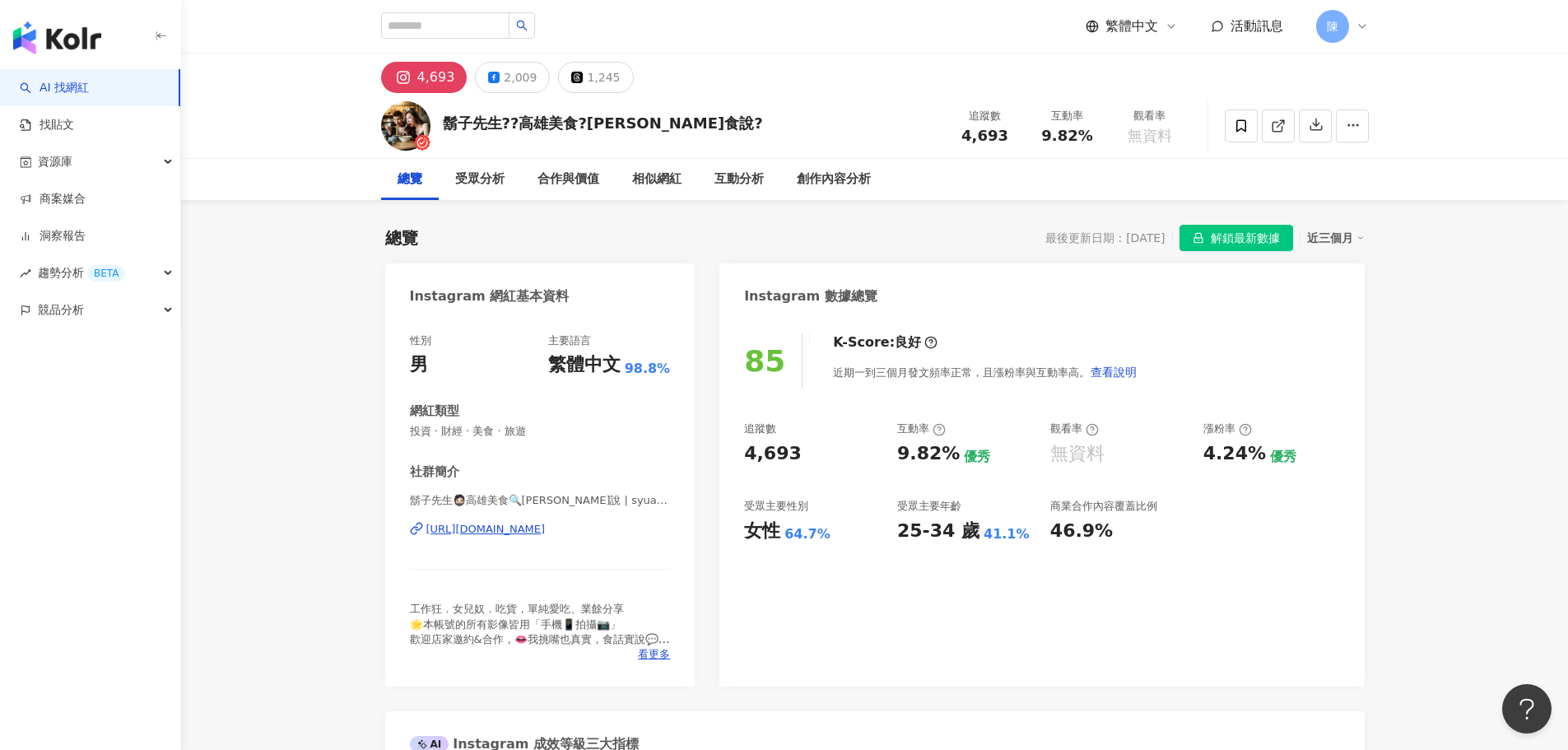
click at [1369, 127] on div "鬍子先生??高雄美食?[PERSON_NAME]食說? 追蹤數 4,693 互動率 9.82% 觀看率 無資料" at bounding box center [875, 125] width 1054 height 65
click at [1244, 130] on icon at bounding box center [1241, 126] width 10 height 13
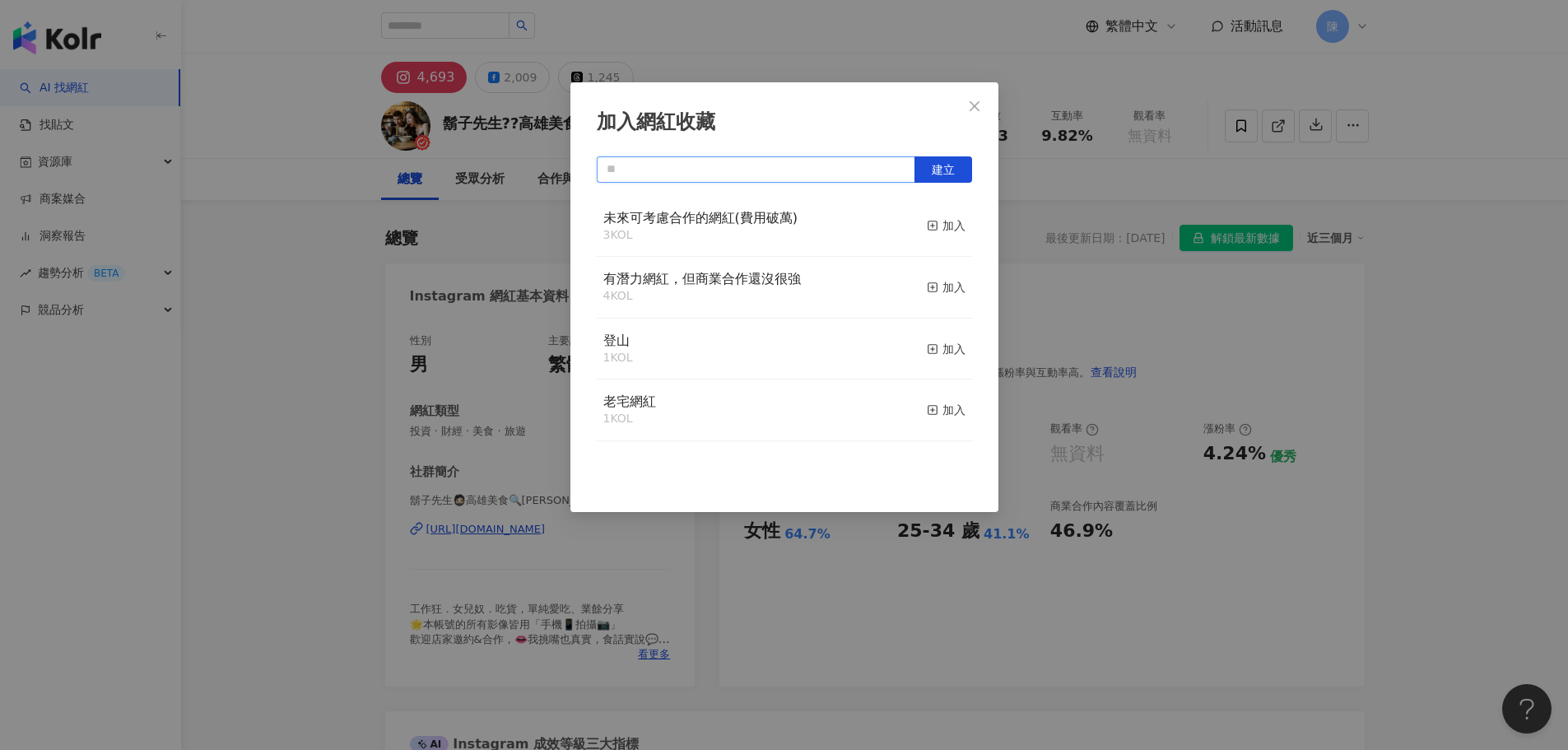
click at [805, 165] on input "text" at bounding box center [756, 169] width 318 height 26
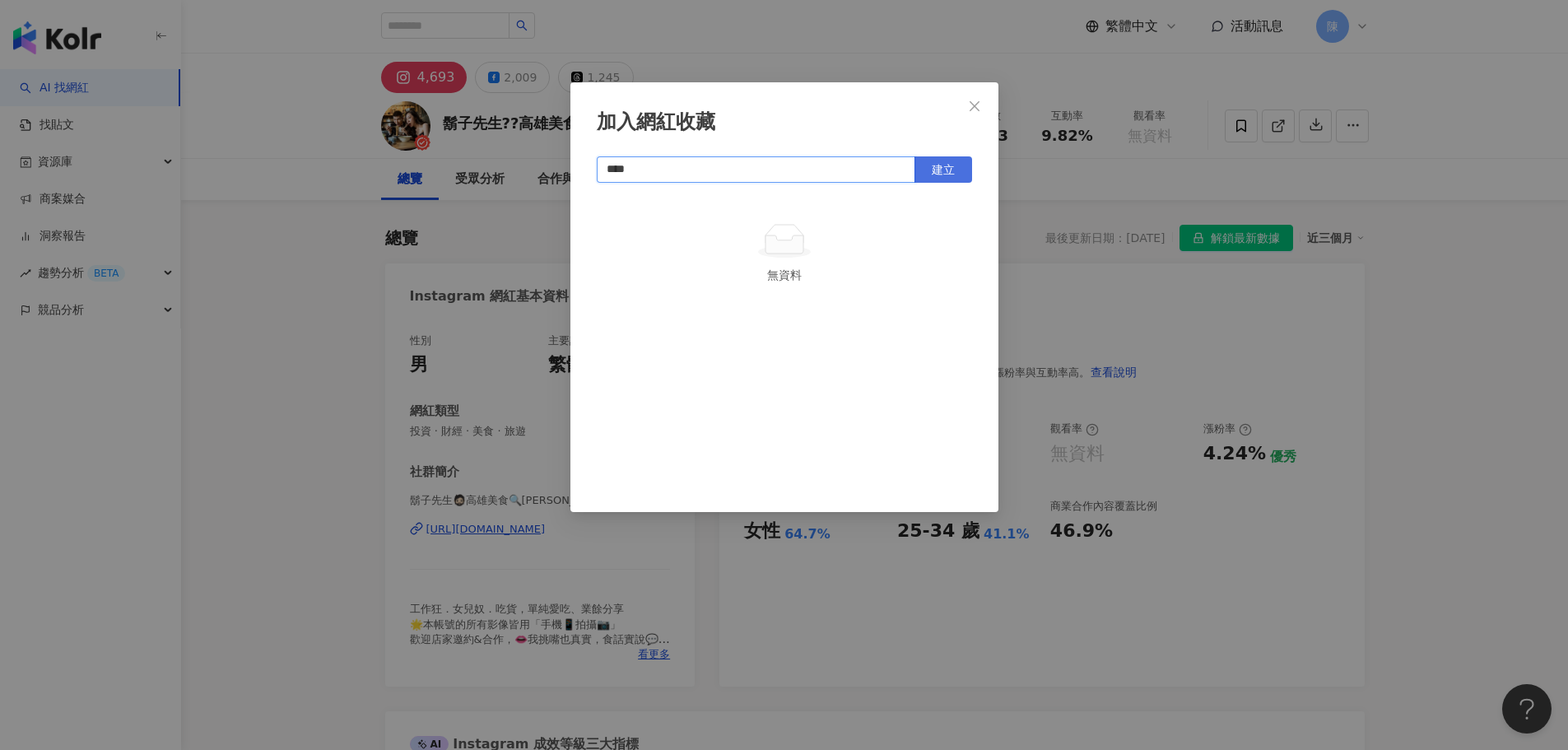
click at [929, 179] on button "建立" at bounding box center [943, 169] width 58 height 26
type input "****"
click at [975, 107] on icon "close" at bounding box center [975, 106] width 13 height 13
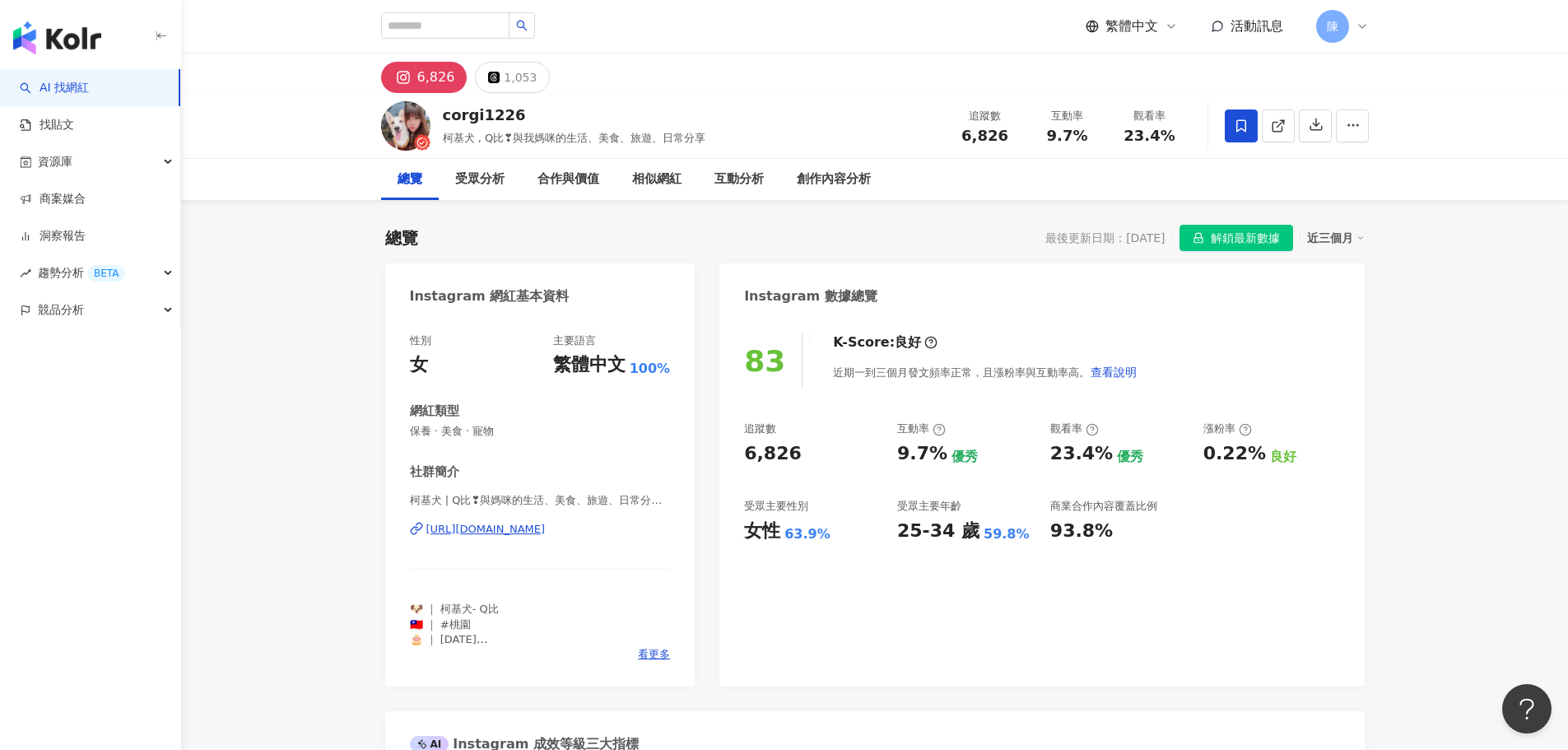
click at [1238, 134] on span at bounding box center [1241, 126] width 33 height 33
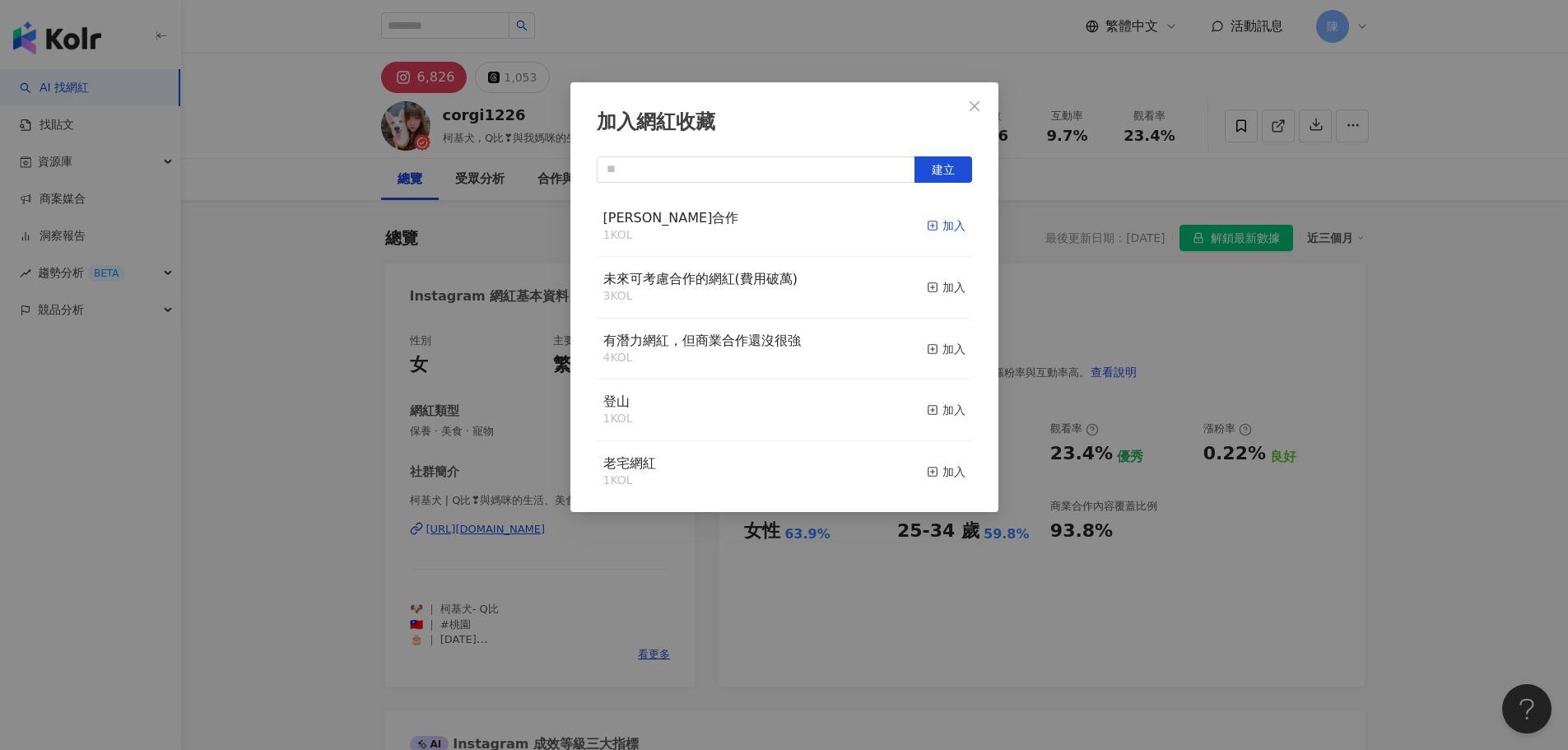
click at [938, 227] on div "加入" at bounding box center [946, 226] width 39 height 18
click at [969, 111] on icon "close" at bounding box center [974, 105] width 10 height 10
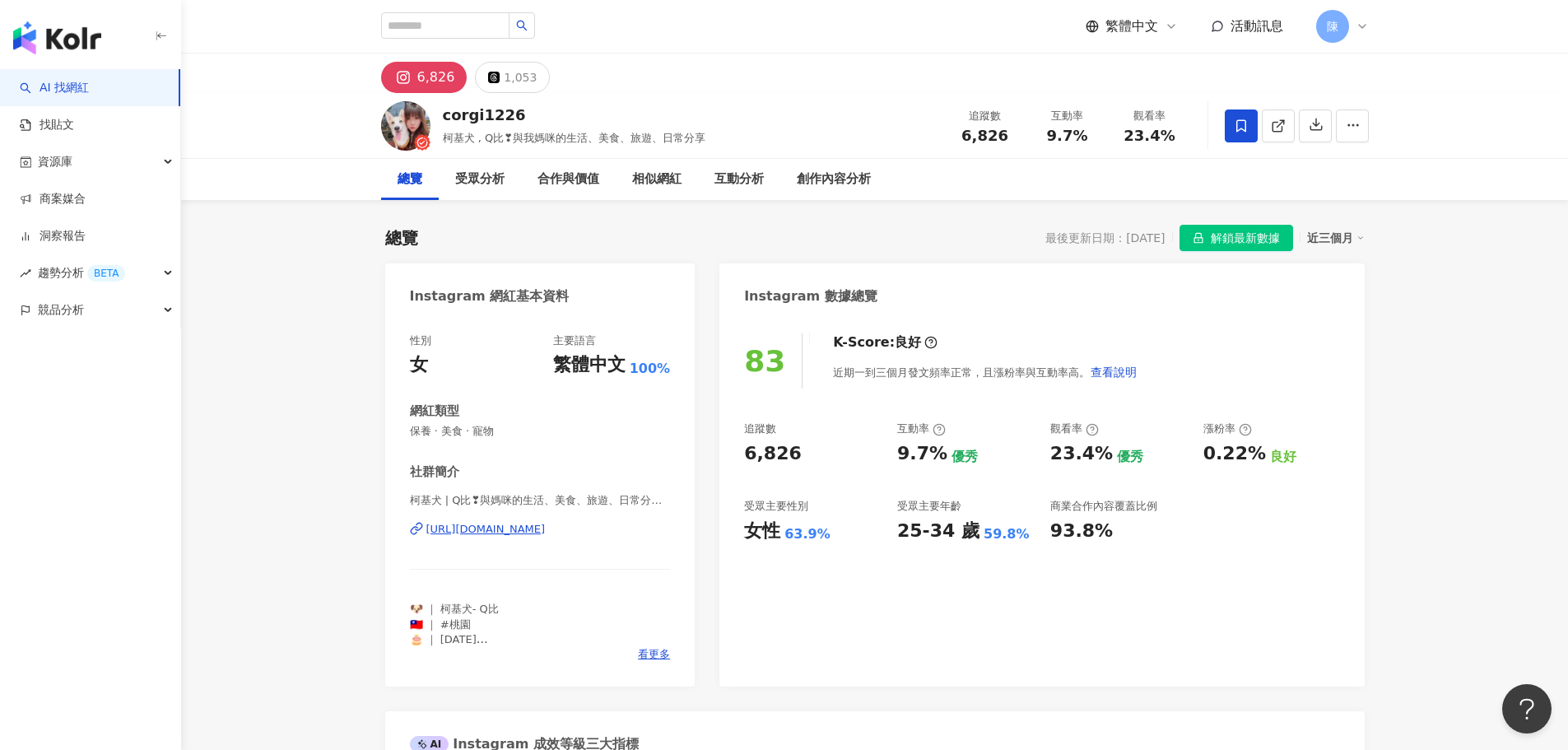
click at [1218, 34] on div "加入網紅收藏 建立 八月合作 2 KOL 已加入 未來可考慮合作的網紅(費用破萬) 3 KOL 加入 有潛力網紅，但商業合作還沒很強 4 KOL 加入 登山 …" at bounding box center [784, 375] width 1568 height 750
click at [1232, 31] on span "活動訊息" at bounding box center [1257, 25] width 53 height 15
click at [1248, 26] on span "活動訊息" at bounding box center [1257, 25] width 53 height 15
click at [1249, 27] on span "活動訊息" at bounding box center [1257, 25] width 53 height 15
click at [85, 192] on link "商案媒合" at bounding box center [52, 199] width 66 height 16
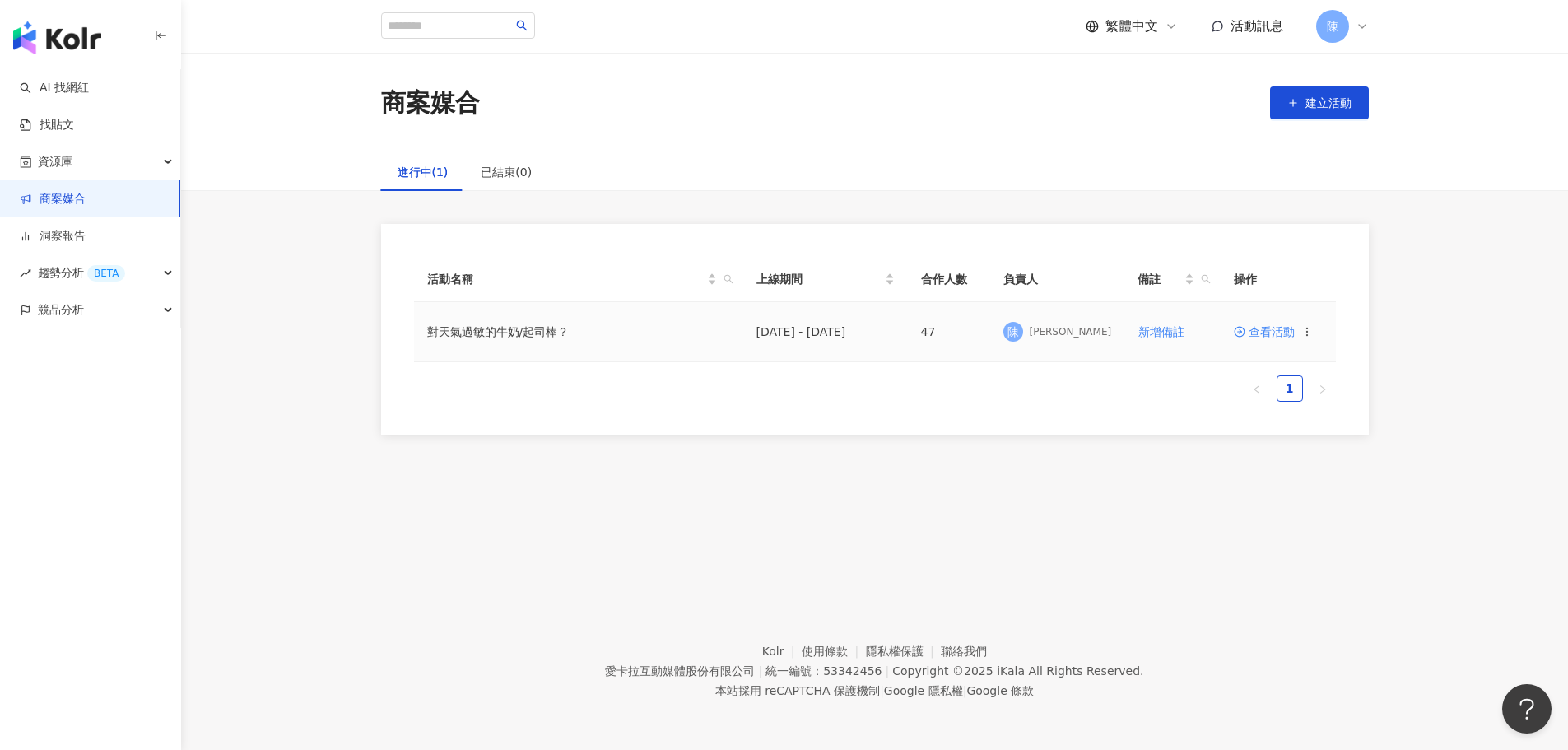
click at [1287, 335] on span "查看活動" at bounding box center [1264, 332] width 61 height 12
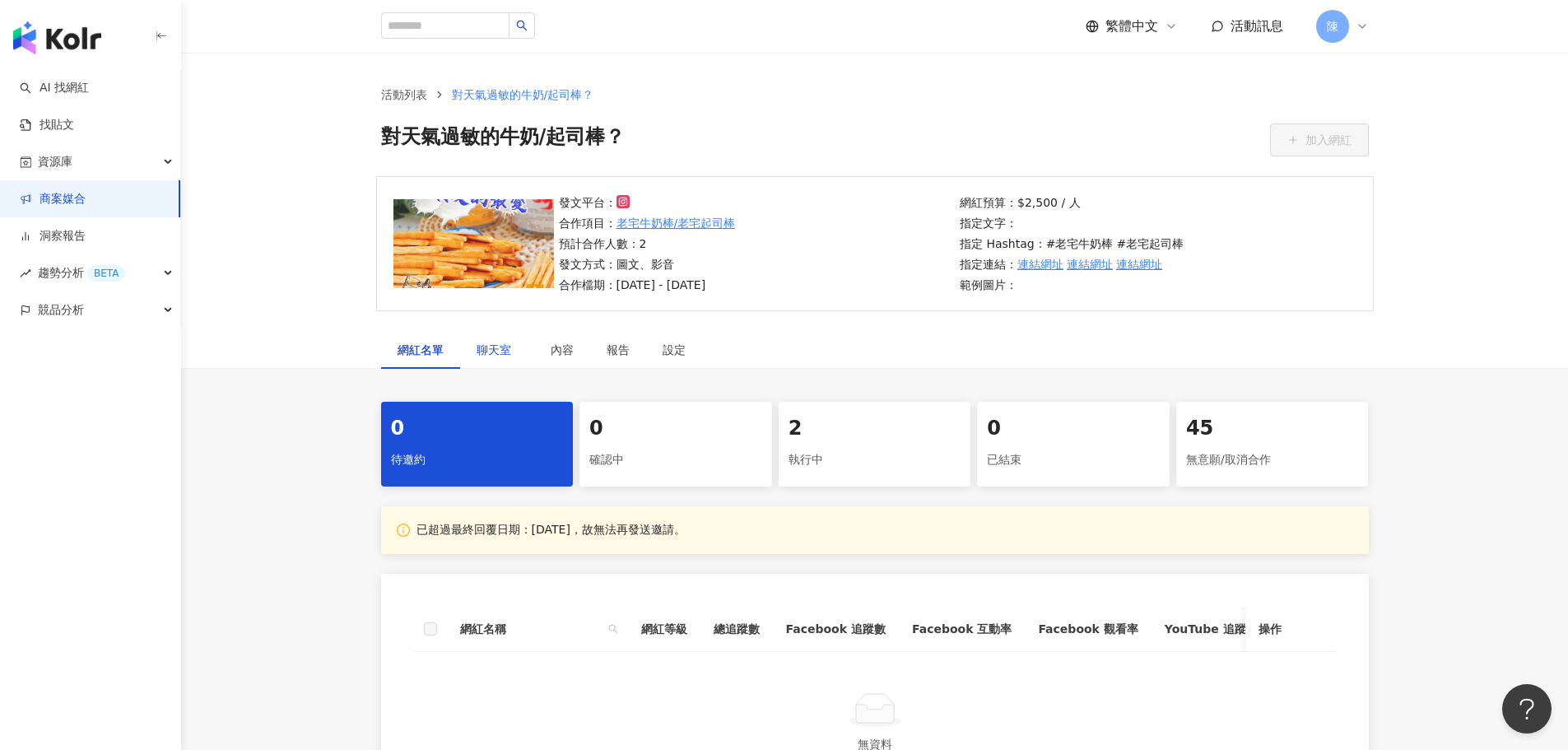
click at [503, 346] on span "聊天室" at bounding box center [497, 350] width 41 height 12
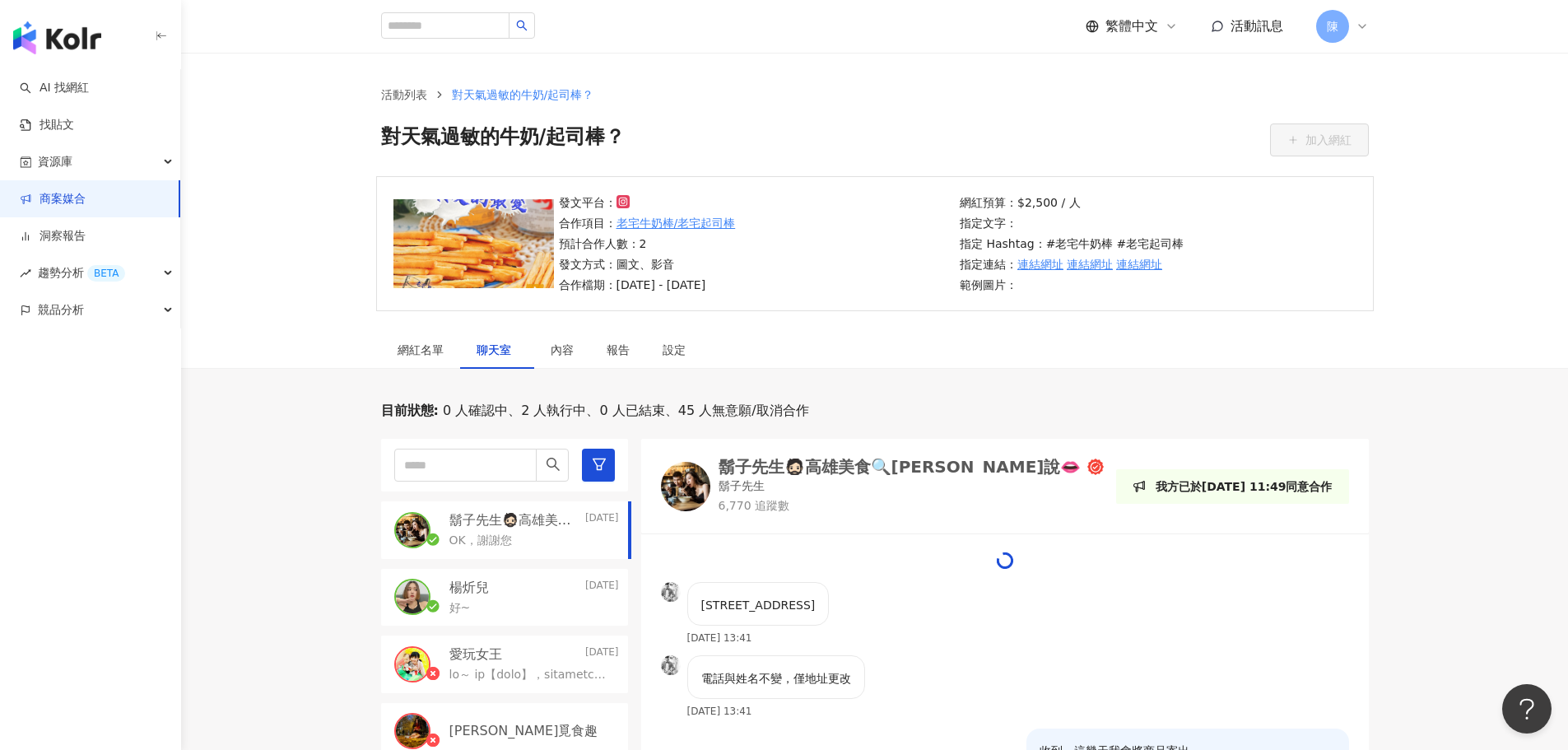
click at [516, 587] on div "楊炘兒 Yesterday" at bounding box center [534, 588] width 170 height 18
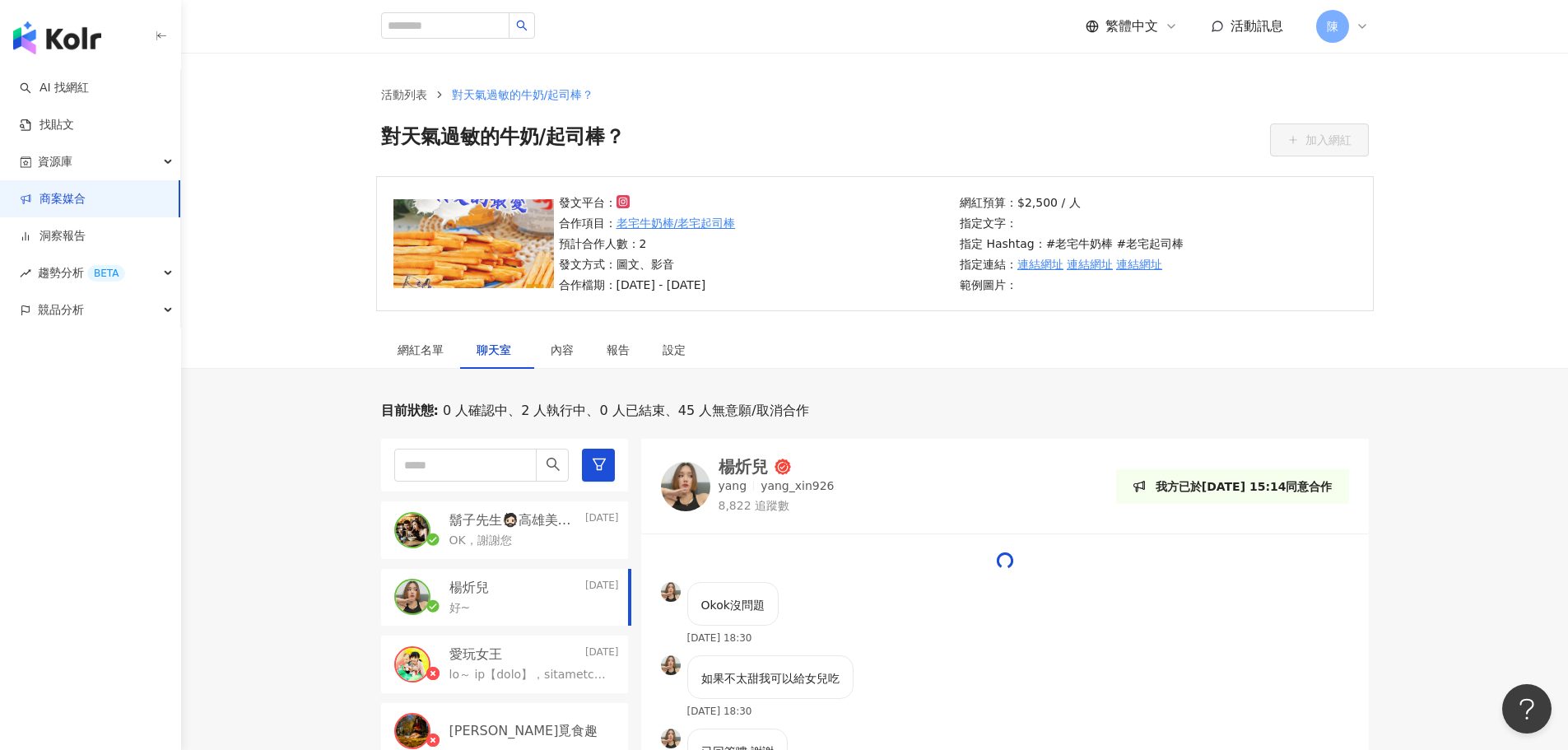
click at [765, 478] on p "yang_xin926" at bounding box center [797, 487] width 73 height 16
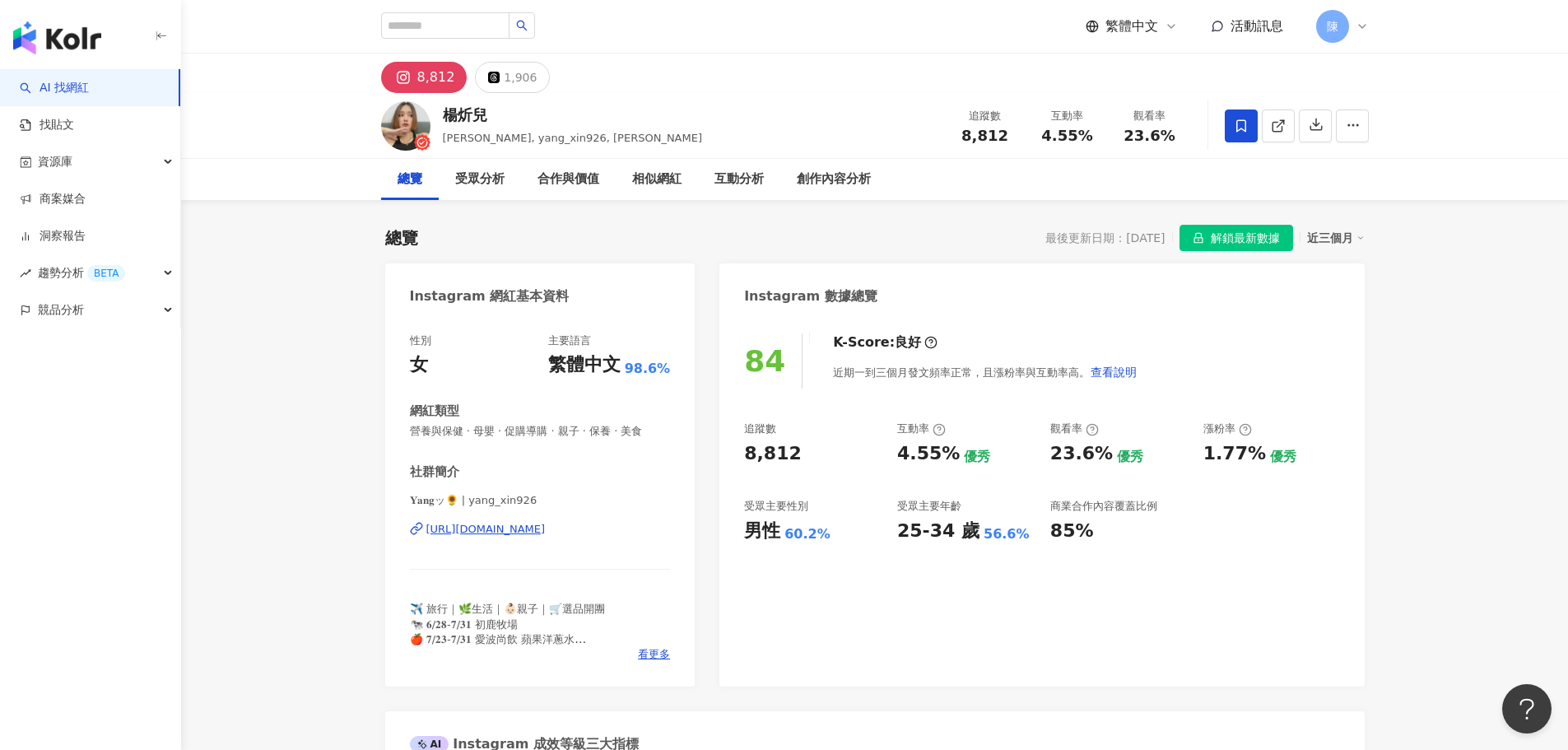
click at [1236, 131] on icon at bounding box center [1241, 126] width 14 height 14
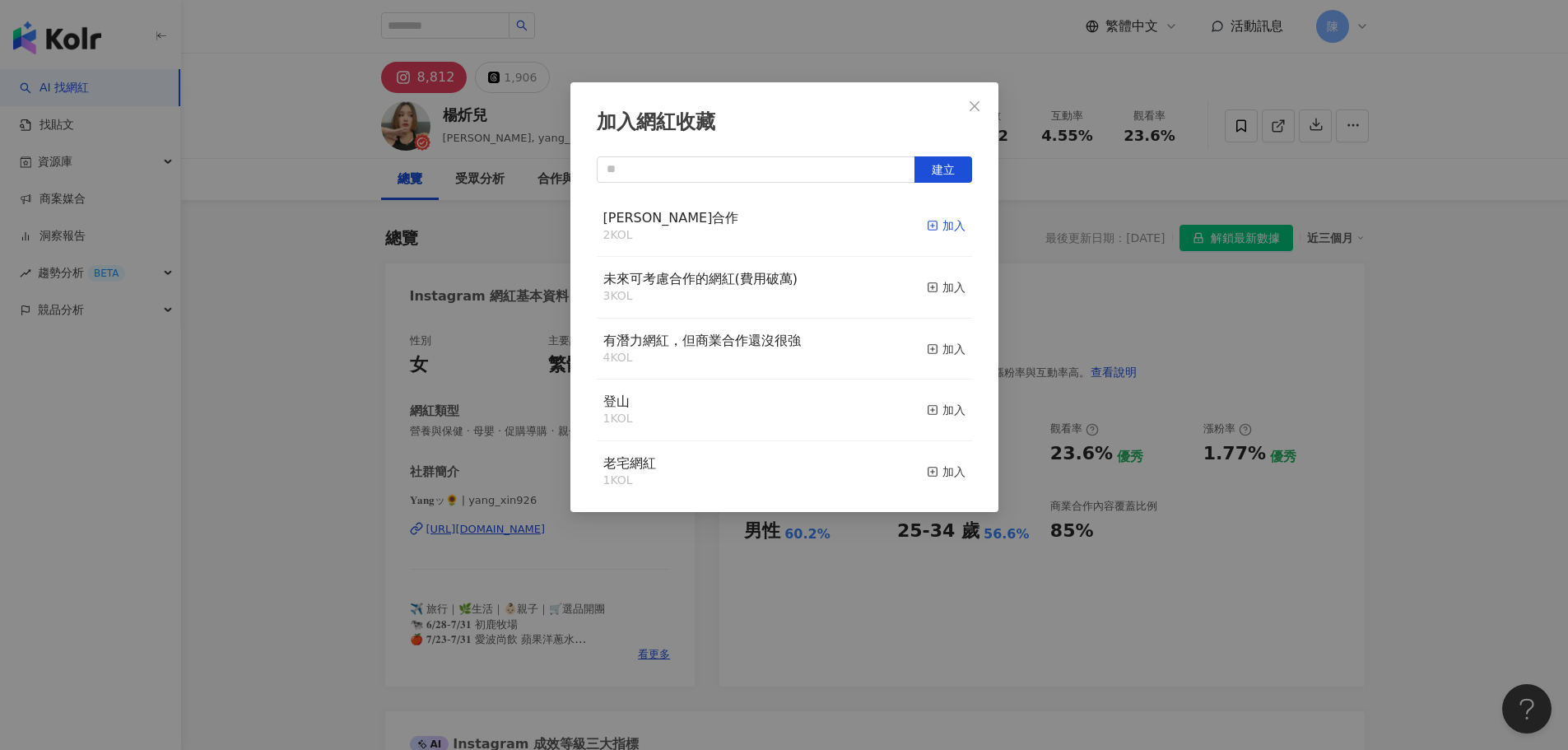
click at [927, 229] on icon "button" at bounding box center [932, 225] width 12 height 12
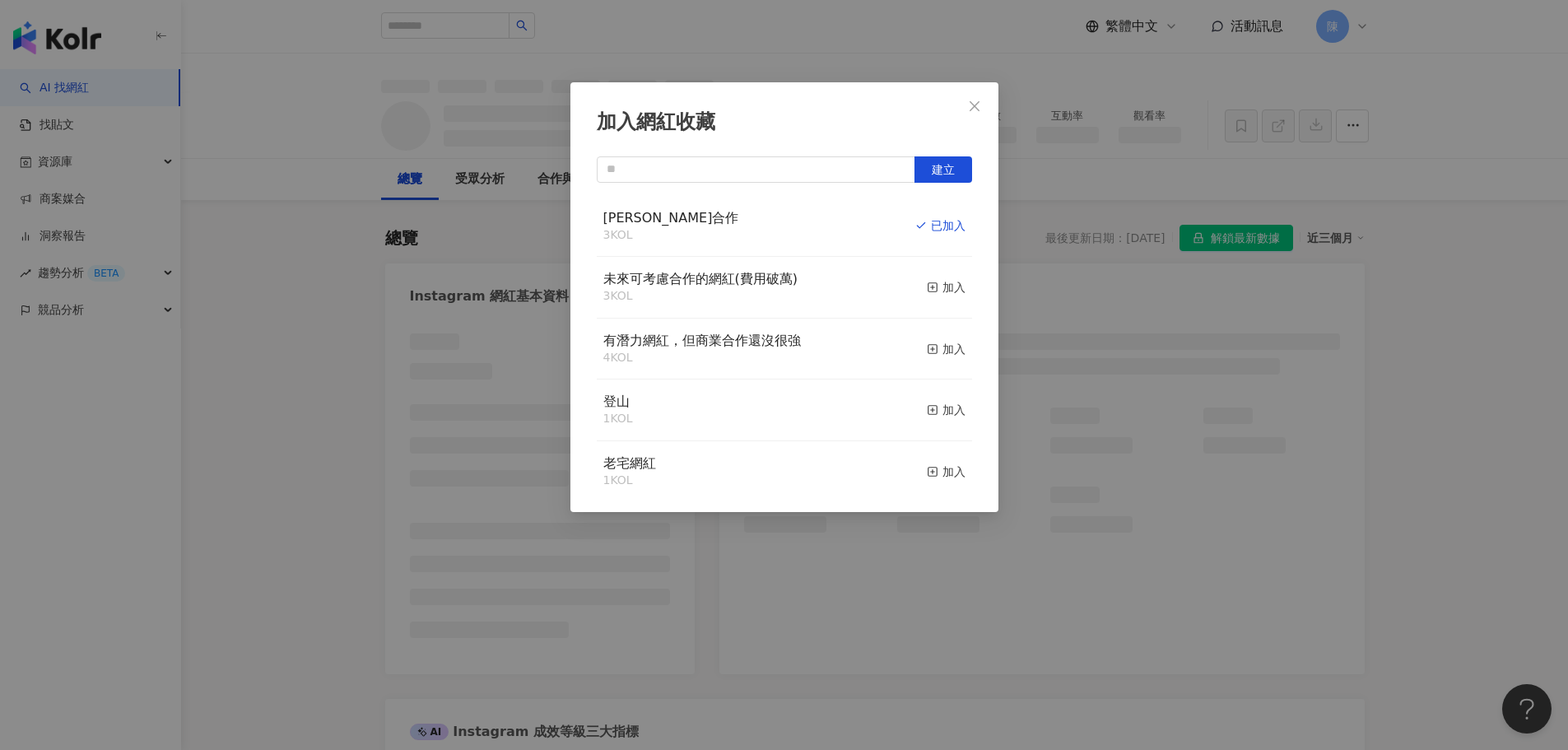
click at [979, 103] on icon "close" at bounding box center [975, 106] width 13 height 13
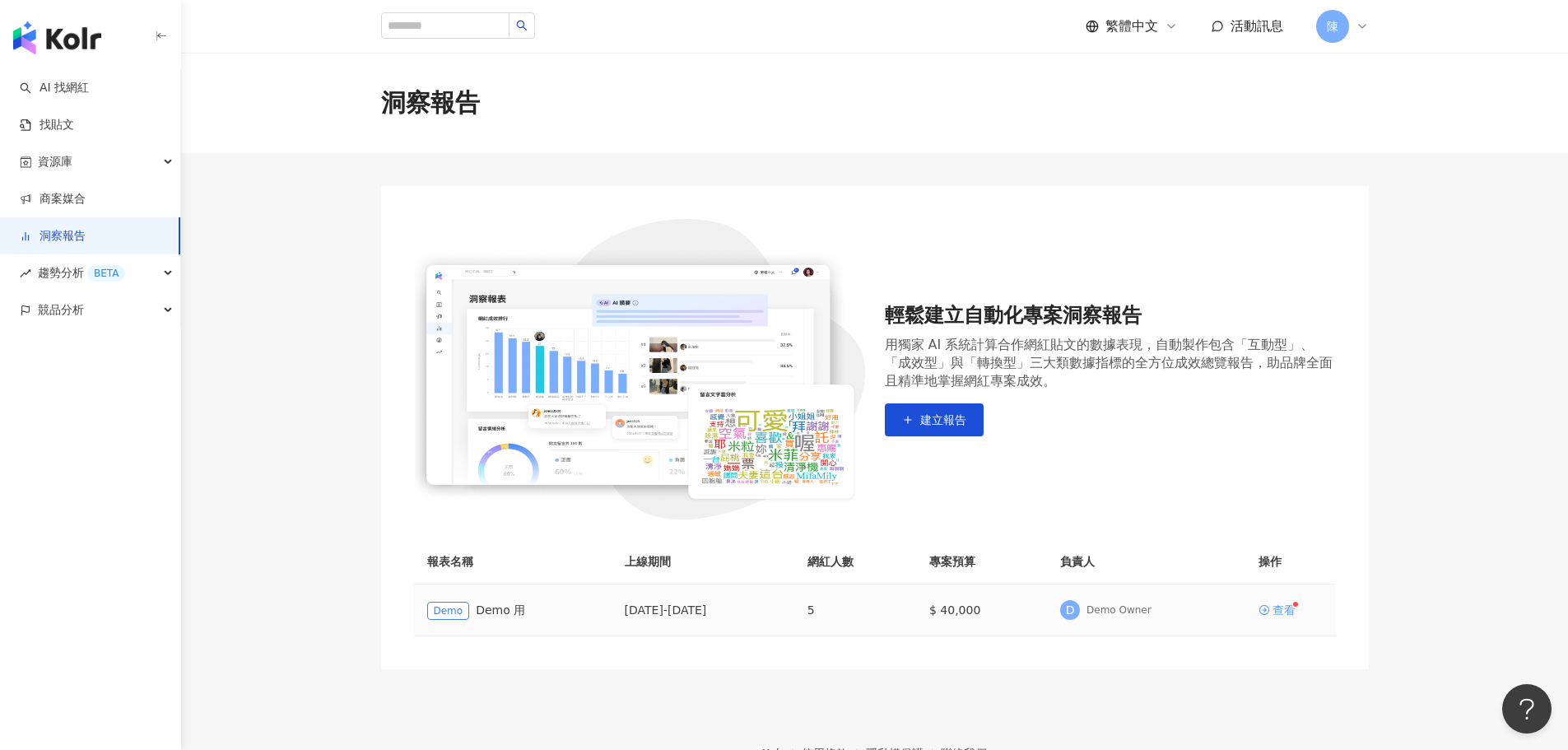
click at [1268, 608] on icon at bounding box center [1263, 610] width 10 height 10
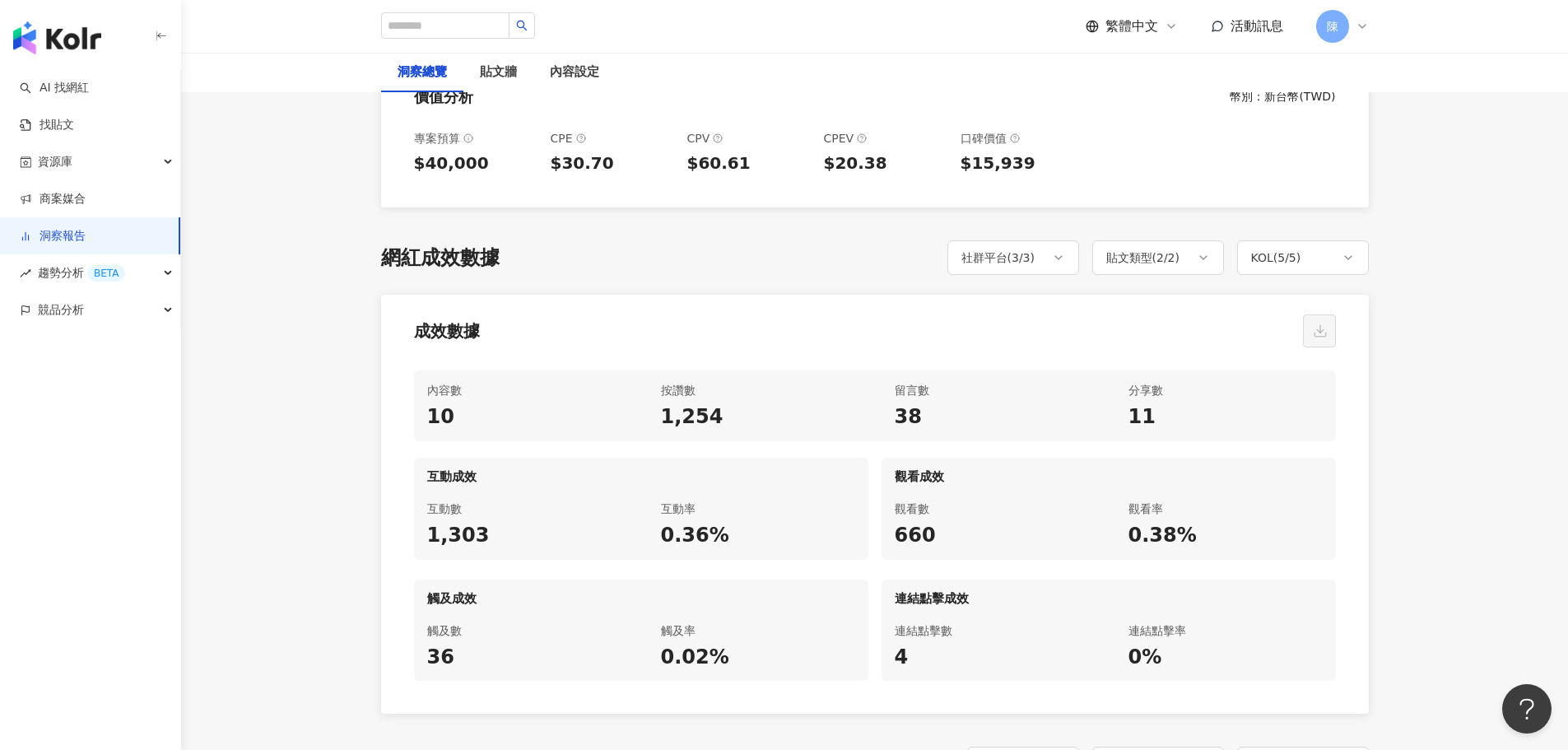
scroll to position [658, 0]
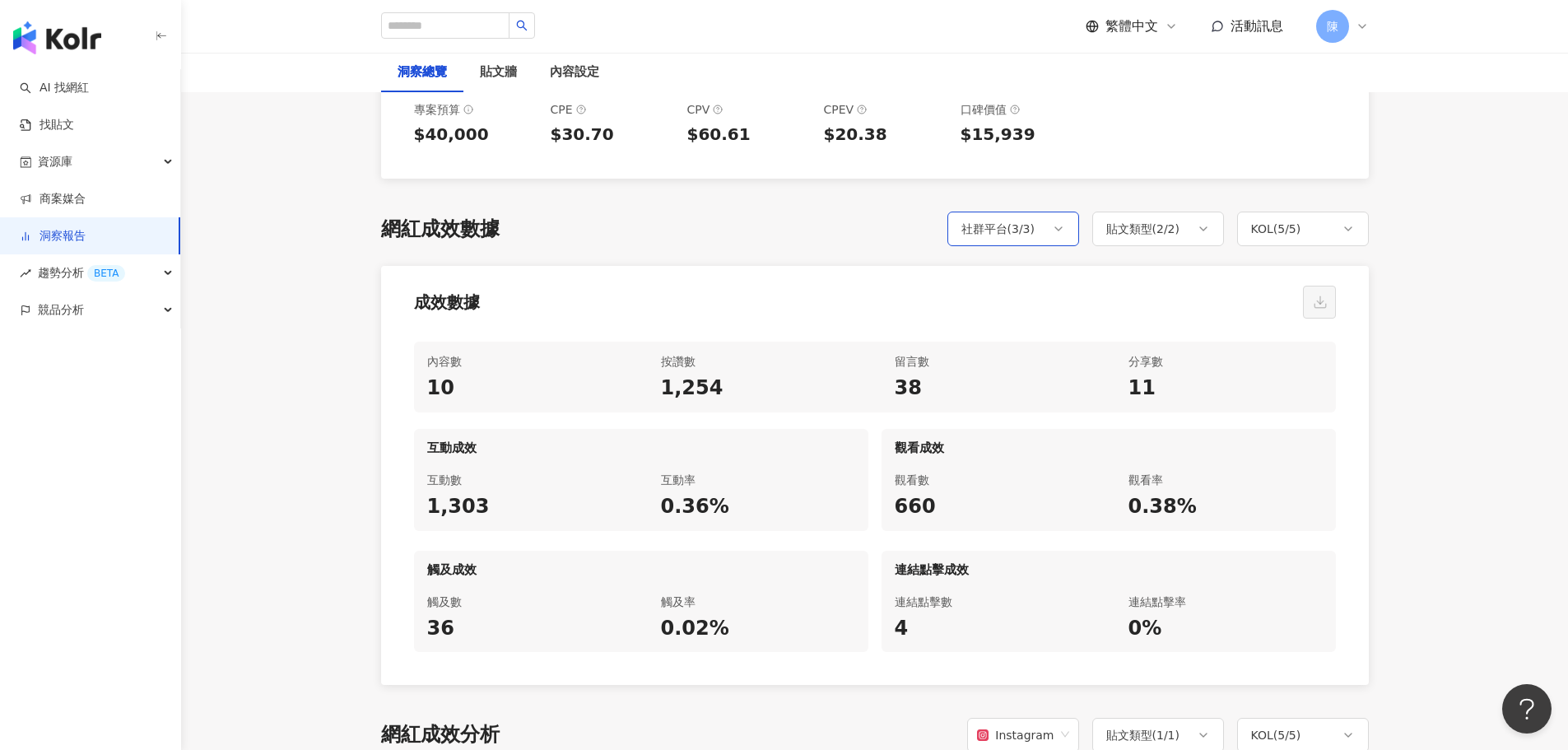
click at [1051, 240] on div "社群平台 ( 3 / 3 )" at bounding box center [1013, 228] width 131 height 34
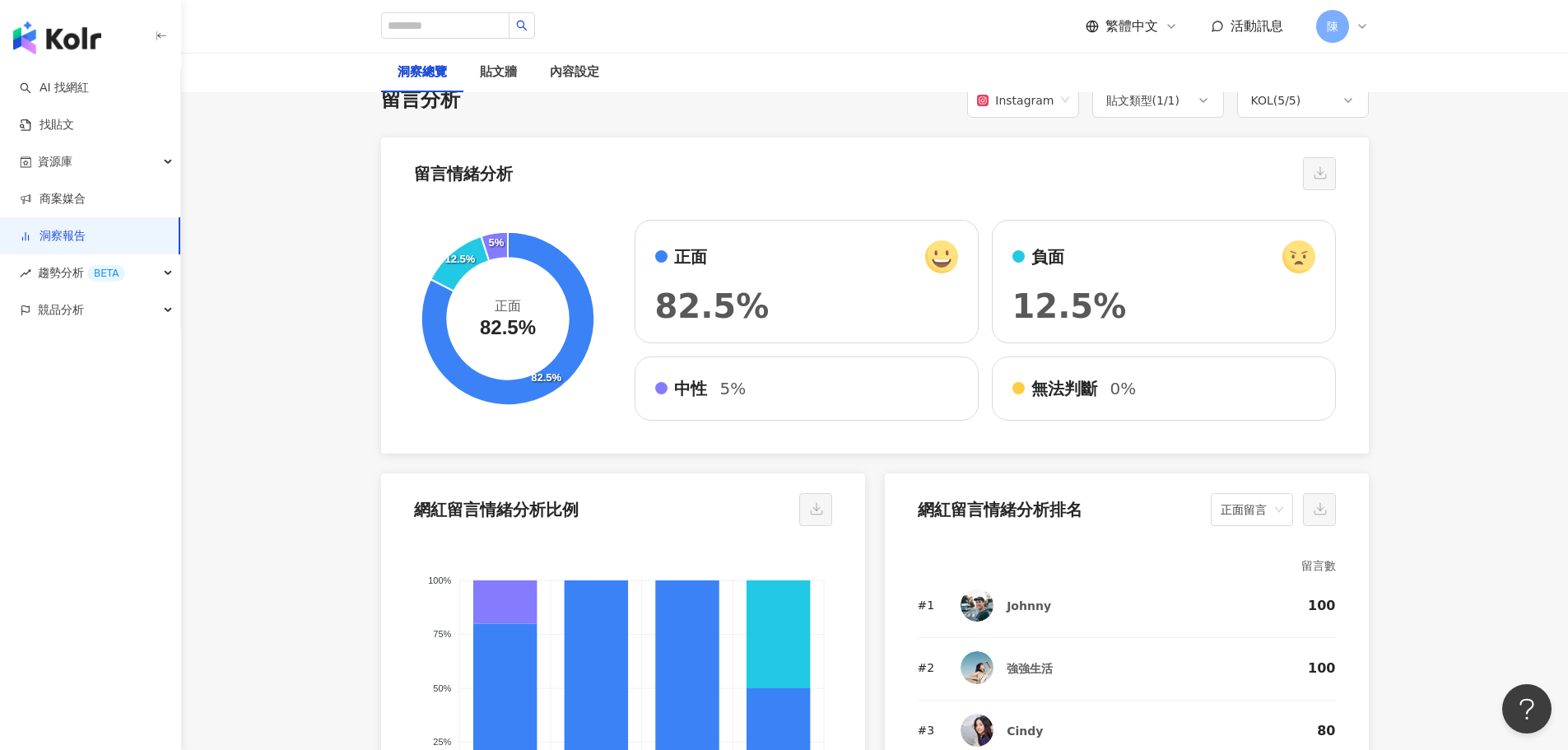
scroll to position [2964, 0]
